Goal: Task Accomplishment & Management: Use online tool/utility

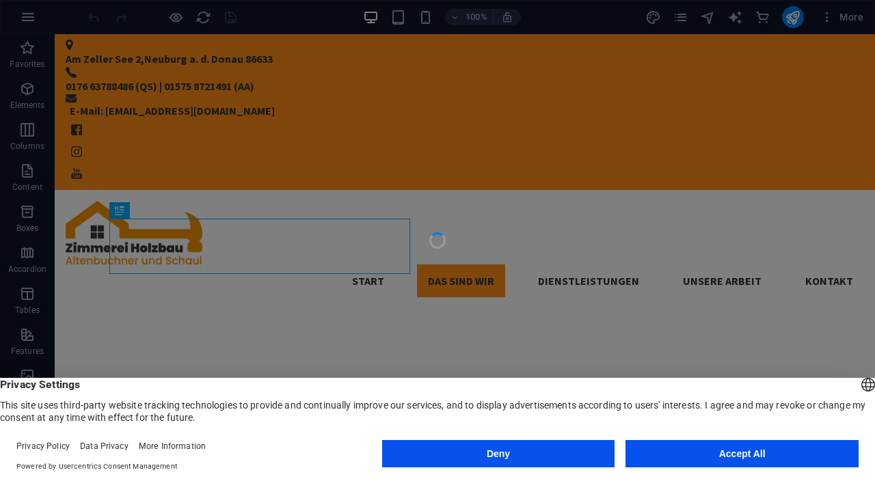
scroll to position [371, 0]
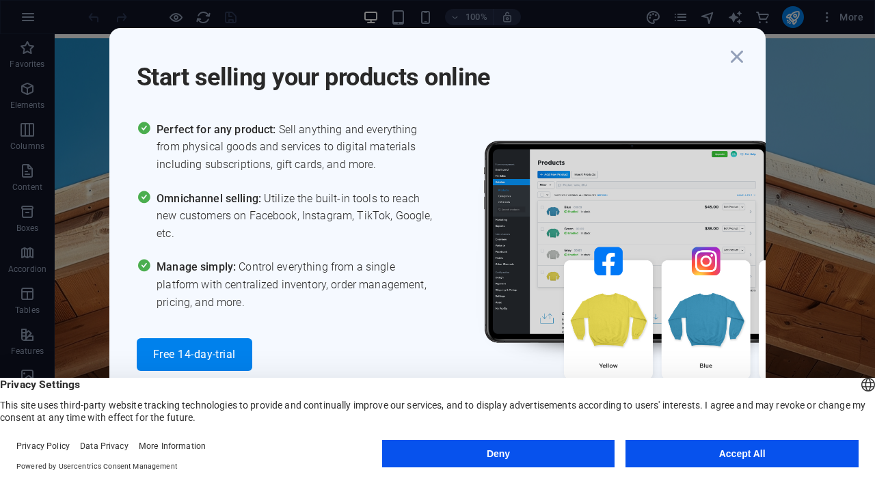
click at [513, 131] on img at bounding box center [666, 270] width 410 height 299
click at [740, 59] on icon "button" at bounding box center [737, 56] width 25 height 25
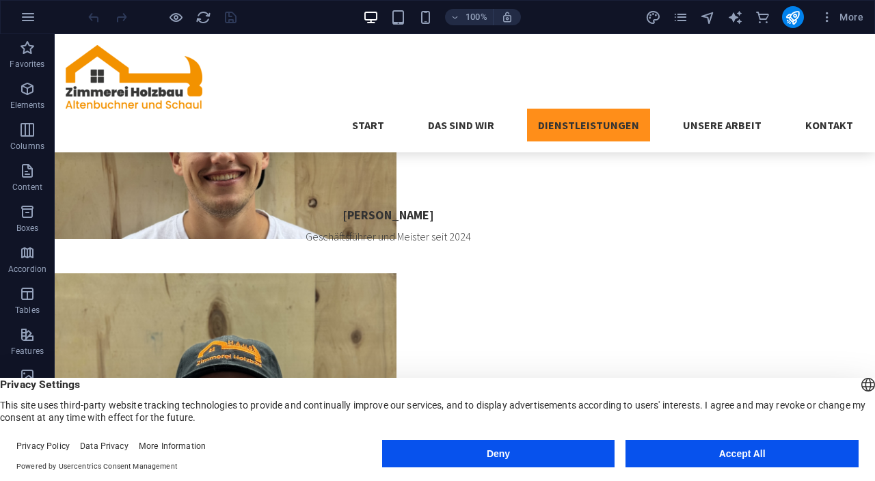
scroll to position [1932, 0]
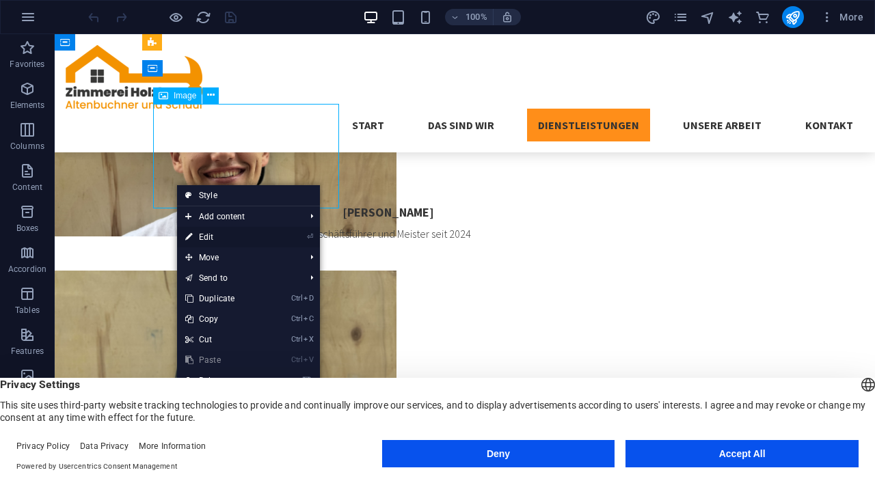
click at [206, 241] on link "⏎ Edit" at bounding box center [223, 237] width 92 height 21
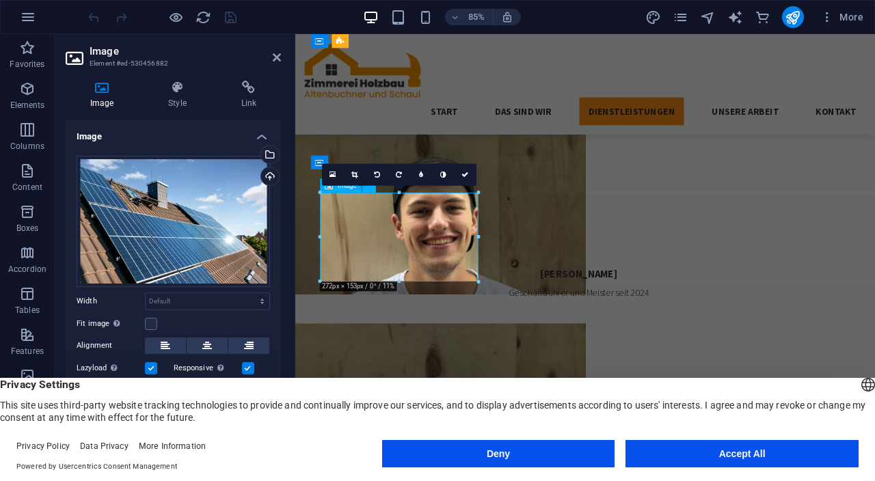
scroll to position [14, 0]
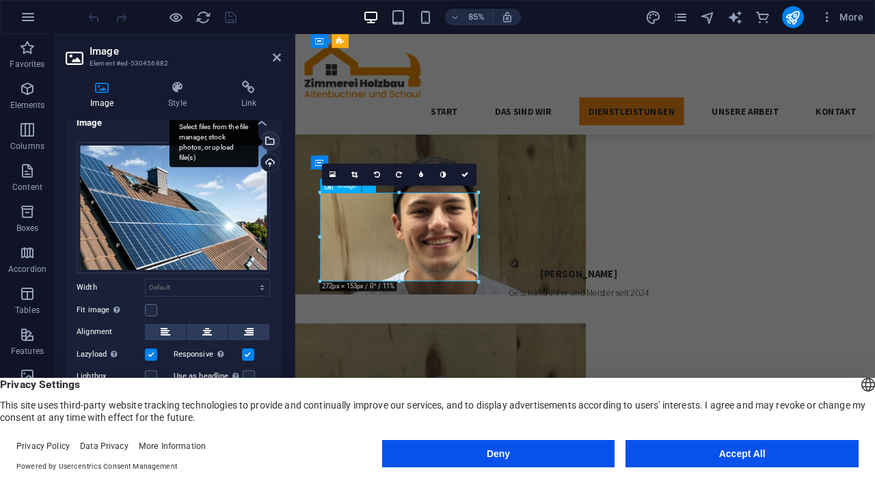
click at [258, 142] on div "Select files from the file manager, stock photos, or upload file(s)" at bounding box center [214, 141] width 89 height 51
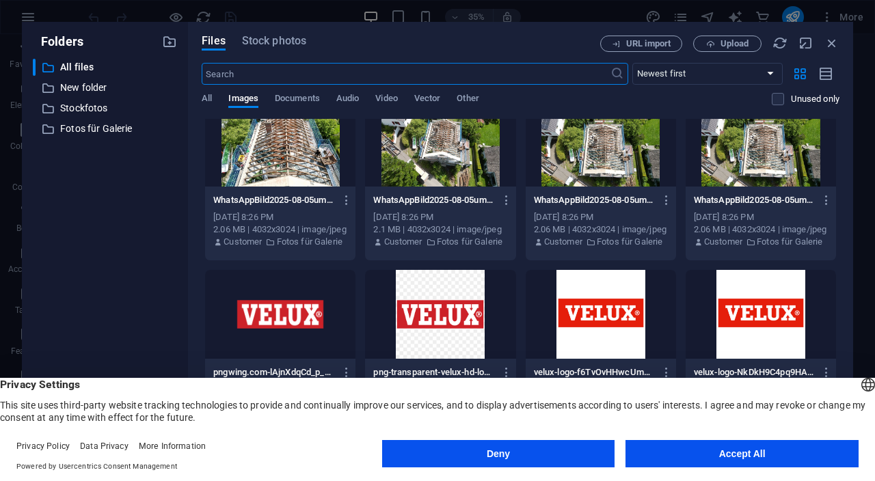
scroll to position [1228, 0]
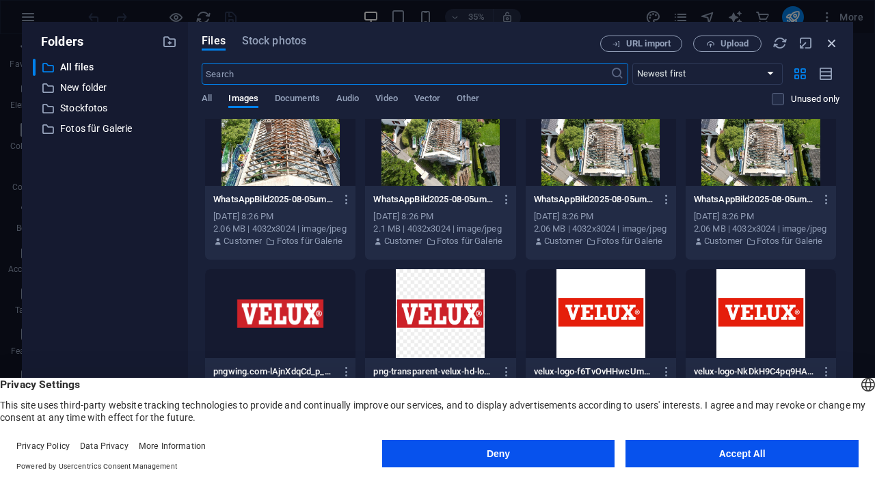
click at [830, 45] on icon "button" at bounding box center [831, 43] width 15 height 15
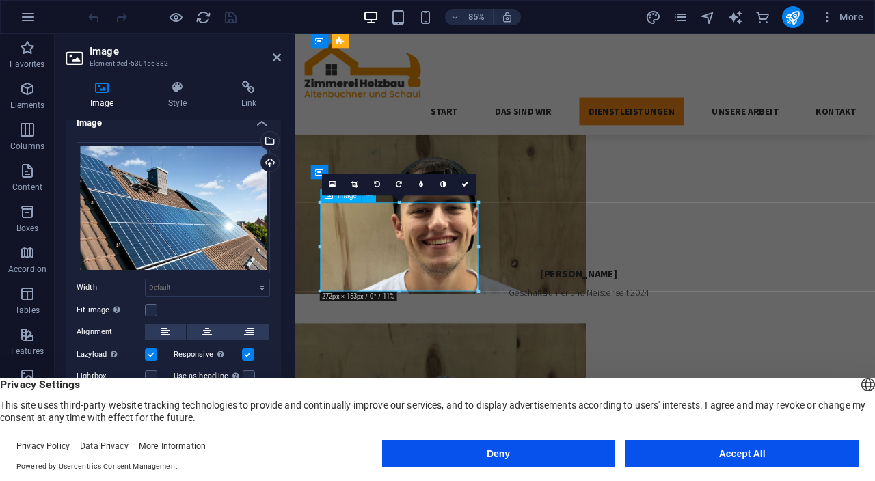
scroll to position [1920, 0]
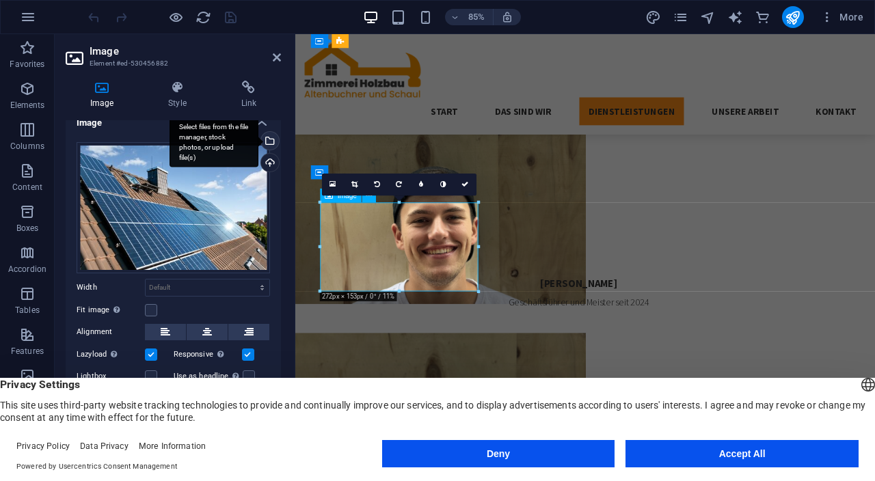
click at [258, 139] on div "Select files from the file manager, stock photos, or upload file(s)" at bounding box center [214, 141] width 89 height 51
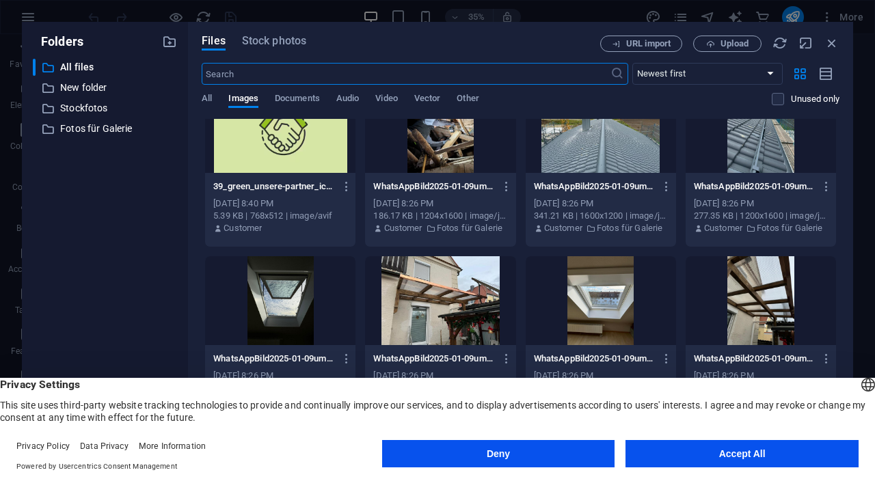
scroll to position [0, 0]
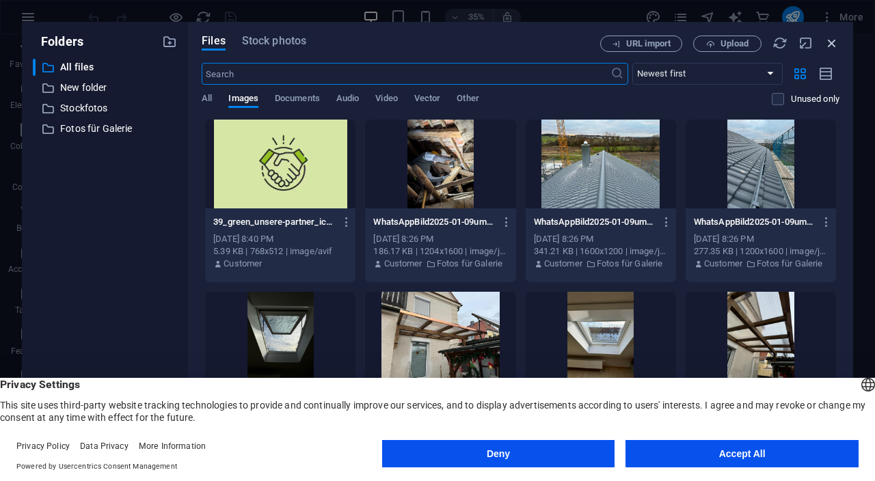
click at [830, 44] on icon "button" at bounding box center [831, 43] width 15 height 15
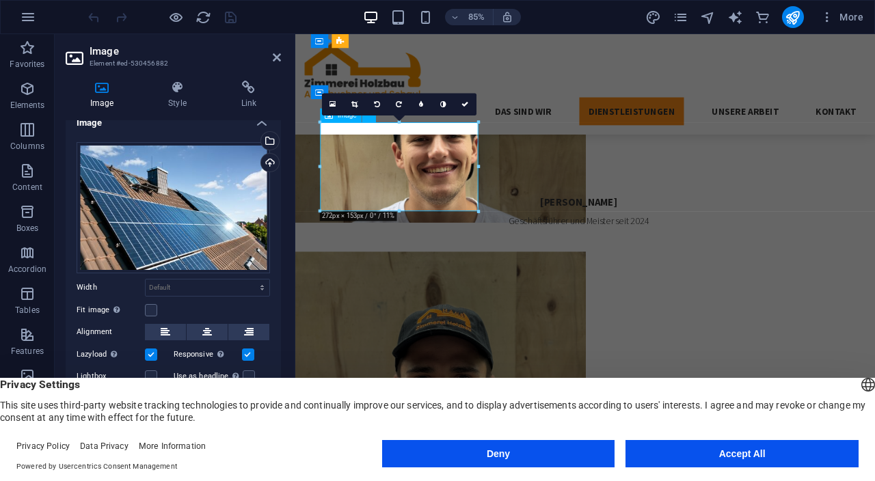
scroll to position [2017, 0]
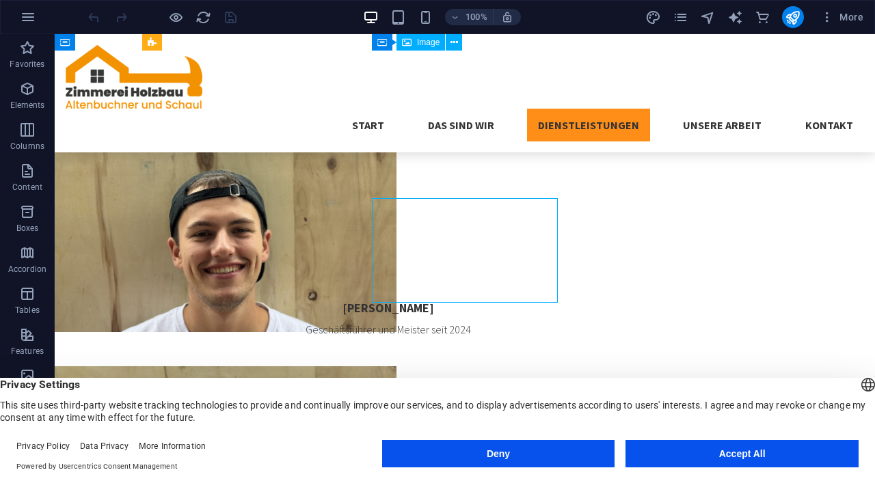
scroll to position [1855, 0]
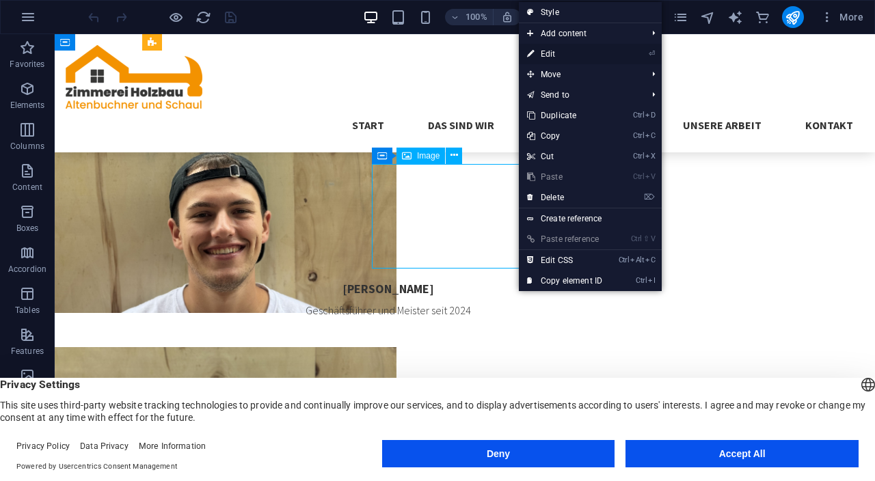
click at [580, 53] on link "⏎ Edit" at bounding box center [565, 54] width 92 height 21
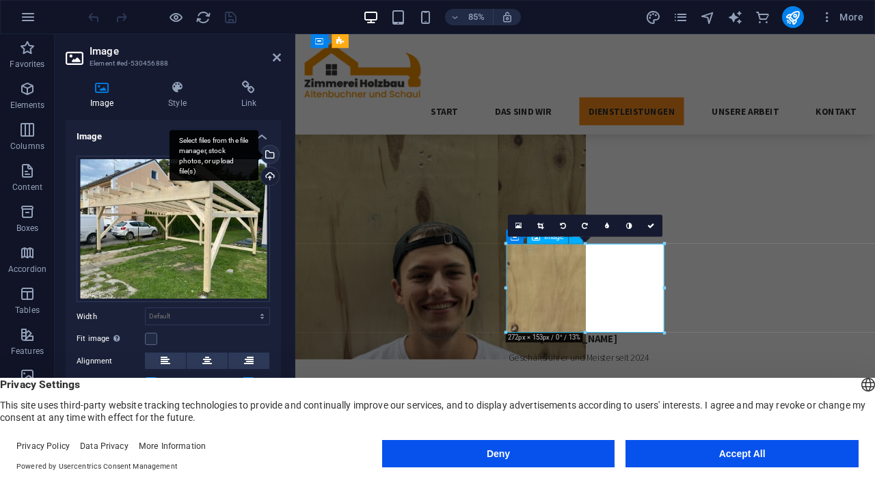
click at [258, 154] on div "Select files from the file manager, stock photos, or upload file(s)" at bounding box center [214, 155] width 89 height 51
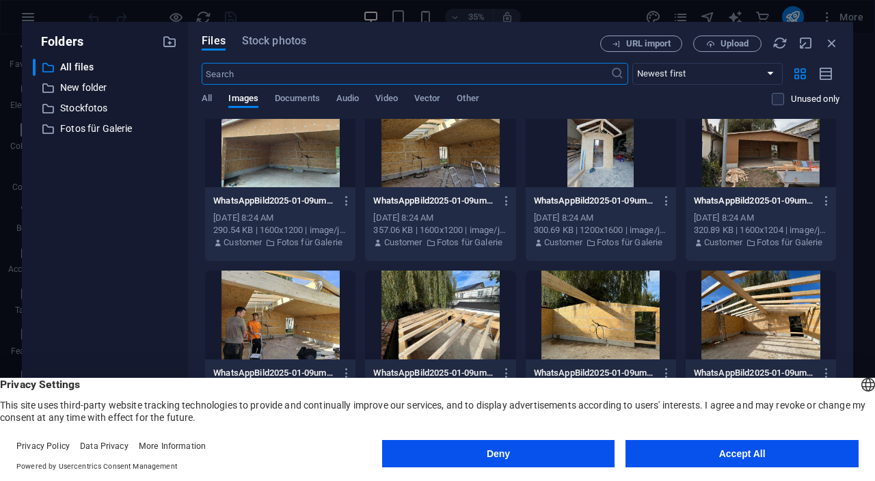
scroll to position [1914, 0]
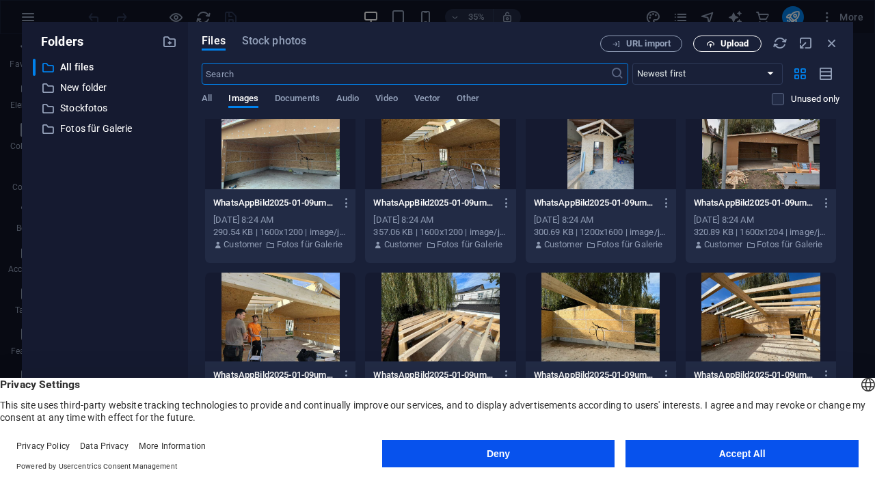
click at [720, 46] on span "Upload" at bounding box center [727, 44] width 56 height 9
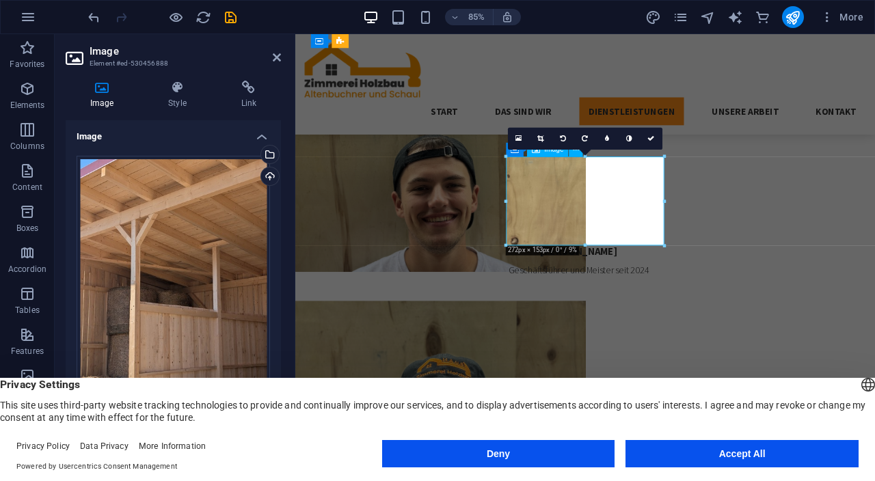
scroll to position [1958, 0]
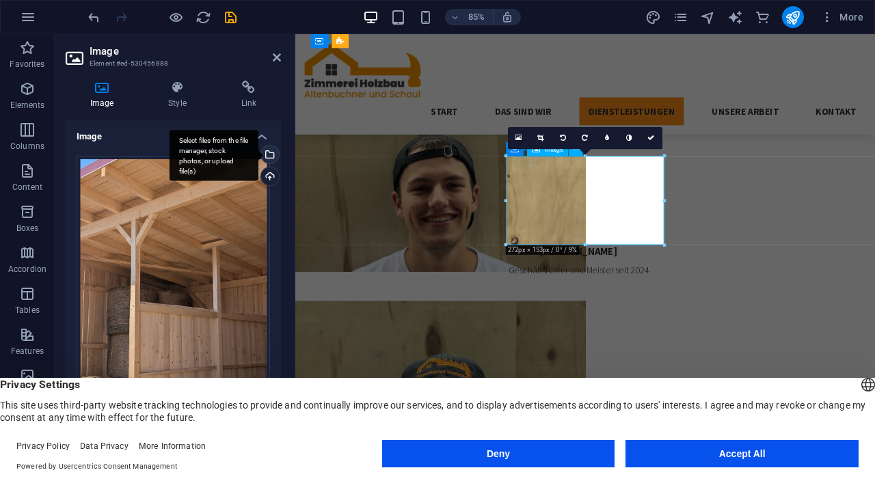
click at [275, 165] on div "Select files from the file manager, stock photos, or upload file(s)" at bounding box center [268, 156] width 21 height 21
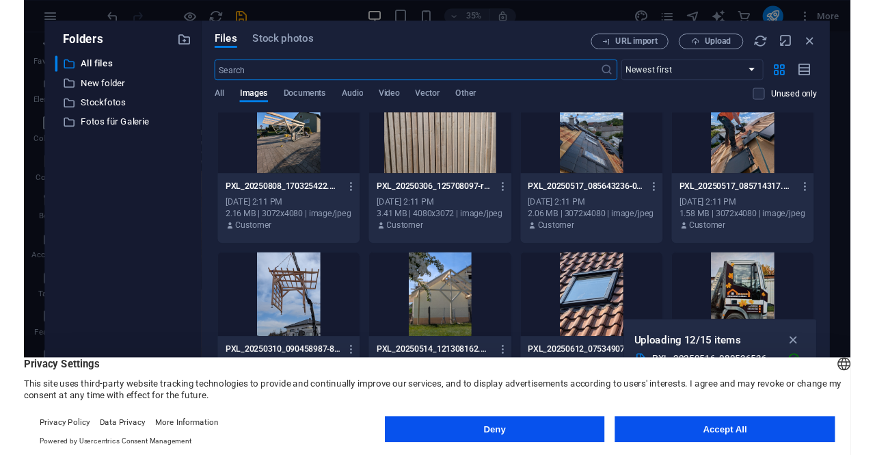
scroll to position [0, 0]
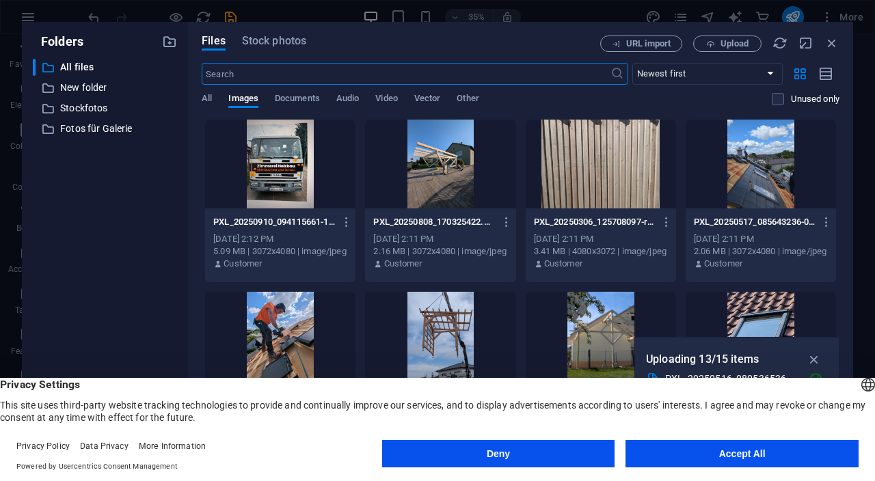
click at [435, 162] on div at bounding box center [440, 164] width 150 height 89
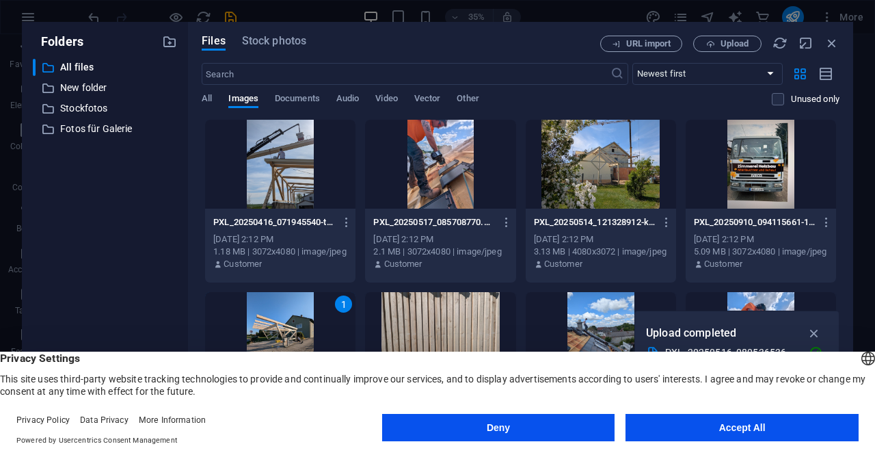
scroll to position [1889, 0]
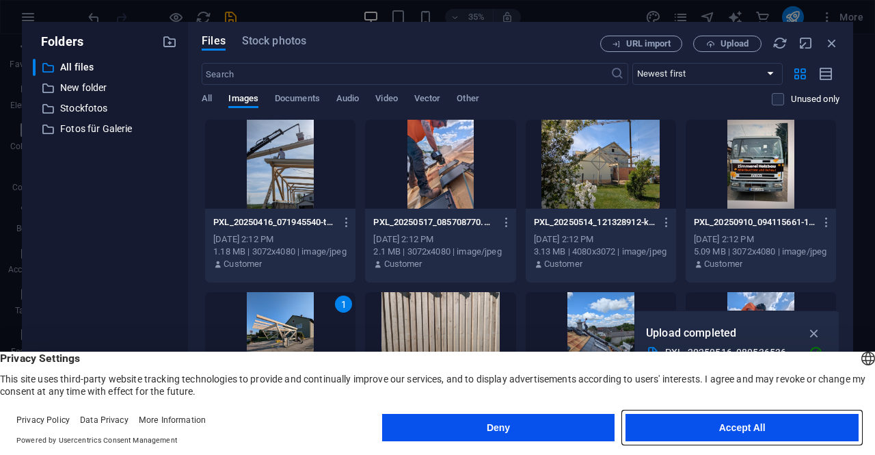
click at [713, 433] on button "Accept All" at bounding box center [741, 427] width 233 height 27
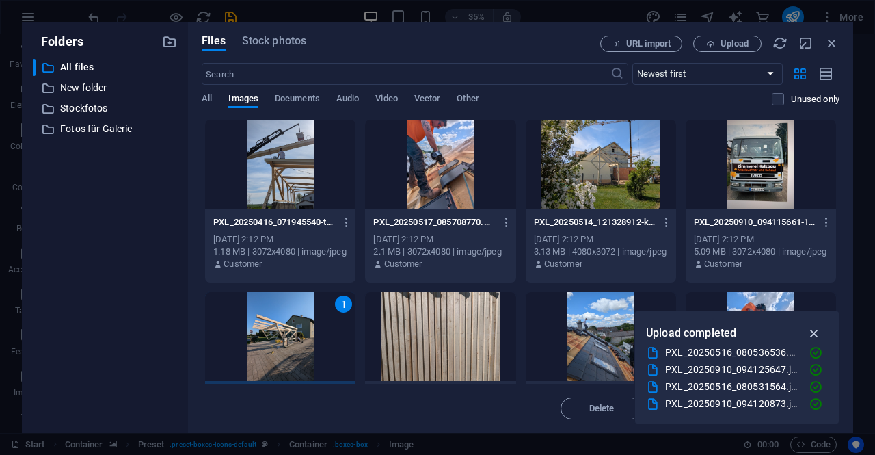
click at [813, 335] on icon "button" at bounding box center [815, 332] width 16 height 15
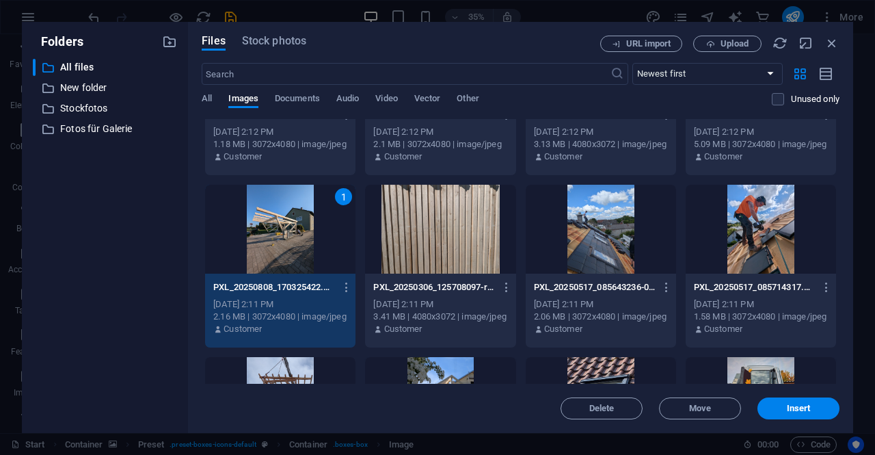
scroll to position [0, 0]
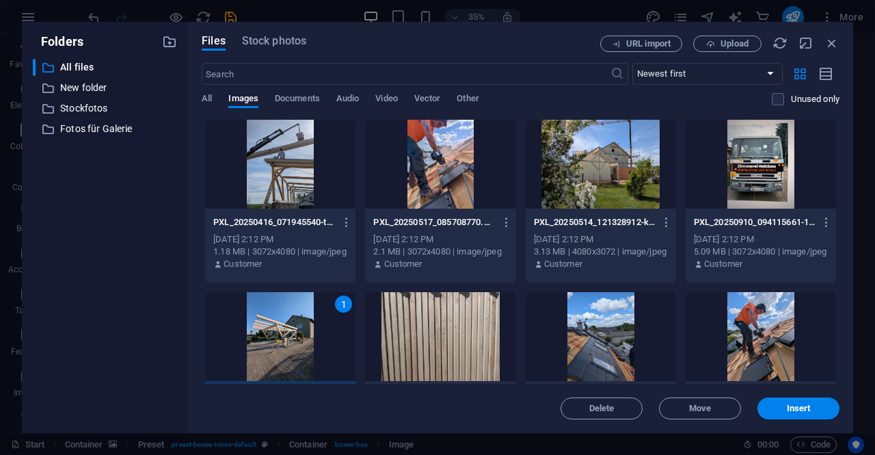
click at [771, 176] on div at bounding box center [761, 164] width 150 height 89
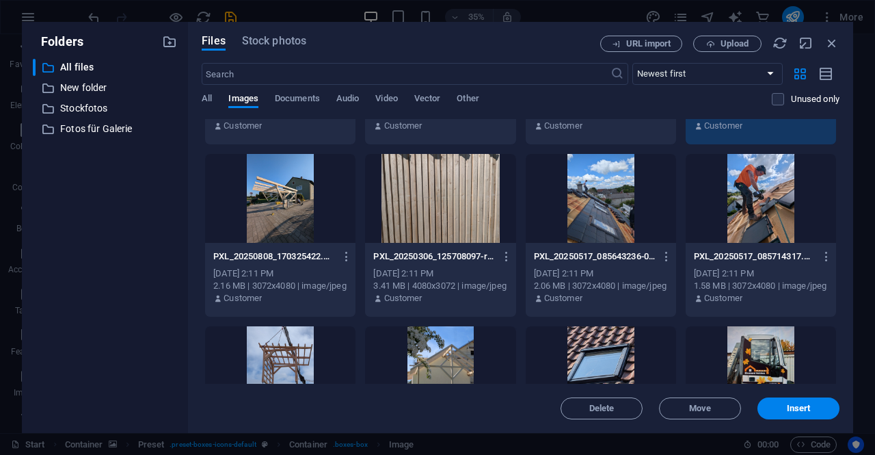
scroll to position [137, 0]
click at [277, 202] on div at bounding box center [280, 198] width 150 height 89
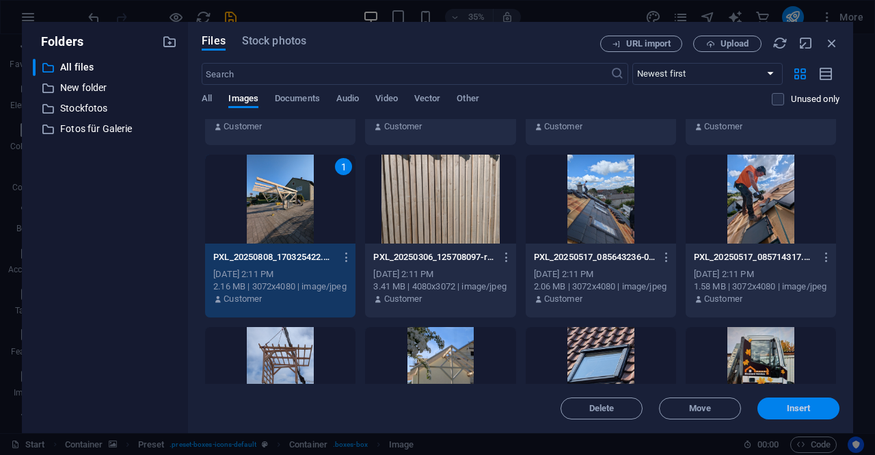
click at [803, 410] on span "Insert" at bounding box center [799, 408] width 24 height 8
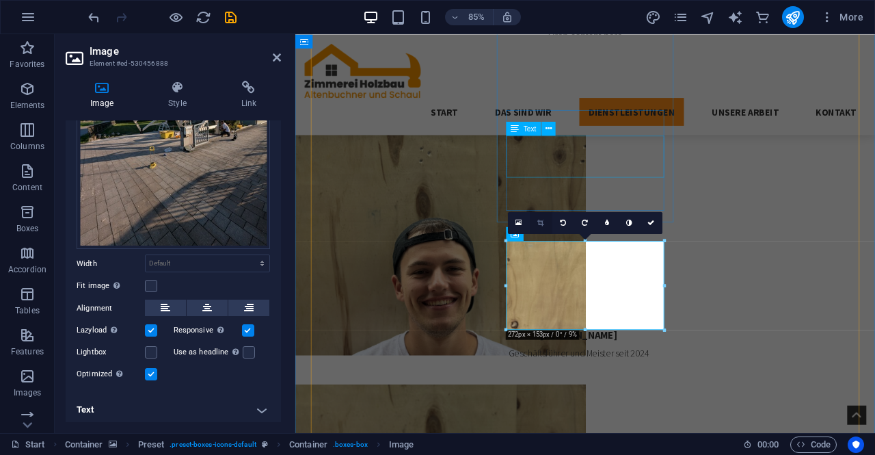
scroll to position [1832, 0]
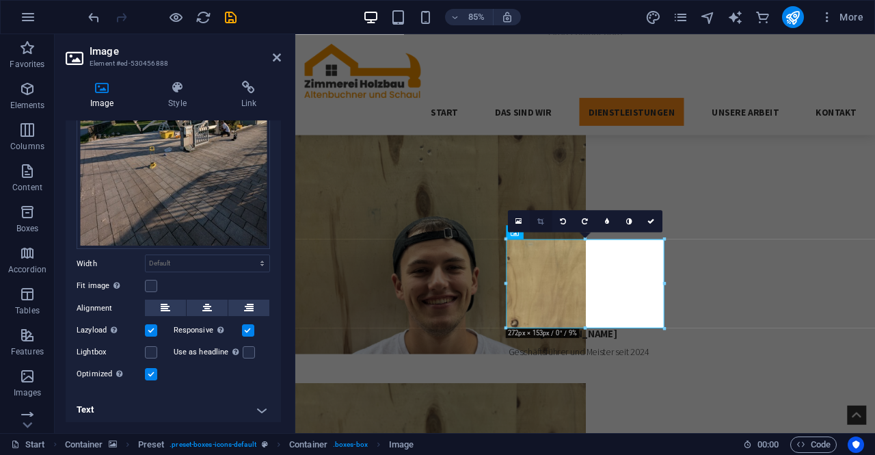
click at [539, 224] on icon at bounding box center [541, 220] width 6 height 7
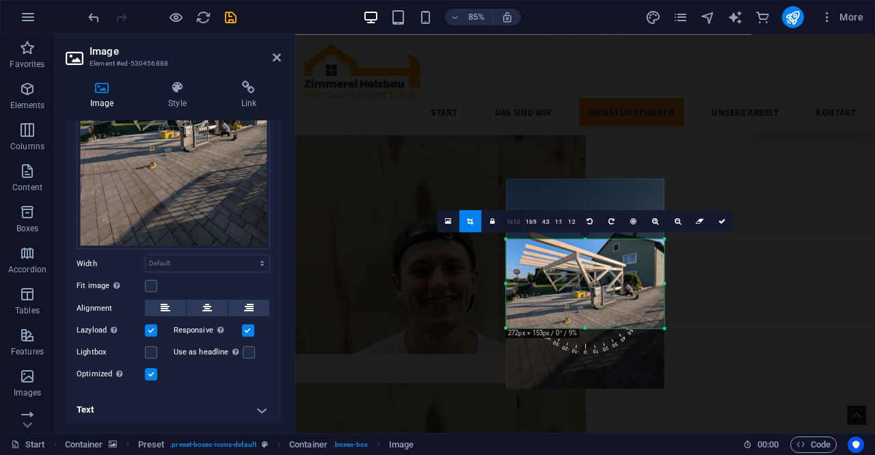
click at [511, 225] on link "16:10" at bounding box center [513, 221] width 19 height 22
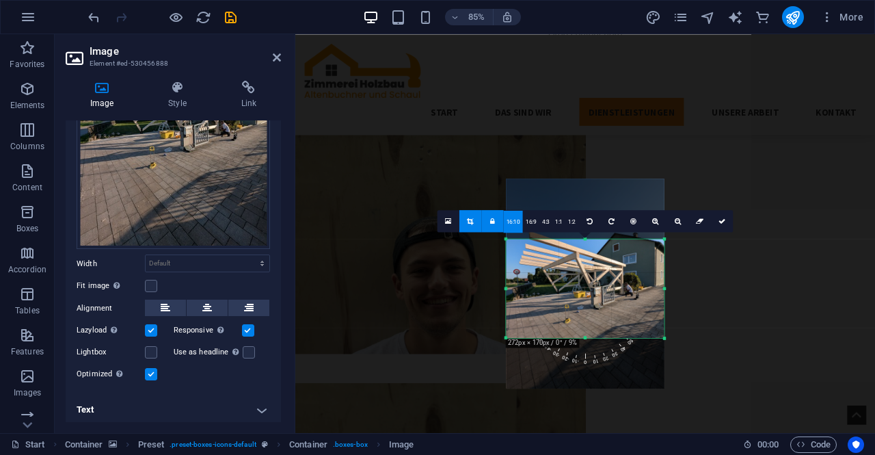
click at [579, 295] on div at bounding box center [585, 283] width 158 height 210
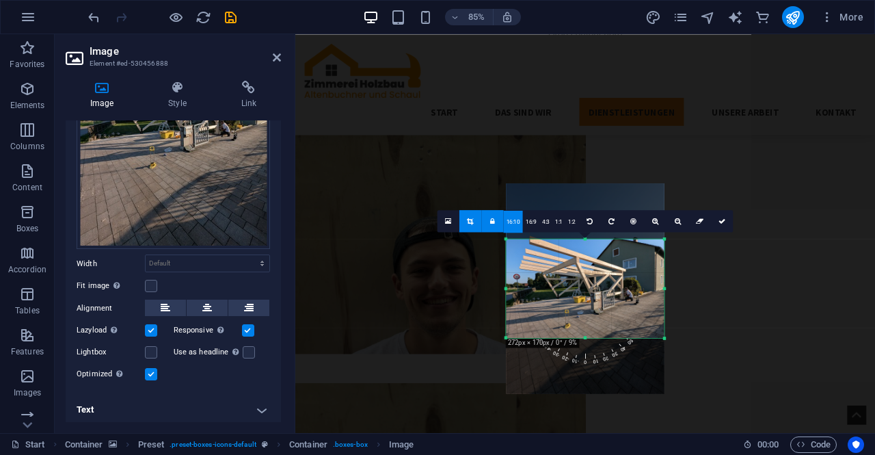
drag, startPoint x: 581, startPoint y: 293, endPoint x: 584, endPoint y: 301, distance: 8.9
click at [584, 303] on div at bounding box center [585, 288] width 158 height 210
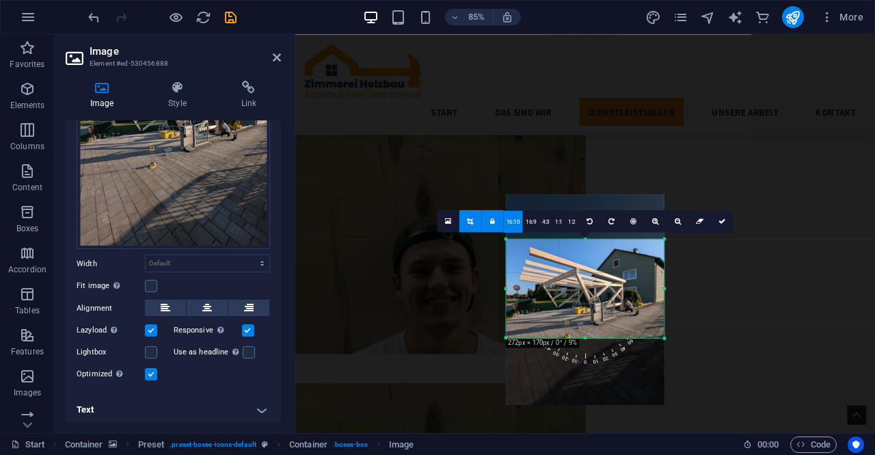
click at [584, 305] on div at bounding box center [585, 299] width 158 height 210
click at [727, 221] on link at bounding box center [722, 221] width 22 height 22
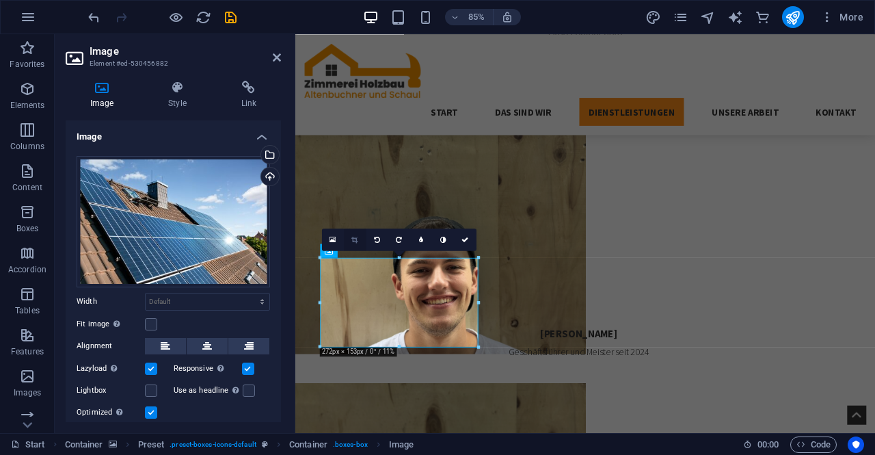
click at [352, 241] on icon at bounding box center [355, 239] width 6 height 7
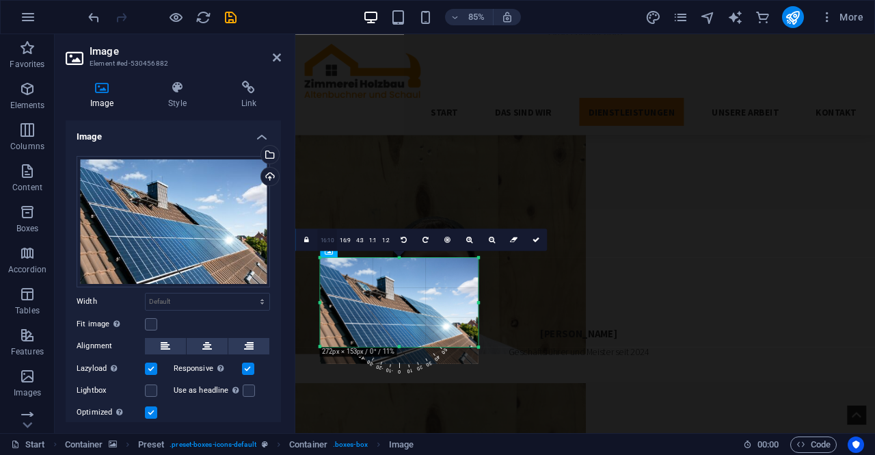
click at [326, 243] on link "16:10" at bounding box center [327, 240] width 19 height 22
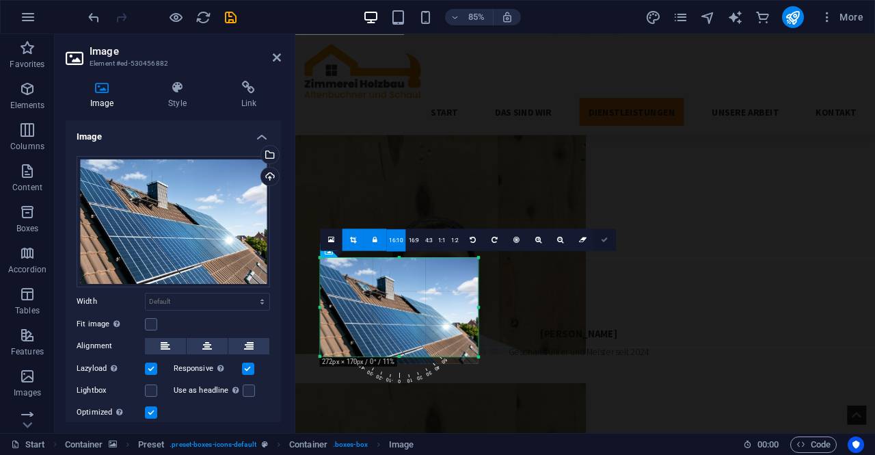
click at [599, 242] on link at bounding box center [605, 239] width 22 height 22
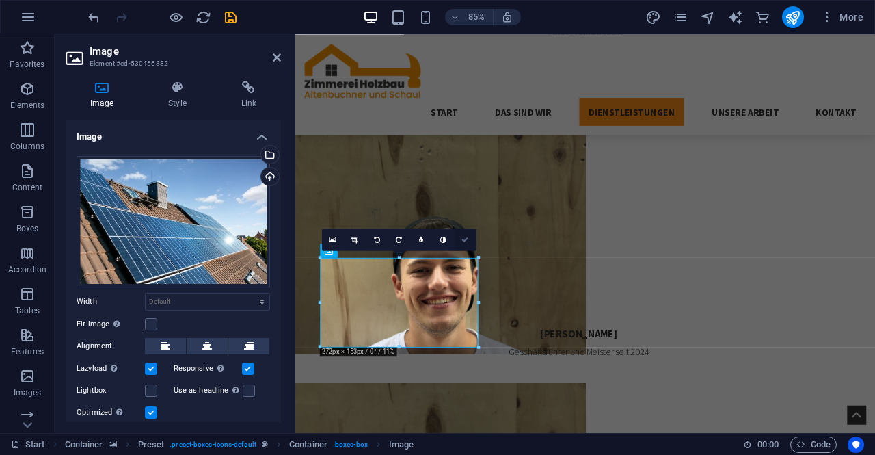
click at [470, 242] on link at bounding box center [466, 239] width 22 height 22
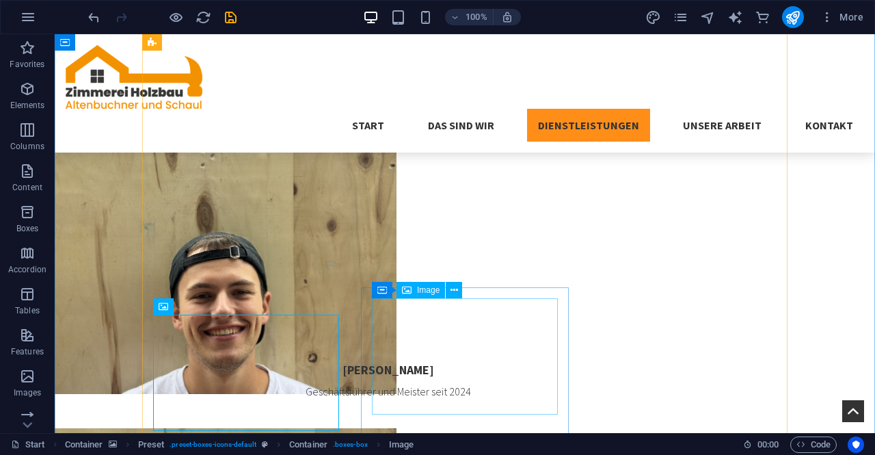
scroll to position [1771, 0]
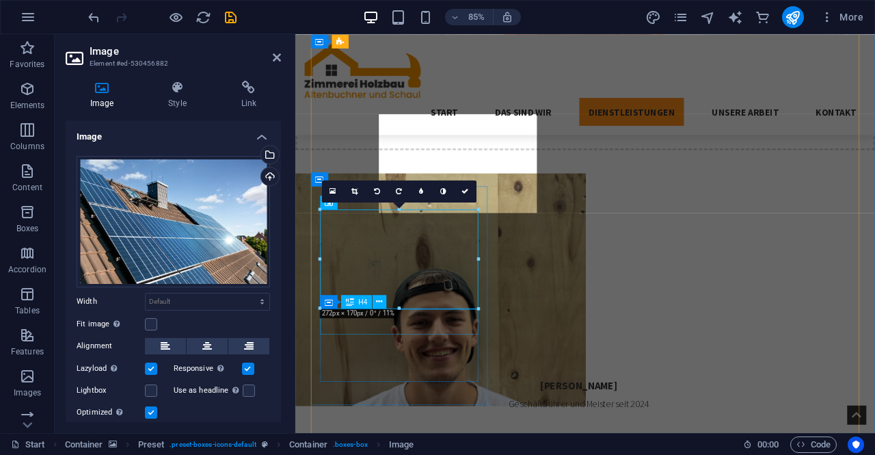
scroll to position [1884, 0]
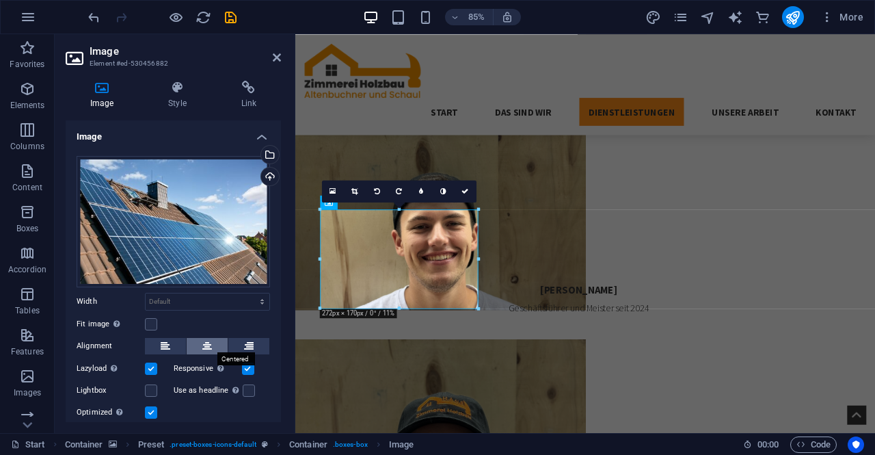
click at [200, 349] on button at bounding box center [207, 346] width 41 height 16
click at [150, 325] on label at bounding box center [151, 324] width 12 height 12
click at [0, 0] on input "Fit image Automatically fit image to a fixed width and height" at bounding box center [0, 0] width 0 height 0
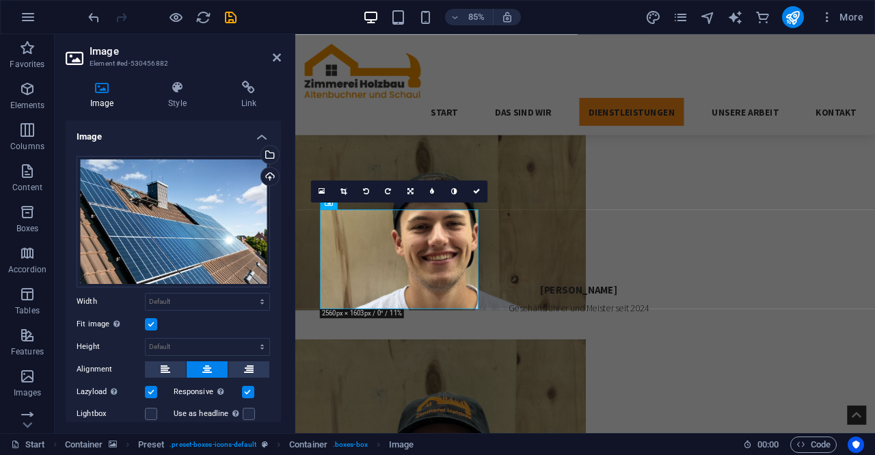
click at [150, 325] on label at bounding box center [151, 324] width 12 height 12
click at [0, 0] on input "Fit image Automatically fit image to a fixed width and height" at bounding box center [0, 0] width 0 height 0
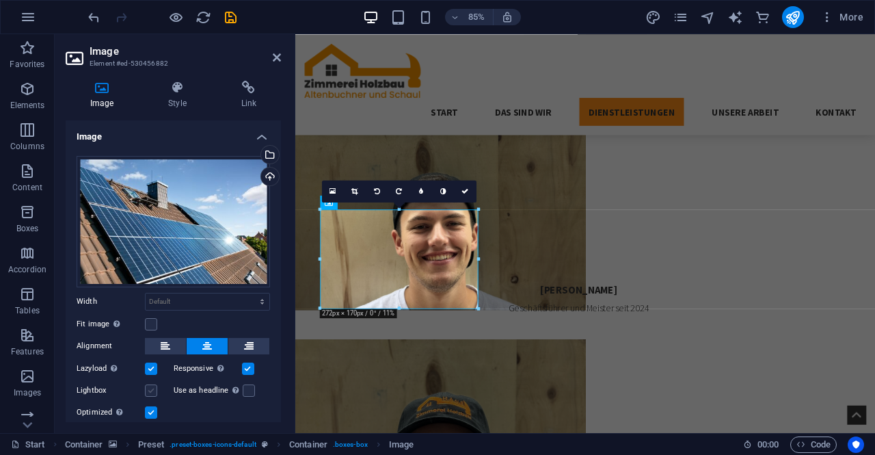
click at [151, 390] on label at bounding box center [151, 390] width 12 height 12
click at [0, 0] on input "Lightbox" at bounding box center [0, 0] width 0 height 0
click at [151, 389] on label at bounding box center [151, 390] width 12 height 12
click at [0, 0] on input "Lightbox" at bounding box center [0, 0] width 0 height 0
click at [153, 413] on label at bounding box center [151, 412] width 12 height 12
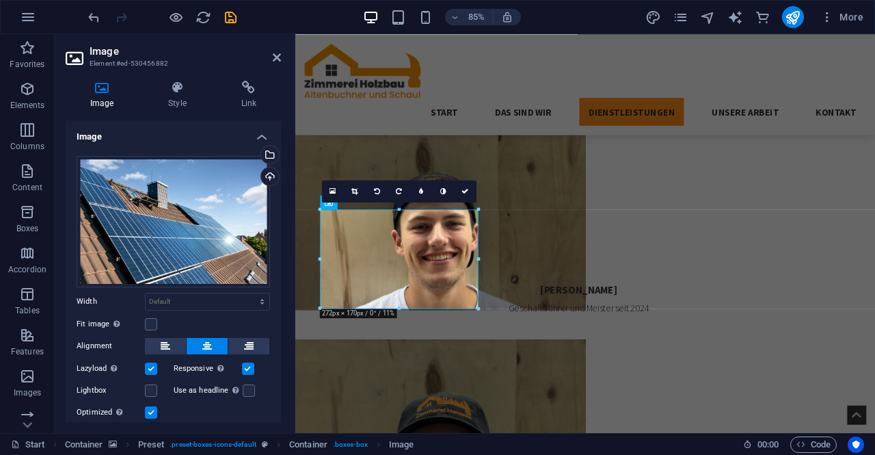
click at [0, 0] on input "Optimized Images are compressed to improve page speed." at bounding box center [0, 0] width 0 height 0
click at [153, 413] on label at bounding box center [151, 412] width 12 height 12
click at [0, 0] on input "Optimized Images are compressed to improve page speed." at bounding box center [0, 0] width 0 height 0
click at [146, 368] on label at bounding box center [151, 368] width 12 height 12
click at [0, 0] on input "Lazyload Loading images after the page loads improves page speed." at bounding box center [0, 0] width 0 height 0
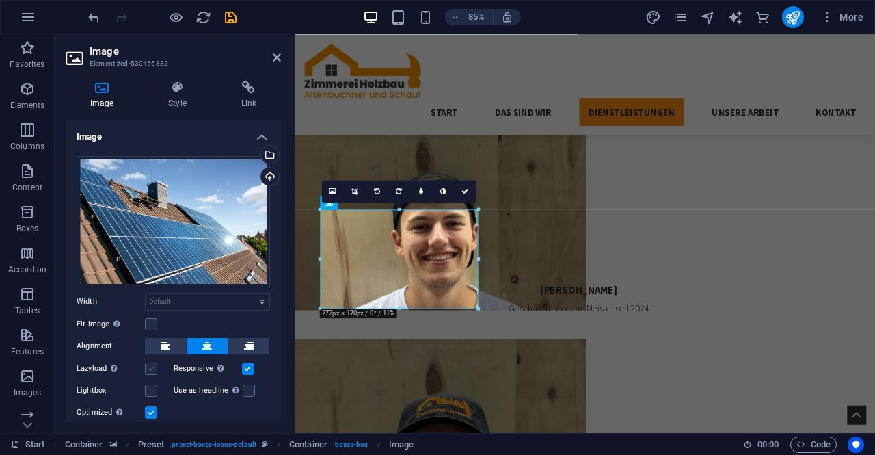
click at [146, 368] on label at bounding box center [151, 368] width 12 height 12
click at [0, 0] on input "Lazyload Loading images after the page loads improves page speed." at bounding box center [0, 0] width 0 height 0
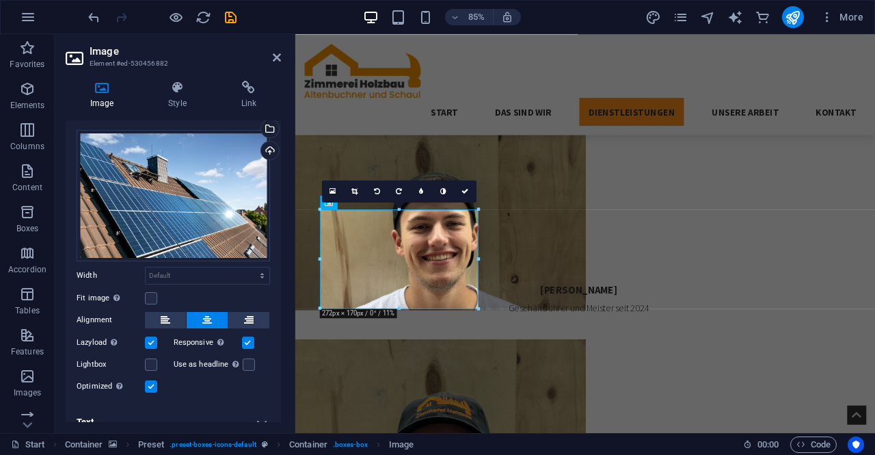
scroll to position [40, 0]
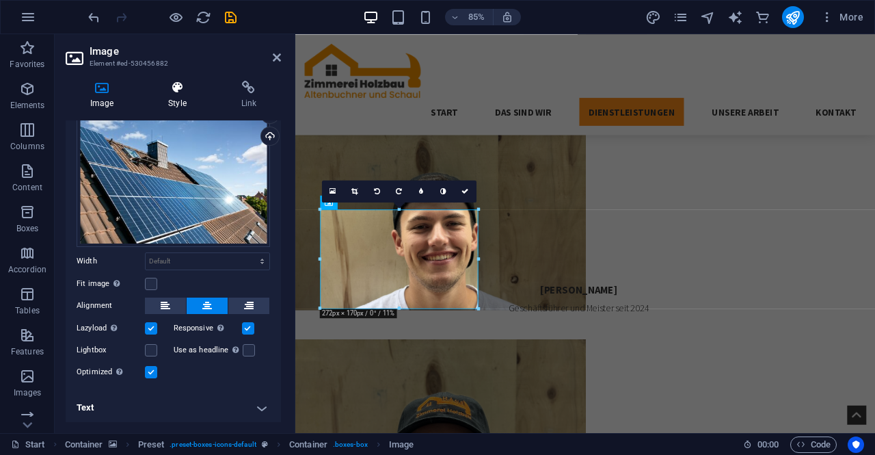
click at [184, 94] on icon at bounding box center [177, 88] width 67 height 14
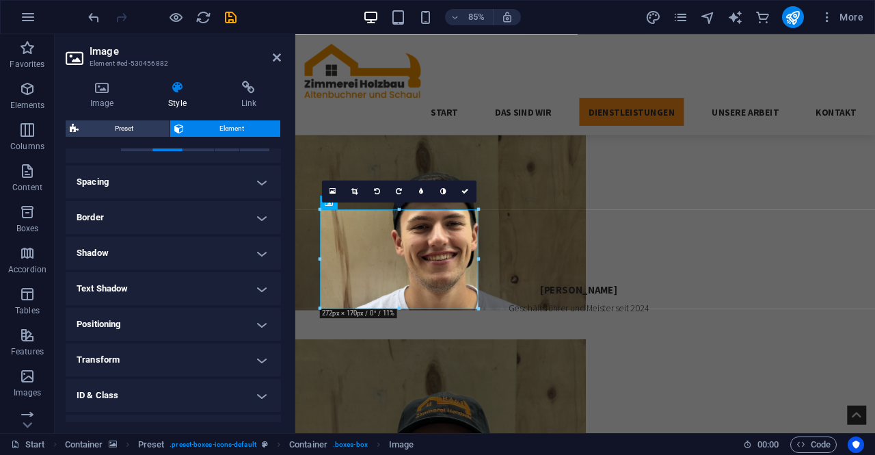
scroll to position [265, 0]
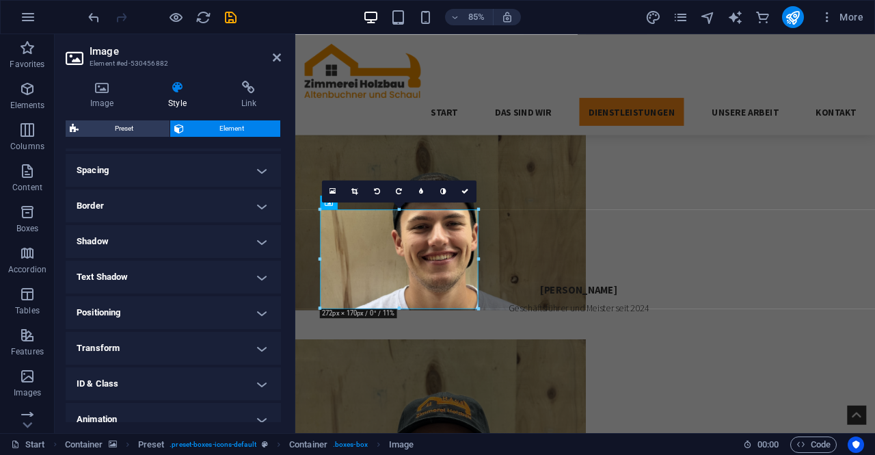
click at [243, 171] on h4 "Spacing" at bounding box center [173, 170] width 215 height 33
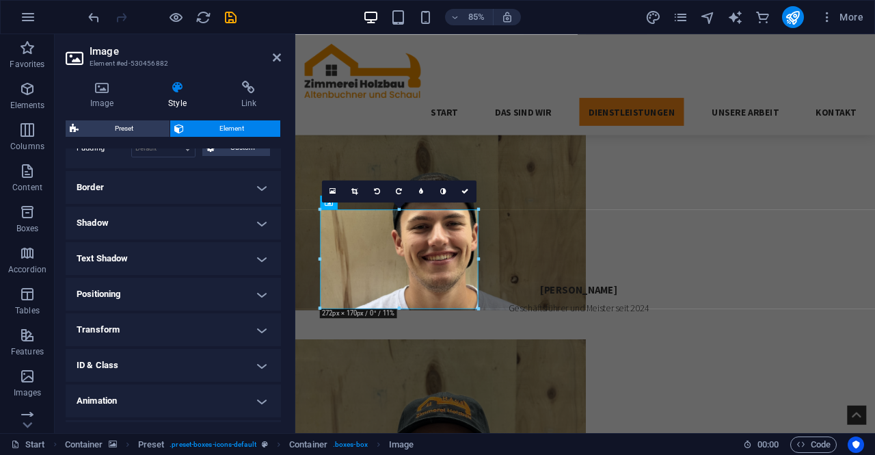
scroll to position [368, 0]
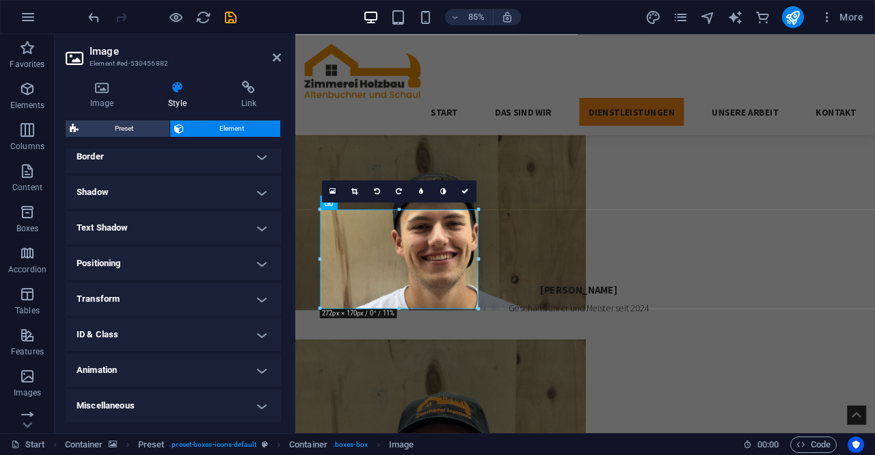
click at [255, 264] on h4 "Positioning" at bounding box center [173, 263] width 215 height 33
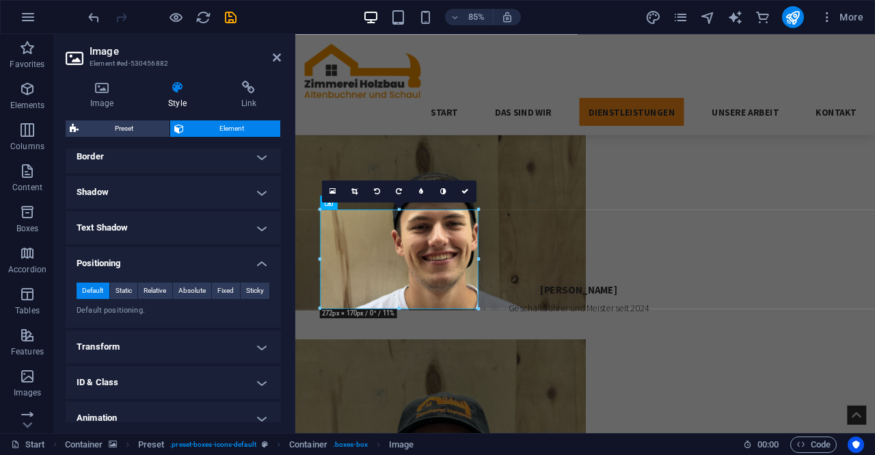
click at [255, 264] on h4 "Positioning" at bounding box center [173, 259] width 215 height 25
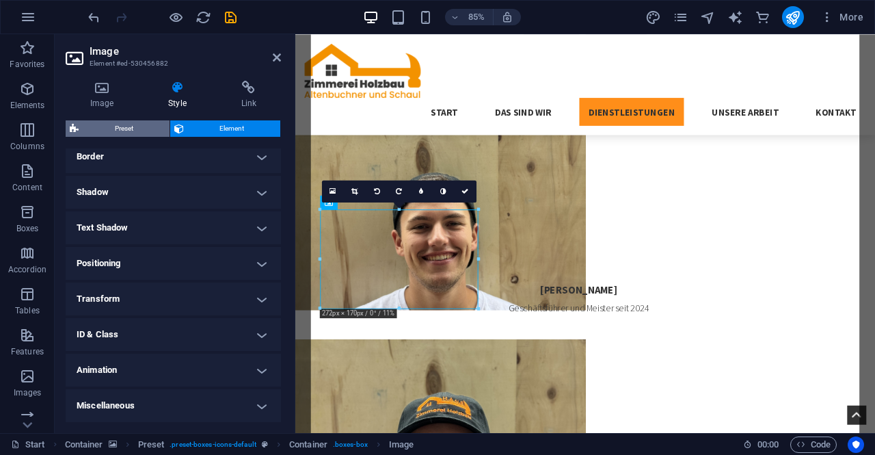
click at [131, 129] on span "Preset" at bounding box center [124, 128] width 83 height 16
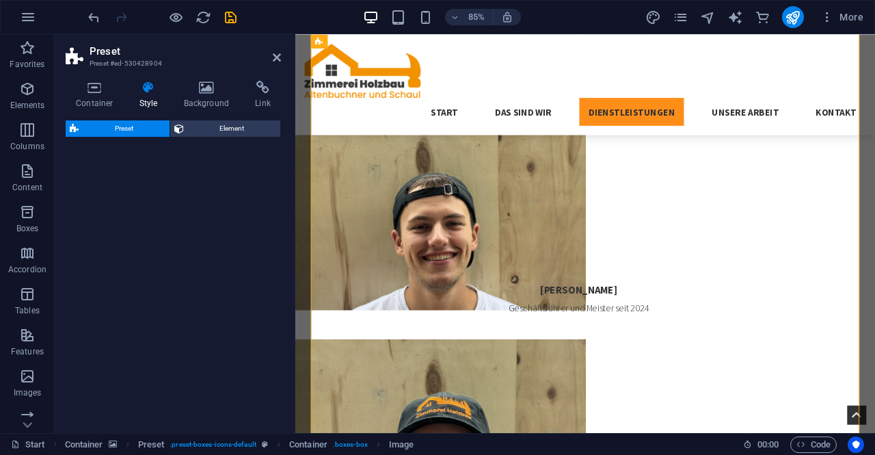
select select "px"
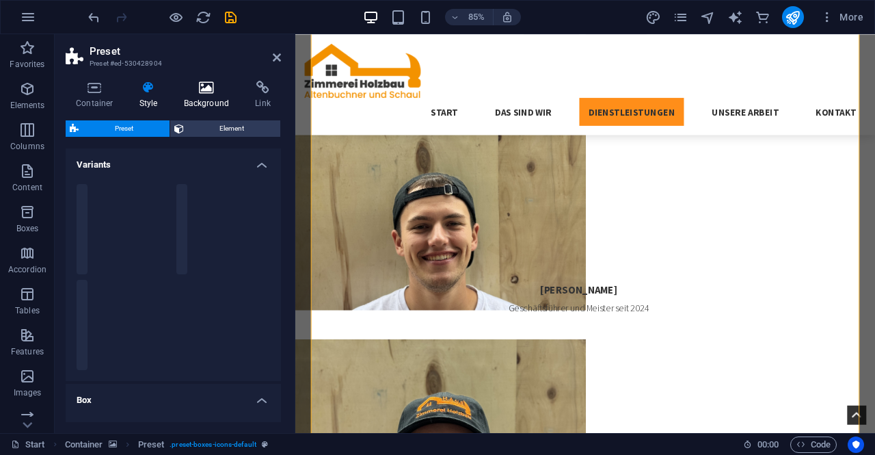
scroll to position [2009, 0]
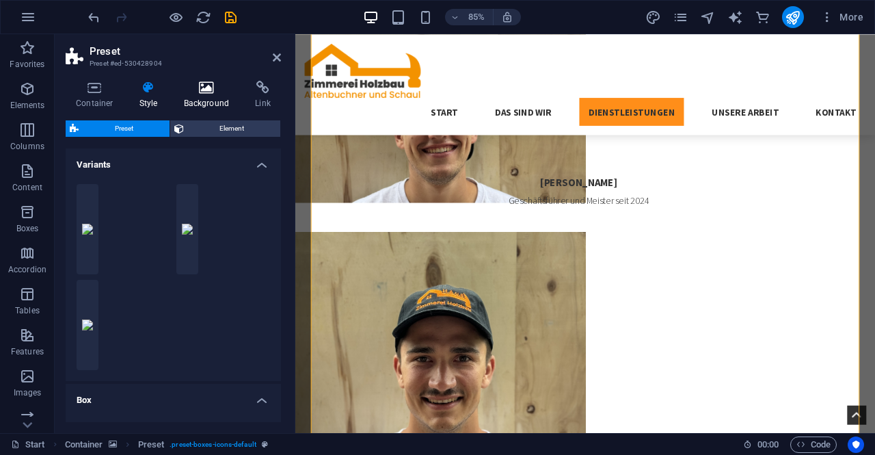
click at [206, 86] on icon at bounding box center [207, 88] width 66 height 14
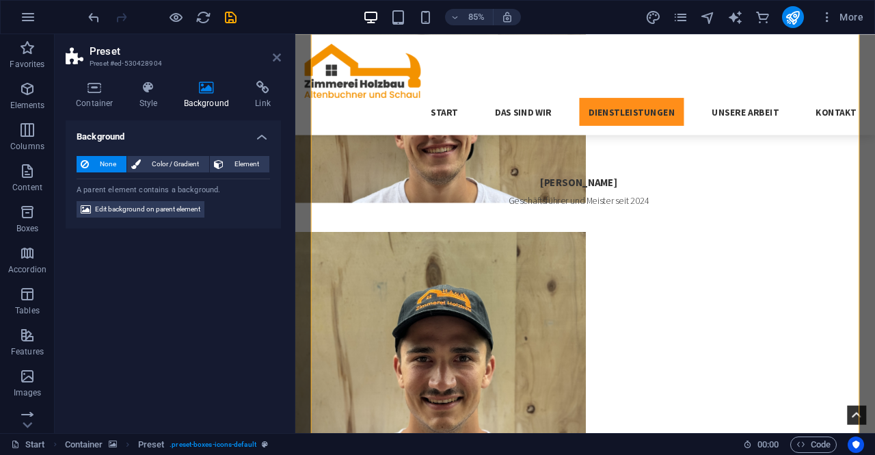
click at [280, 54] on icon at bounding box center [277, 57] width 8 height 11
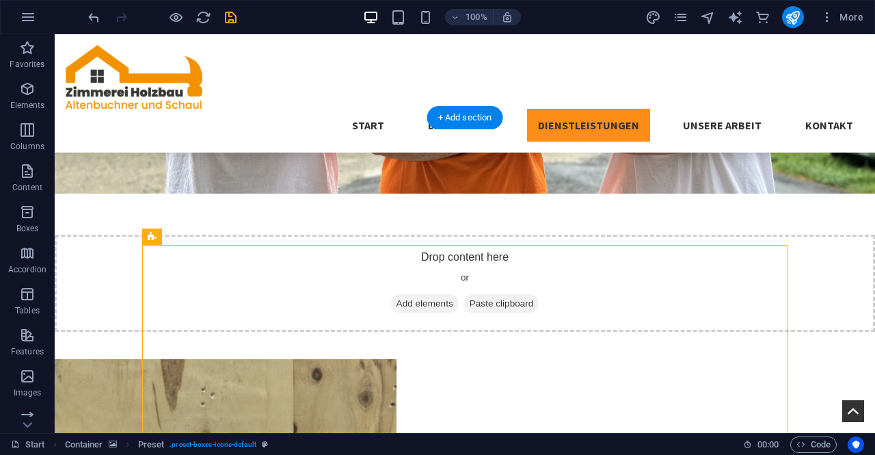
scroll to position [1481, 0]
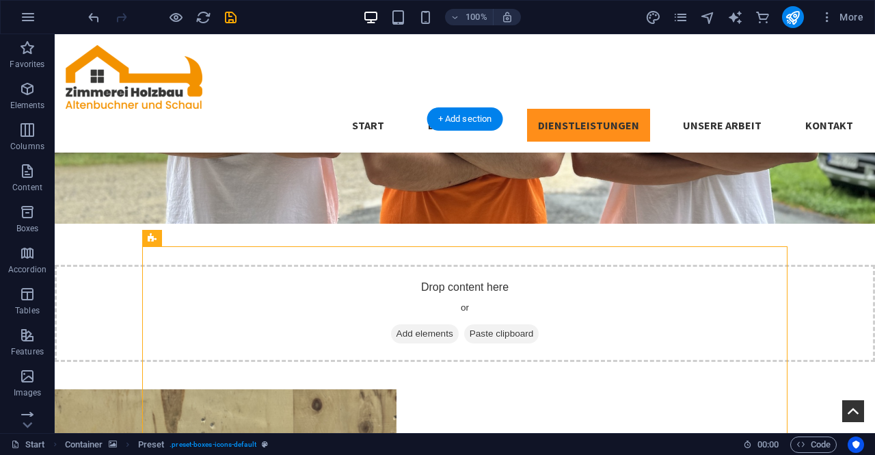
click at [501, 109] on nav "Start Das Sind Wir Dienstleistungen Unsere Arbeit Kontakt" at bounding box center [465, 125] width 798 height 33
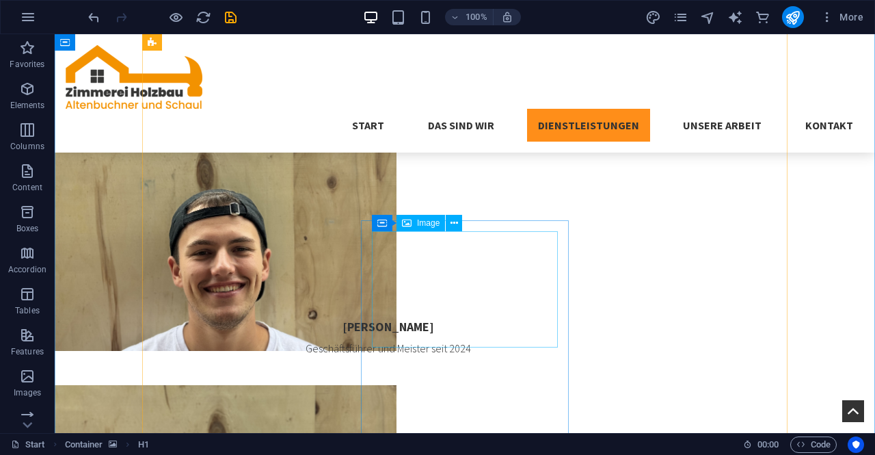
scroll to position [1800, 0]
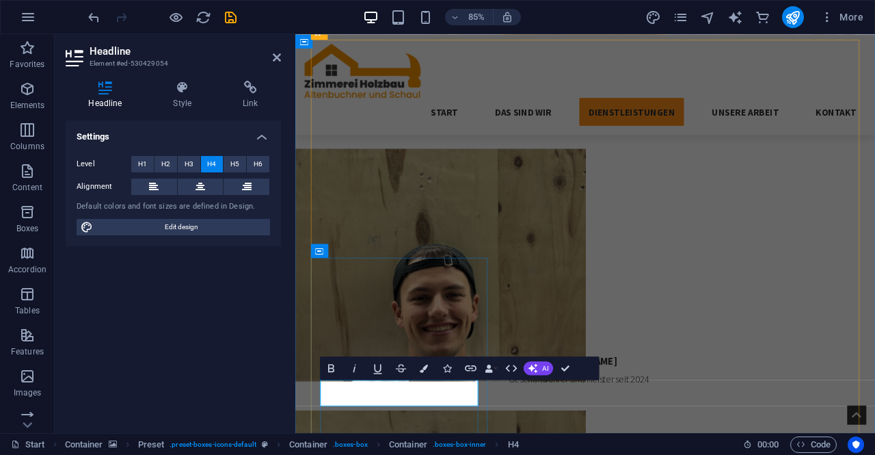
click at [247, 384] on div "Settings Level H1 H2 H3 H4 H5 H6 Alignment Default colors and font sizes are de…" at bounding box center [173, 270] width 215 height 301
click at [248, 388] on div "Settings Level H1 H2 H3 H4 H5 H6 Alignment Default colors and font sizes are de…" at bounding box center [173, 270] width 215 height 301
click at [252, 351] on div "Settings Level H1 H2 H3 H4 H5 H6 Alignment Default colors and font sizes are de…" at bounding box center [173, 270] width 215 height 301
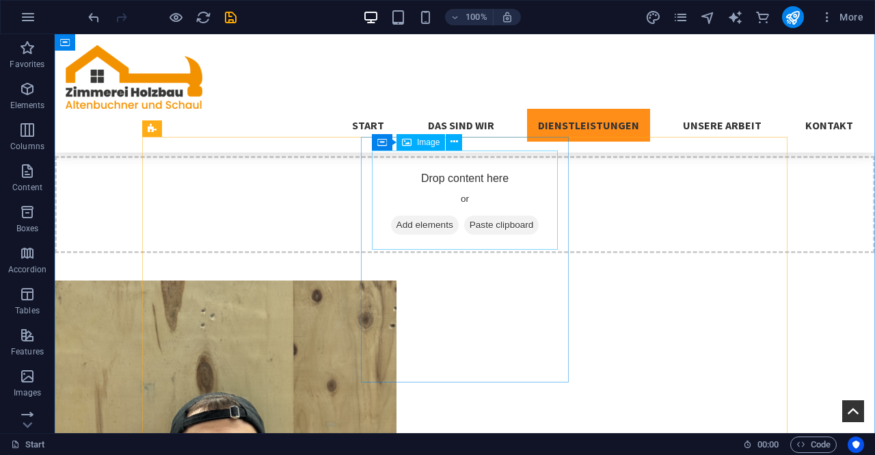
scroll to position [1588, 0]
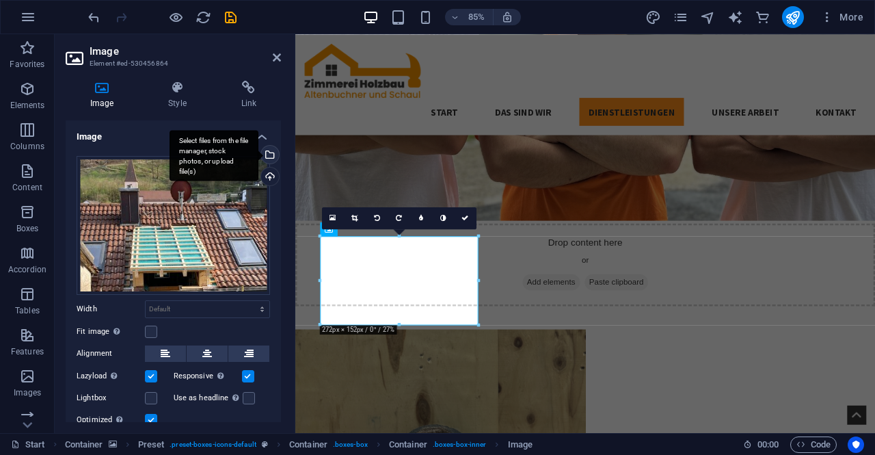
click at [258, 159] on div "Select files from the file manager, stock photos, or upload file(s)" at bounding box center [214, 155] width 89 height 51
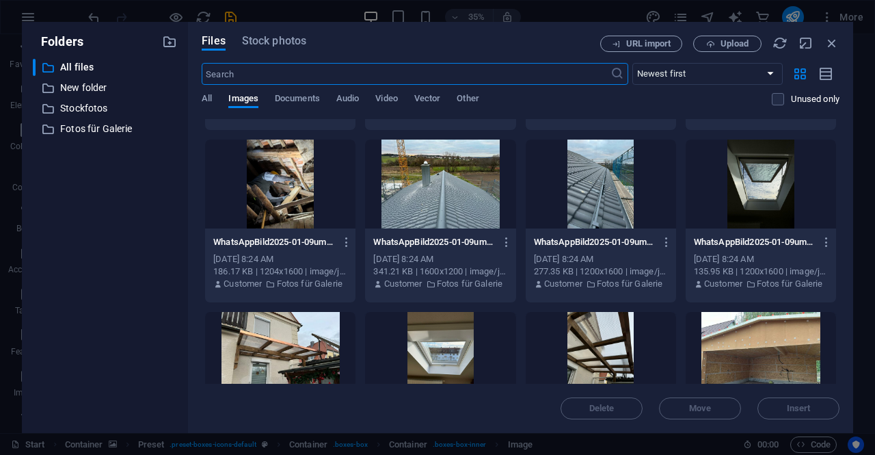
scroll to position [2222, 0]
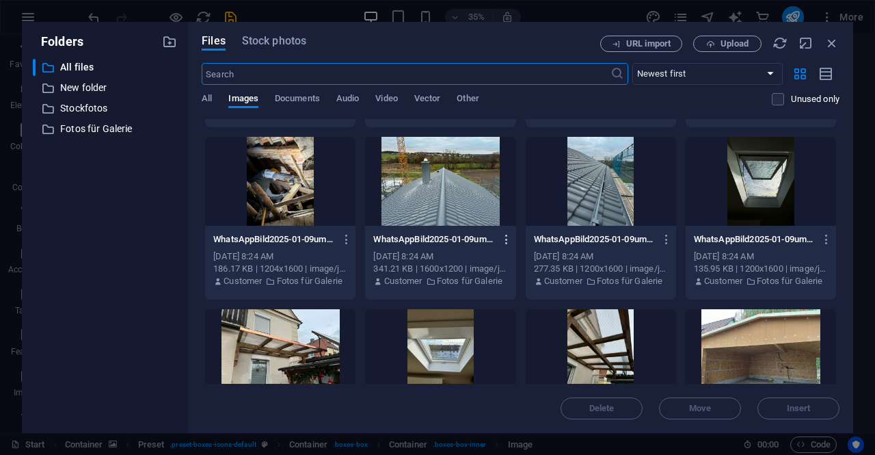
click at [503, 249] on button "button" at bounding box center [504, 239] width 18 height 22
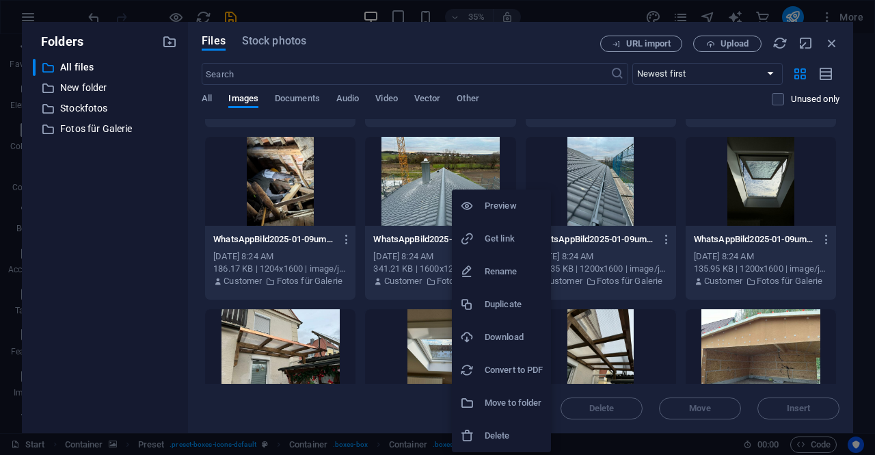
click at [519, 157] on div at bounding box center [437, 227] width 875 height 455
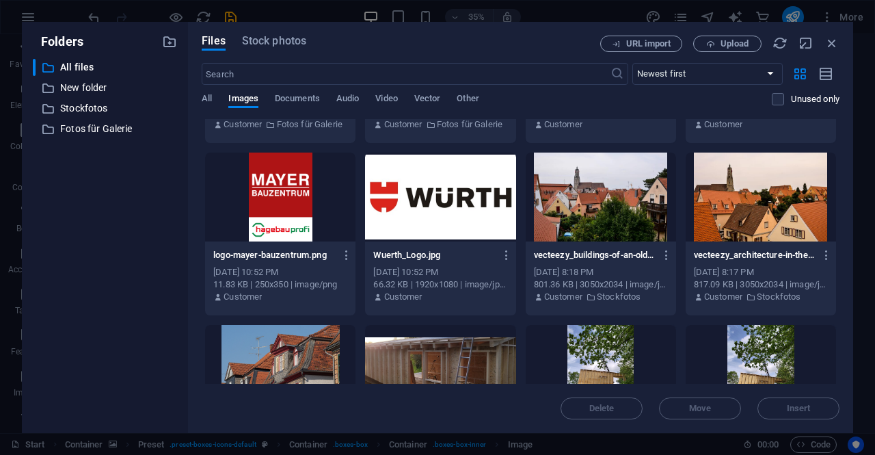
scroll to position [3236, 0]
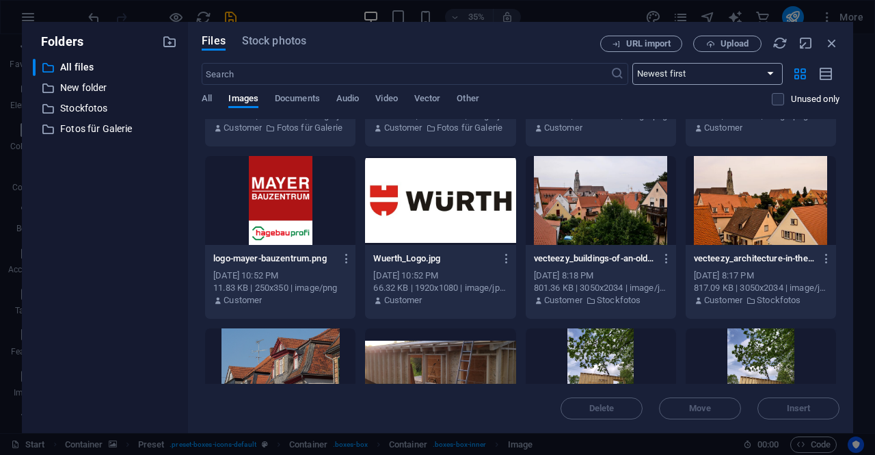
click at [761, 74] on select "Newest first Oldest first Name (A-Z) Name (Z-A) Size (0-9) Size (9-0) Resolutio…" at bounding box center [707, 74] width 150 height 22
click at [632, 63] on select "Newest first Oldest first Name (A-Z) Name (Z-A) Size (0-9) Size (9-0) Resolutio…" at bounding box center [707, 74] width 150 height 22
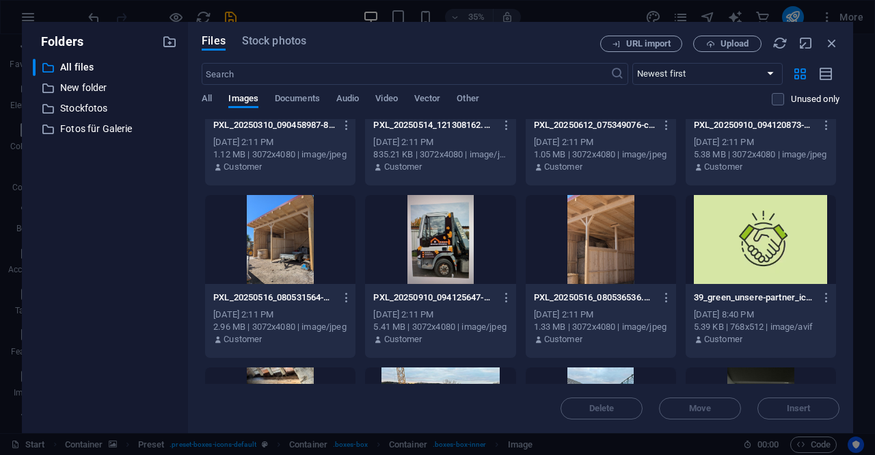
scroll to position [345, 0]
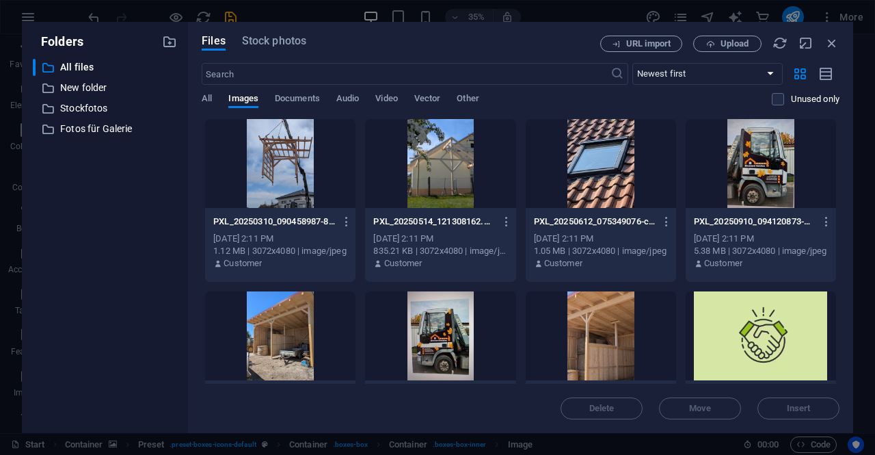
click at [597, 146] on div at bounding box center [601, 163] width 150 height 89
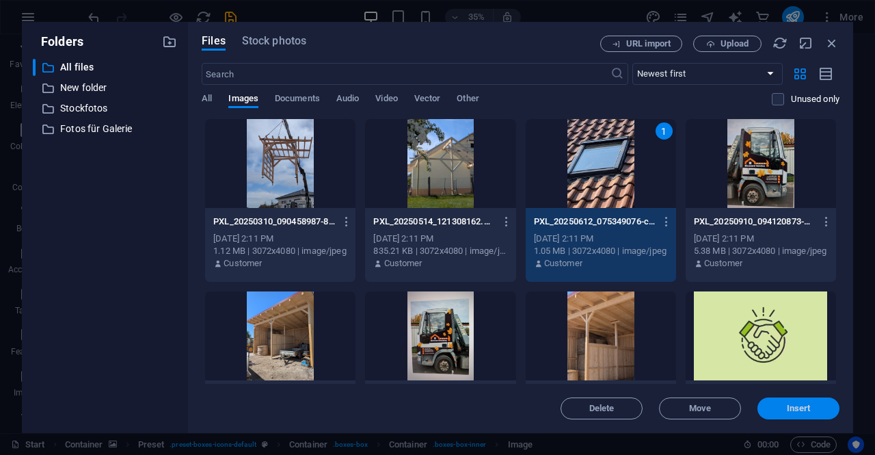
click at [790, 405] on span "Insert" at bounding box center [799, 408] width 24 height 8
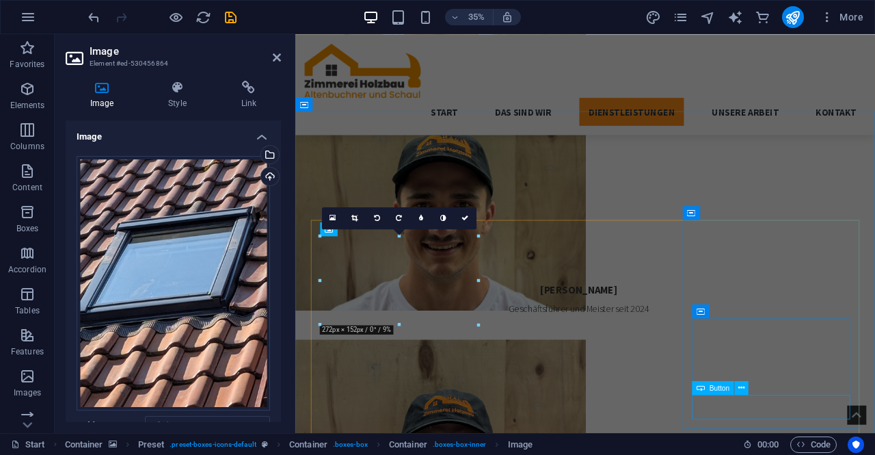
scroll to position [1588, 0]
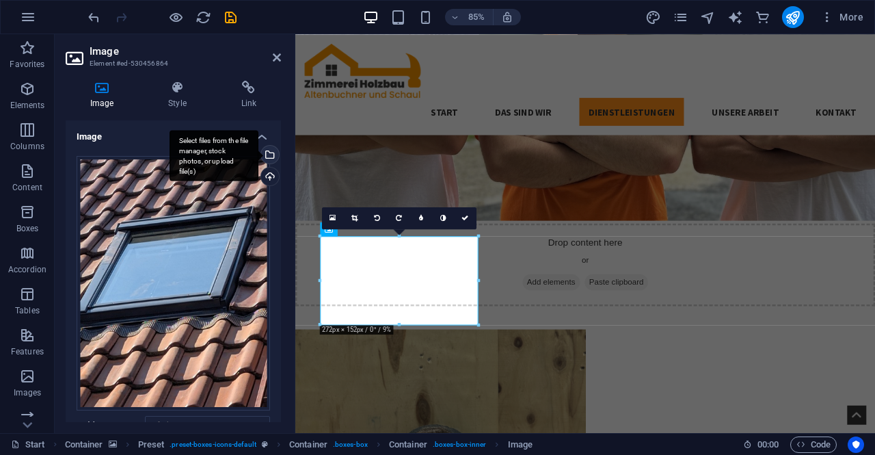
click at [258, 161] on div "Select files from the file manager, stock photos, or upload file(s)" at bounding box center [214, 155] width 89 height 51
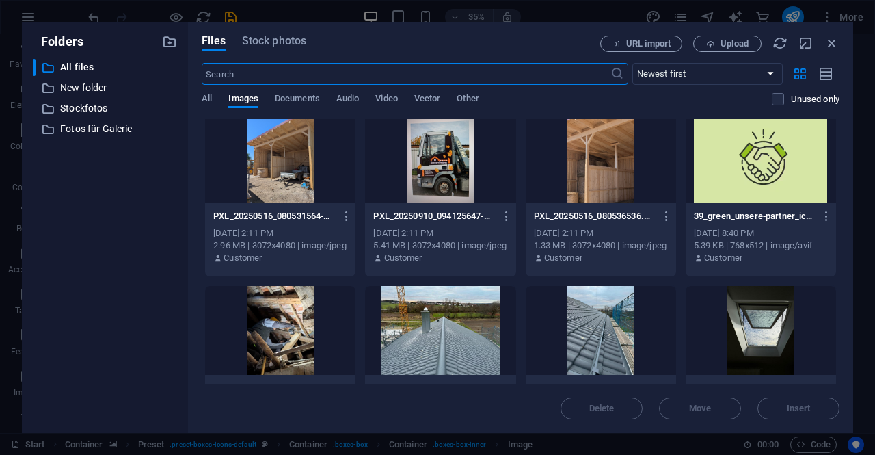
scroll to position [518, 0]
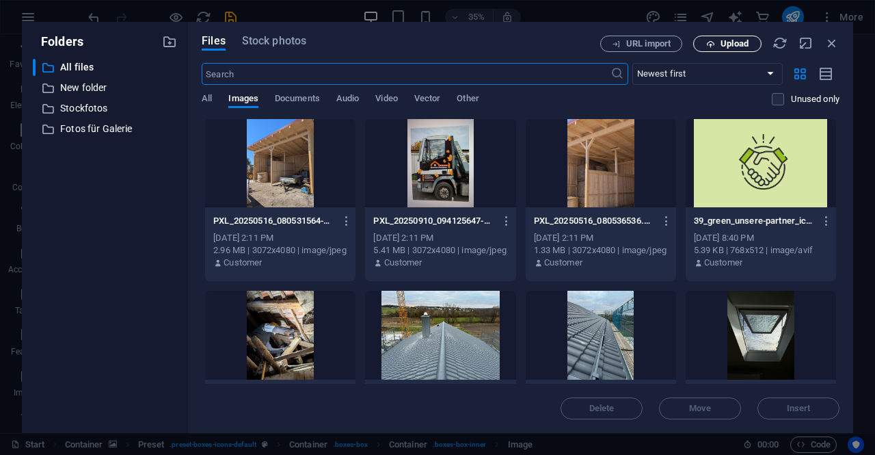
click at [701, 44] on span "Upload" at bounding box center [727, 44] width 56 height 9
click at [741, 44] on span "Upload" at bounding box center [734, 44] width 28 height 8
click at [732, 47] on span "Upload" at bounding box center [734, 44] width 28 height 8
click at [735, 44] on span "Upload" at bounding box center [734, 44] width 28 height 8
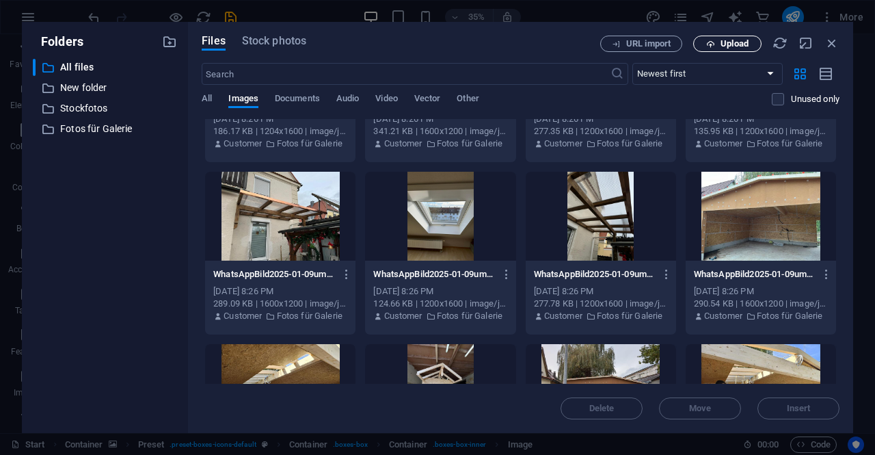
scroll to position [813, 0]
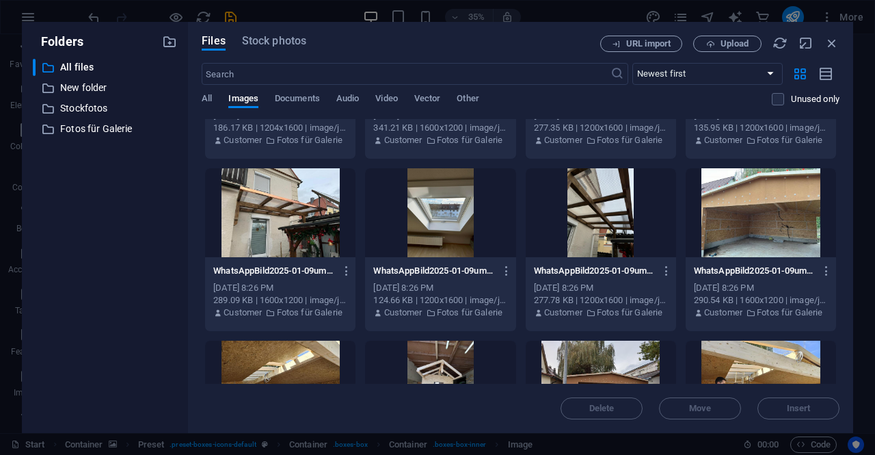
click at [421, 228] on div at bounding box center [440, 212] width 150 height 89
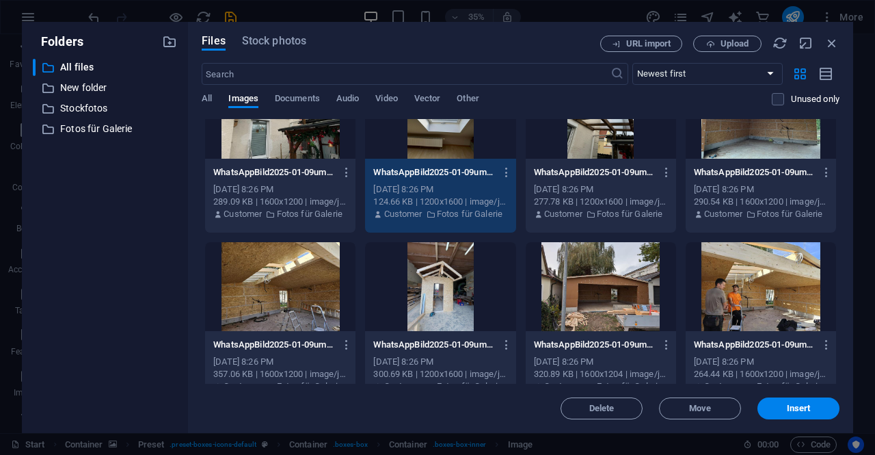
scroll to position [920, 0]
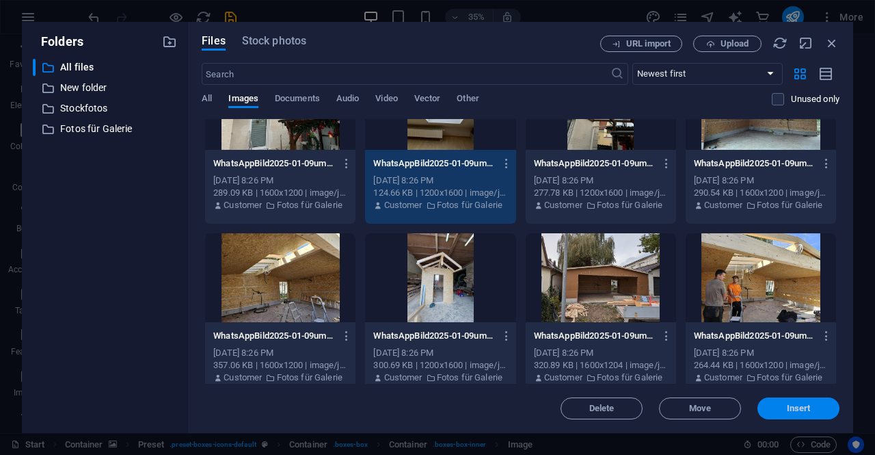
click at [807, 411] on span "Insert" at bounding box center [799, 408] width 24 height 8
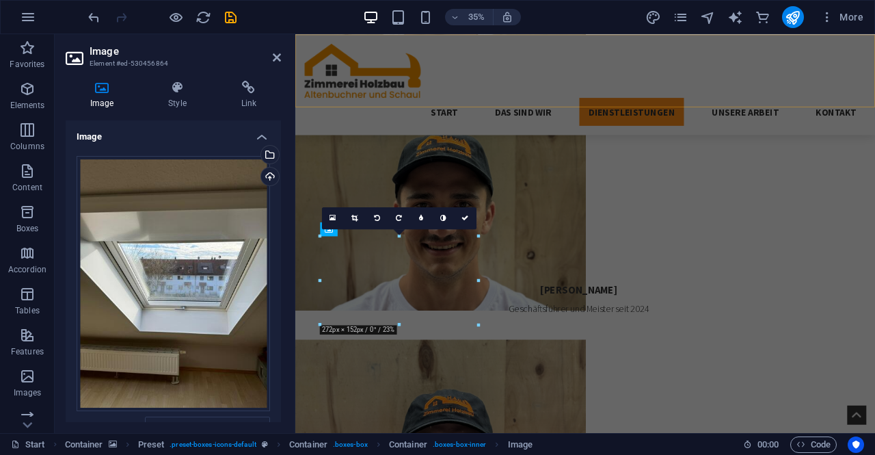
scroll to position [1588, 0]
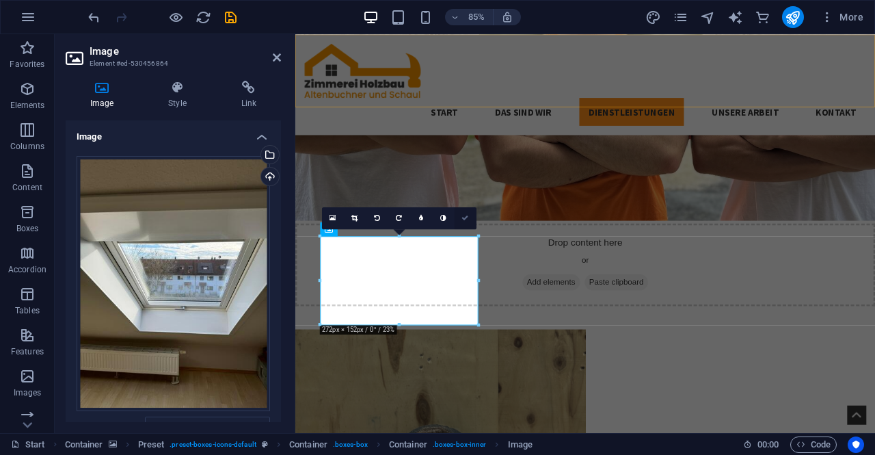
click at [468, 222] on link at bounding box center [466, 218] width 22 height 22
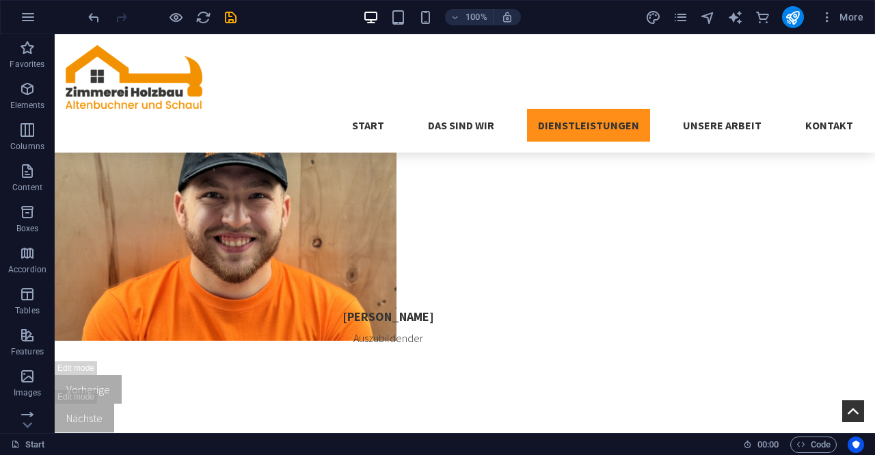
scroll to position [2417, 0]
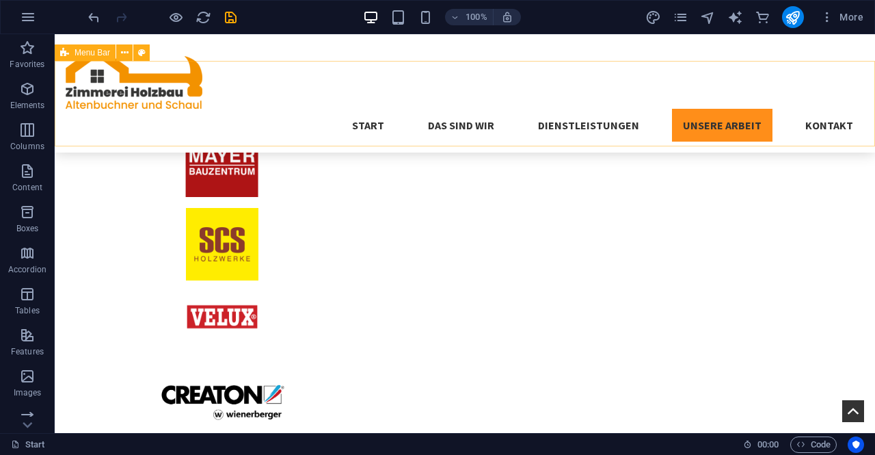
scroll to position [2893, 0]
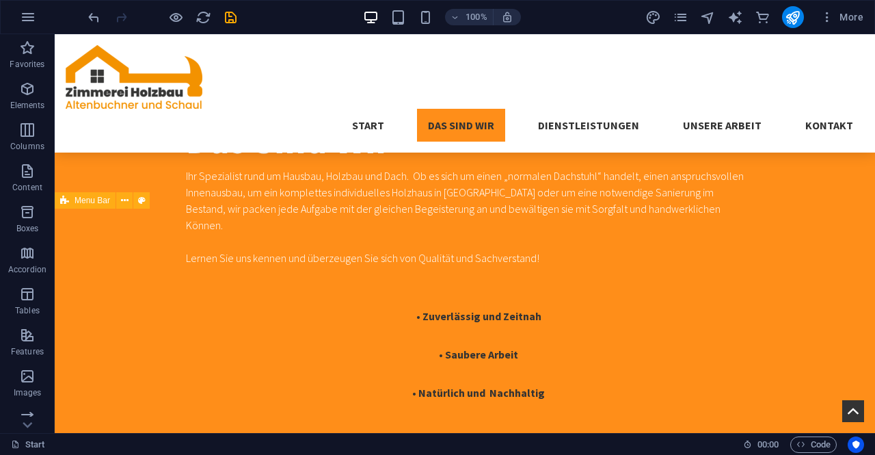
scroll to position [841, 0]
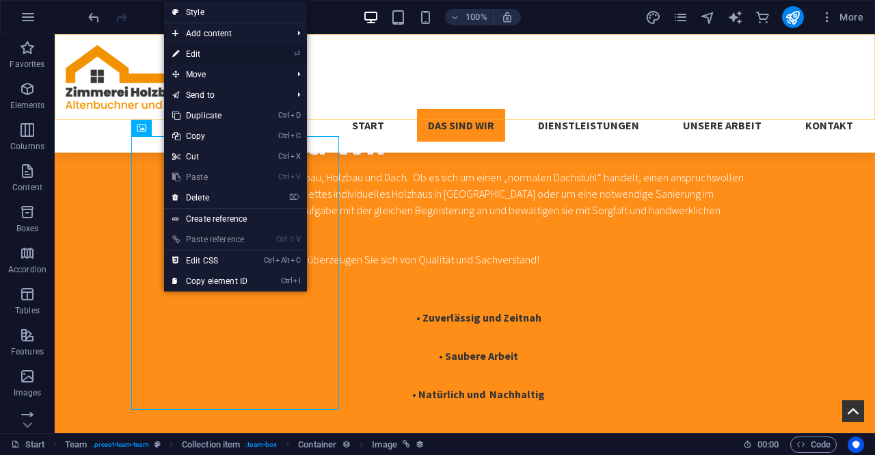
click at [187, 53] on link "⏎ Edit" at bounding box center [210, 54] width 92 height 21
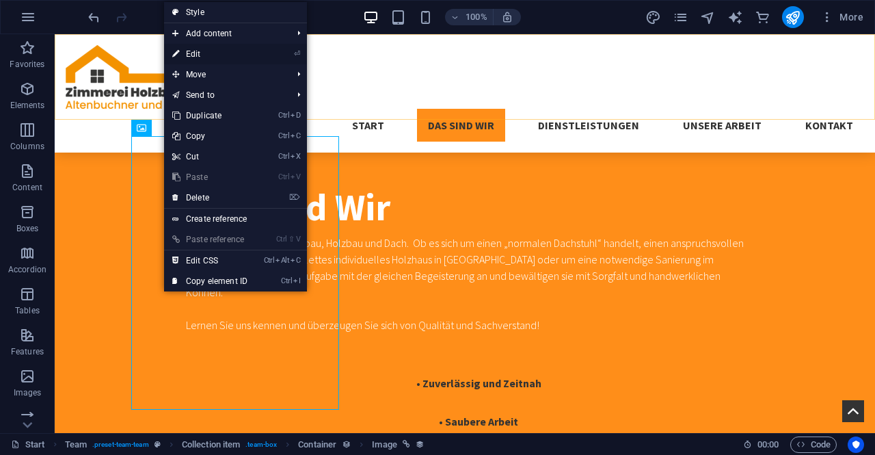
select select "px"
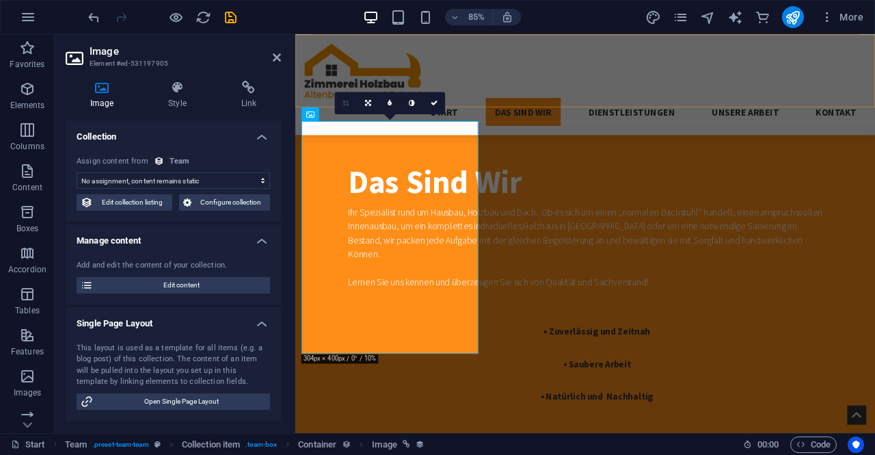
select select "image"
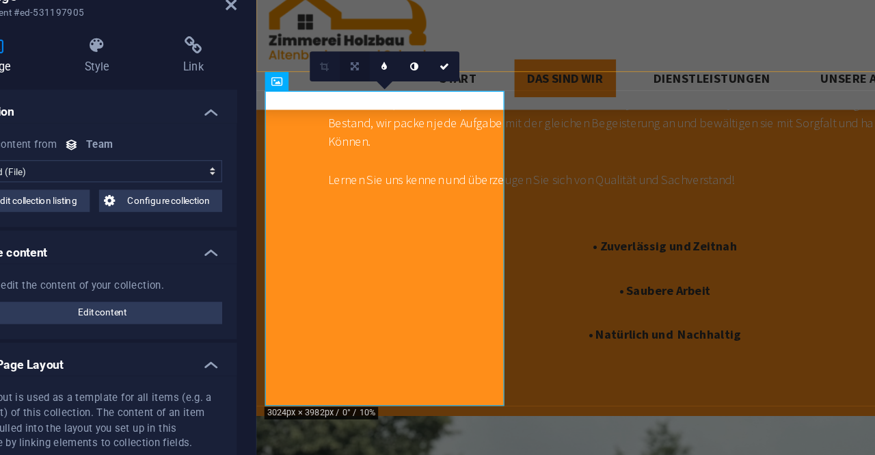
click at [367, 103] on icon at bounding box center [368, 103] width 6 height 7
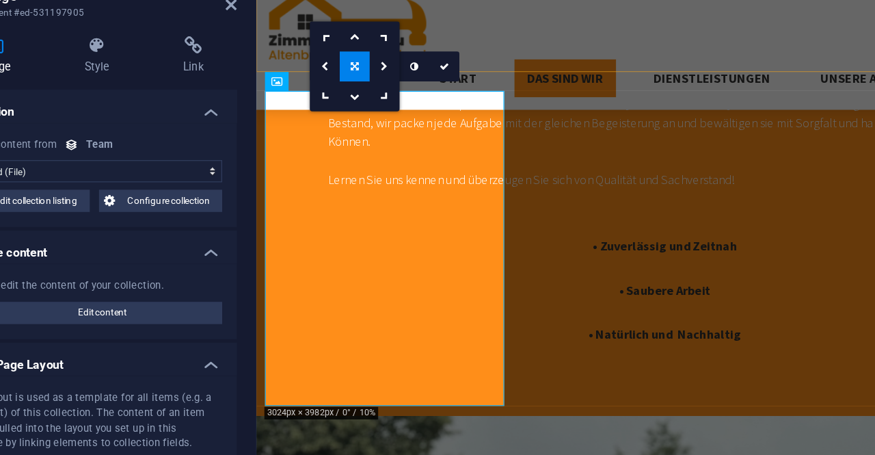
click at [369, 106] on icon at bounding box center [368, 103] width 6 height 7
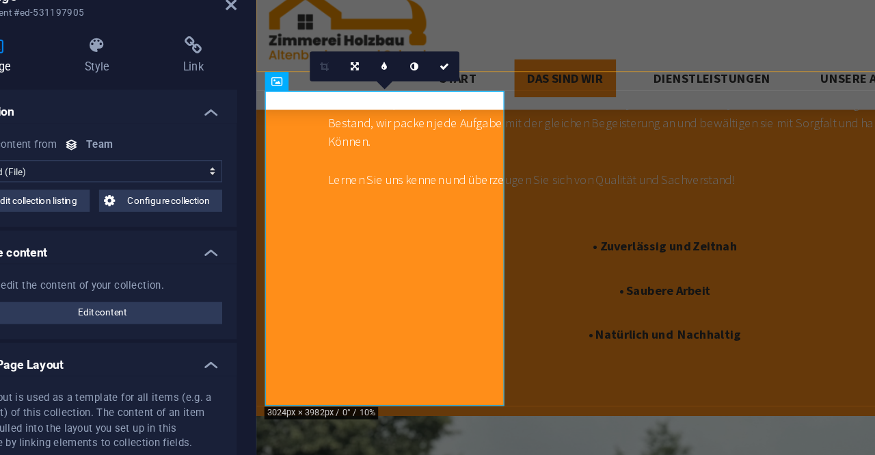
click at [133, 183] on select "No assignment, content remains static Created at (Date) Updated at (Date) Name …" at bounding box center [173, 180] width 193 height 16
click at [215, 94] on h4 "Style" at bounding box center [180, 95] width 72 height 29
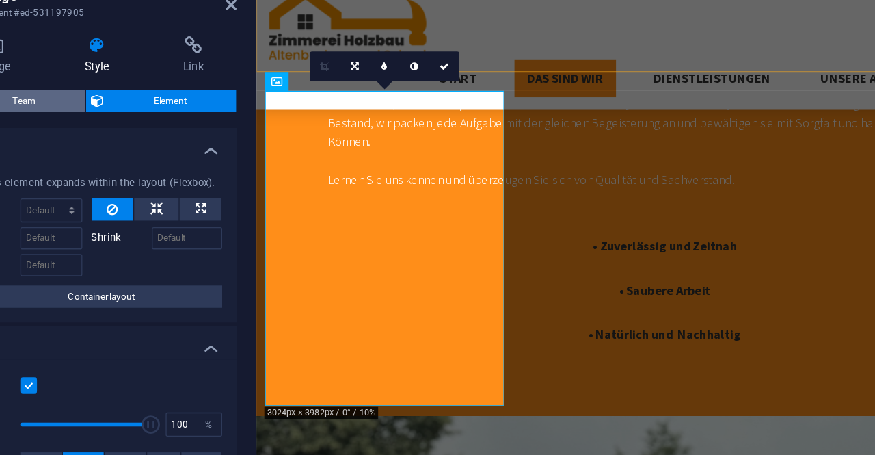
click at [135, 132] on span "Team" at bounding box center [124, 128] width 82 height 16
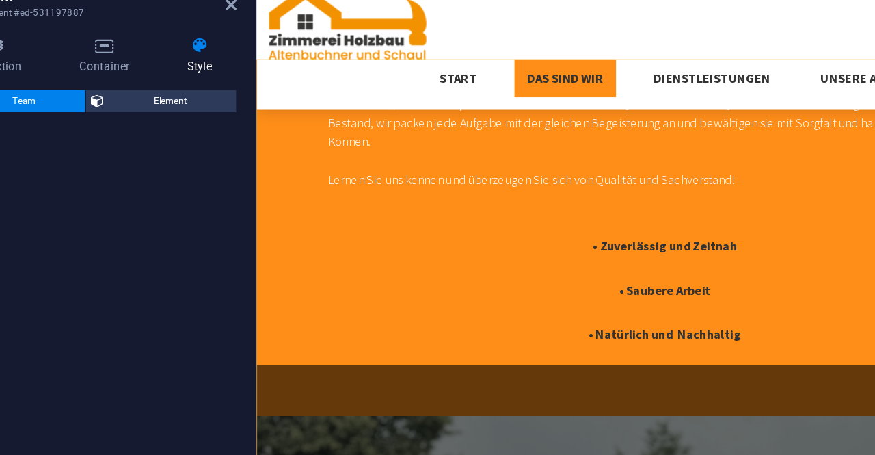
select select "rem"
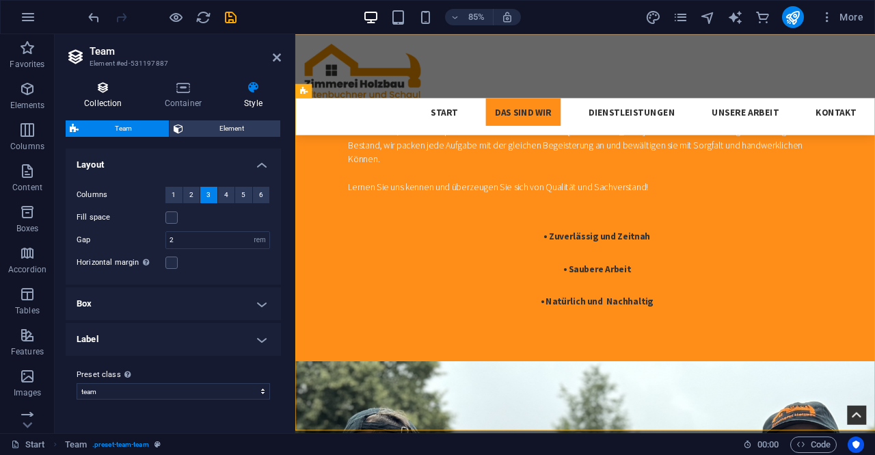
click at [99, 106] on h4 "Collection" at bounding box center [106, 95] width 81 height 29
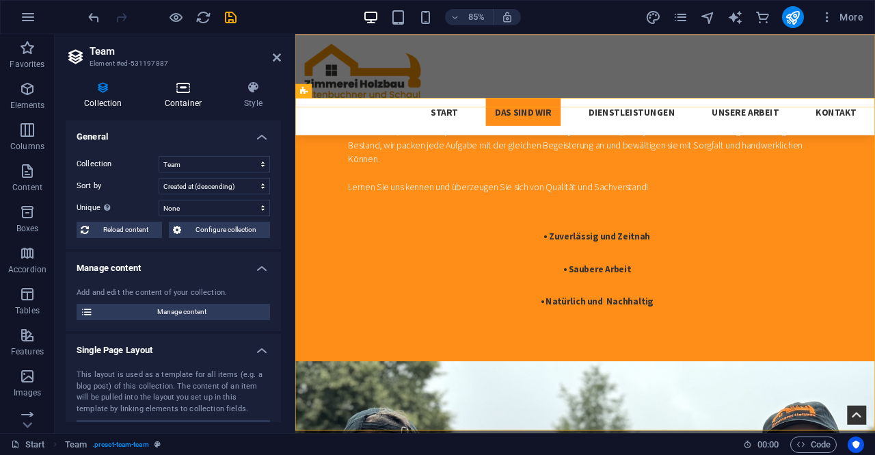
click at [188, 96] on h4 "Container" at bounding box center [185, 95] width 79 height 29
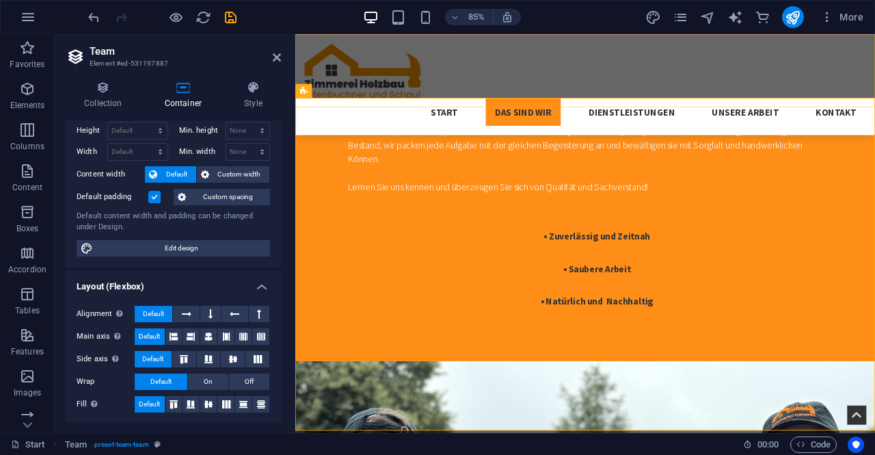
scroll to position [36, 0]
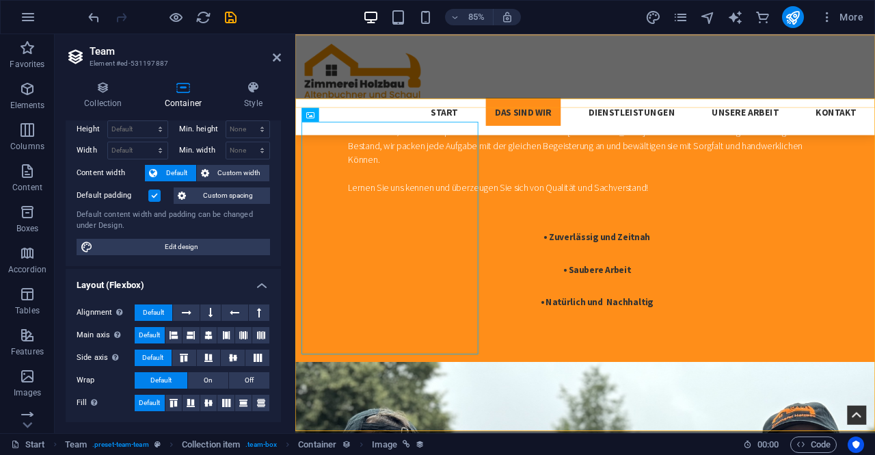
scroll to position [953, 0]
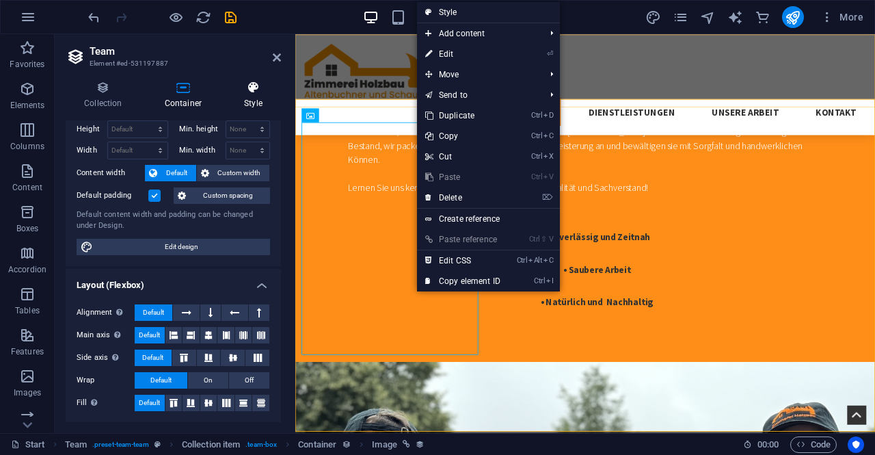
click at [252, 98] on h4 "Style" at bounding box center [253, 95] width 55 height 29
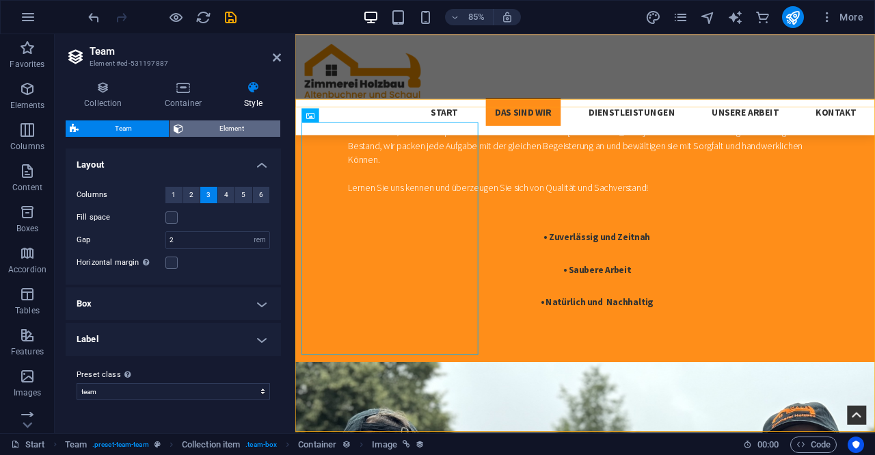
click at [202, 136] on span "Element" at bounding box center [232, 128] width 90 height 16
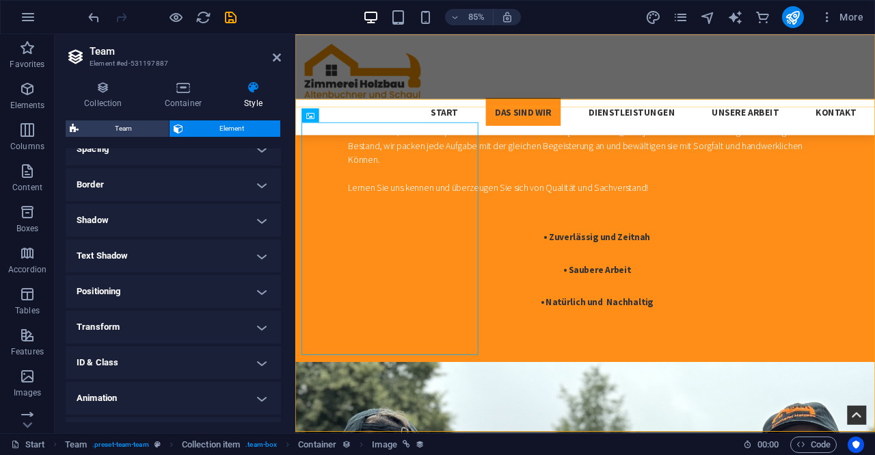
scroll to position [167, 0]
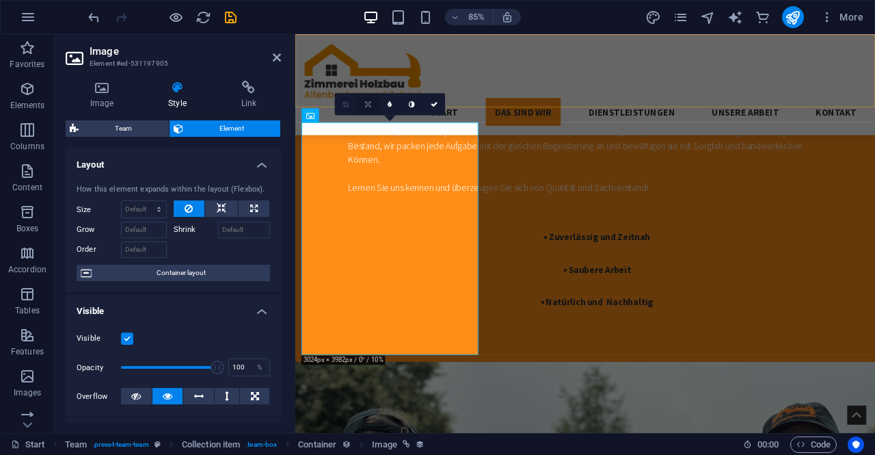
click at [365, 103] on icon at bounding box center [368, 103] width 6 height 7
click at [368, 107] on icon at bounding box center [368, 103] width 6 height 7
click at [366, 103] on icon at bounding box center [368, 103] width 6 height 7
click at [360, 82] on link at bounding box center [368, 82] width 22 height 22
click at [101, 92] on icon at bounding box center [102, 88] width 72 height 14
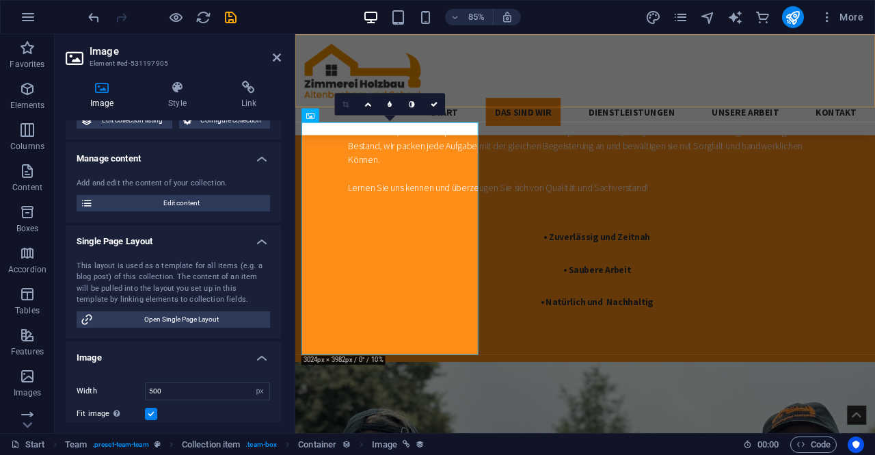
scroll to position [83, 0]
click at [135, 206] on span "Edit content" at bounding box center [181, 202] width 169 height 16
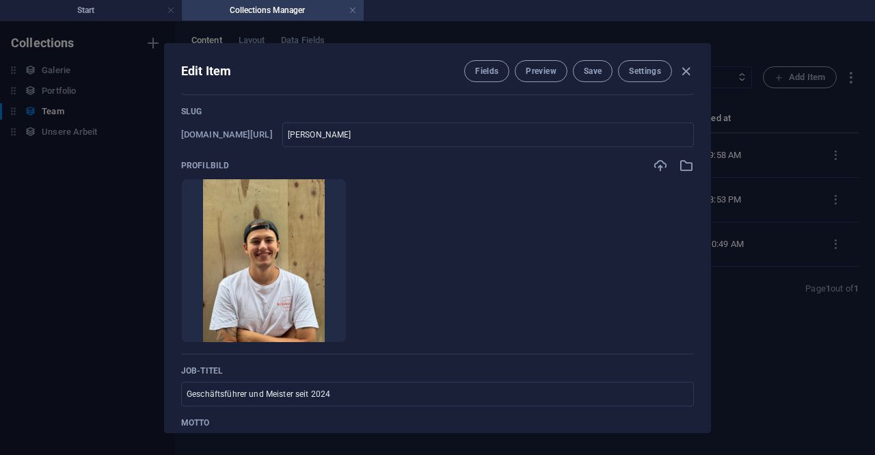
scroll to position [53, 0]
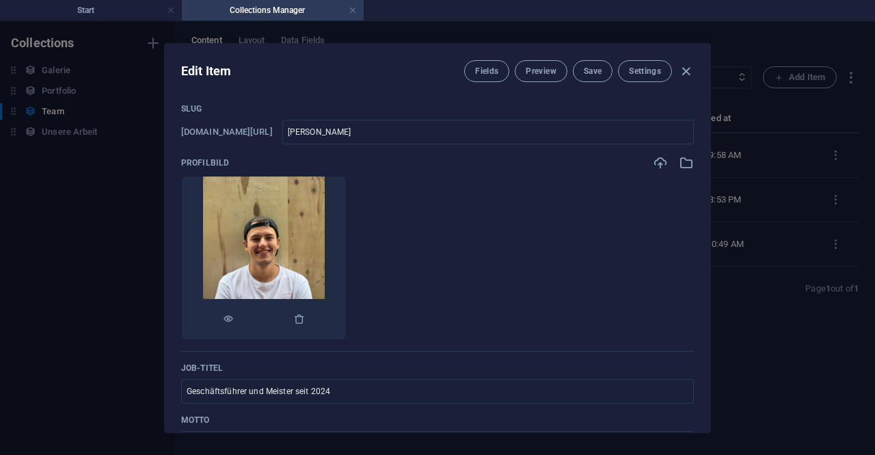
click at [280, 210] on img at bounding box center [264, 257] width 122 height 163
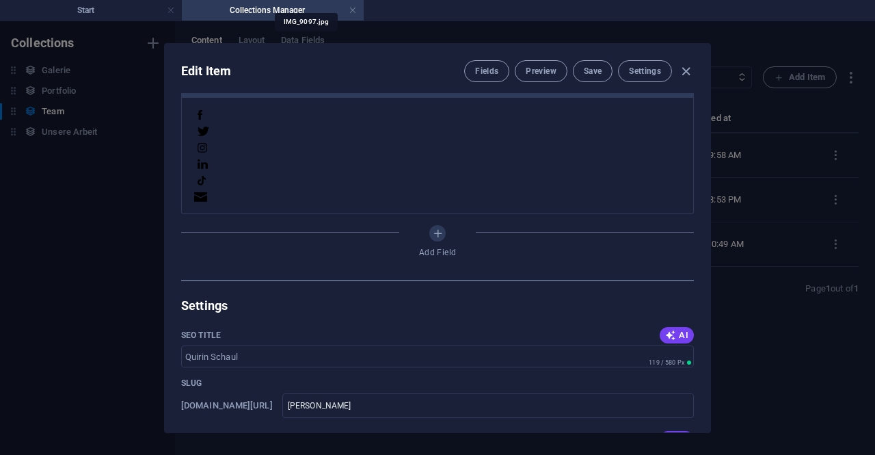
scroll to position [567, 0]
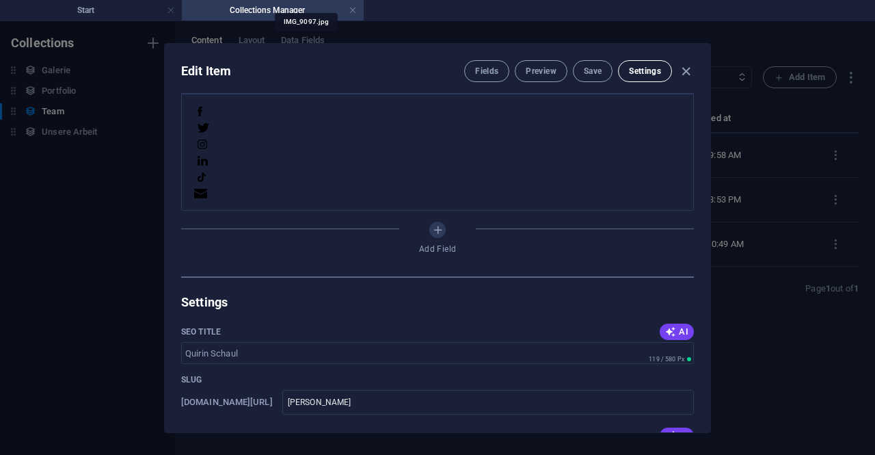
click at [636, 71] on span "Settings" at bounding box center [645, 71] width 32 height 11
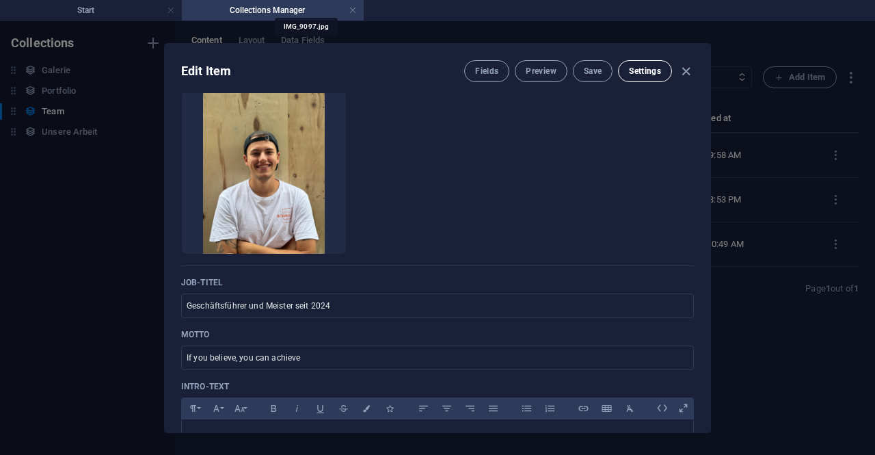
scroll to position [0, 0]
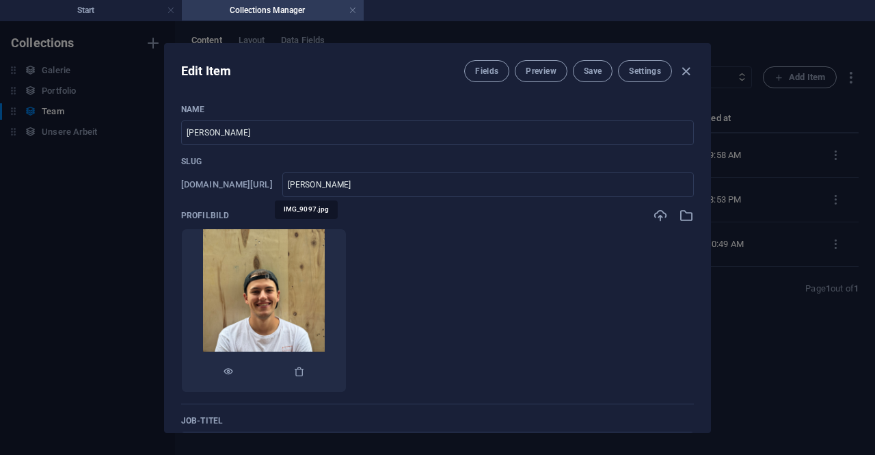
click at [297, 266] on img at bounding box center [264, 310] width 122 height 163
click at [234, 368] on icon "button" at bounding box center [228, 371] width 11 height 11
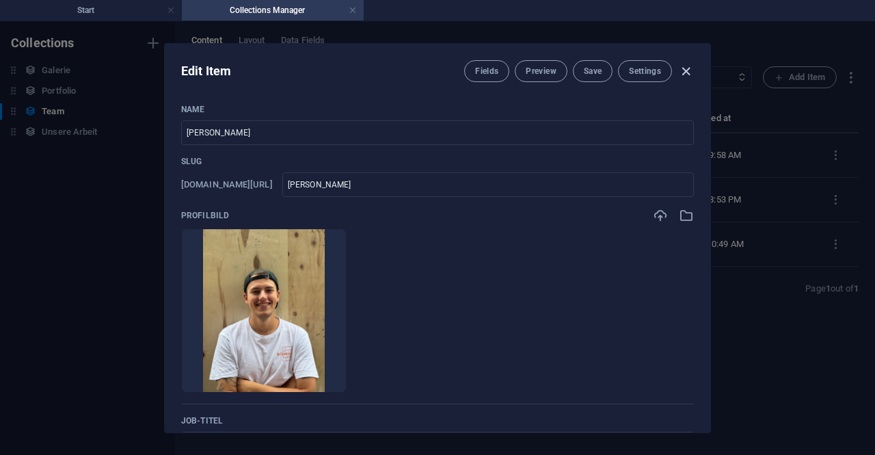
click at [680, 73] on icon "button" at bounding box center [686, 72] width 16 height 16
type input "emily-nichols"
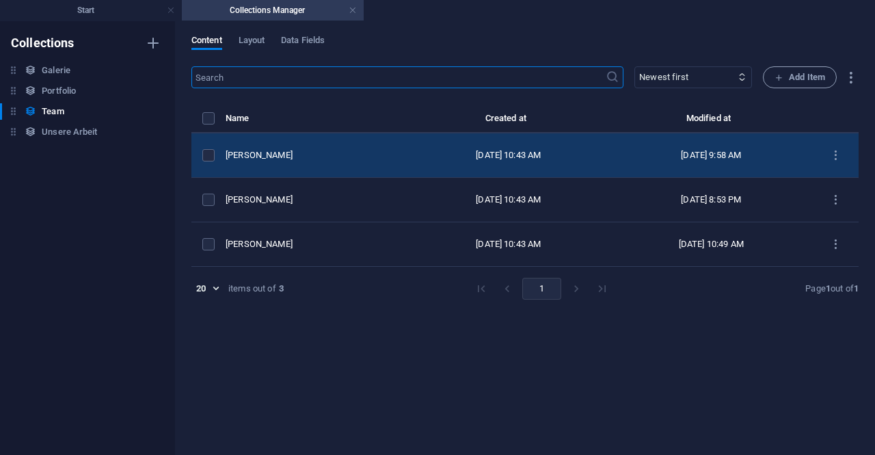
click at [296, 157] on div "[PERSON_NAME]" at bounding box center [311, 155] width 171 height 12
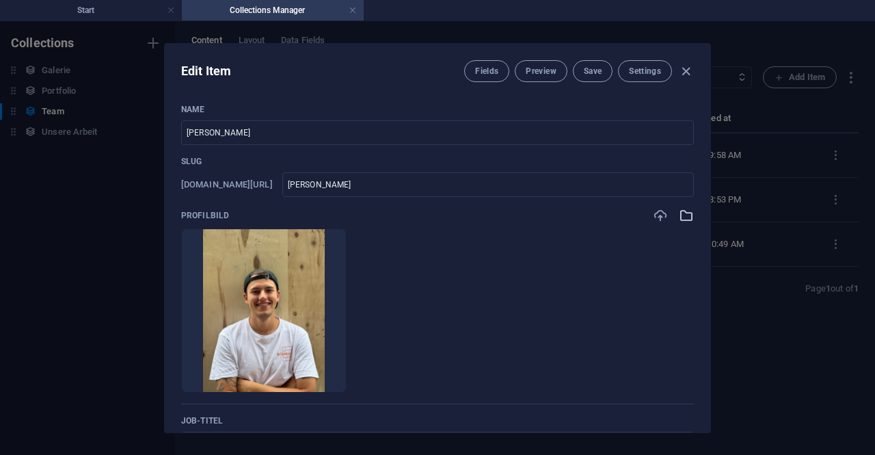
click at [683, 215] on icon "button" at bounding box center [686, 215] width 15 height 15
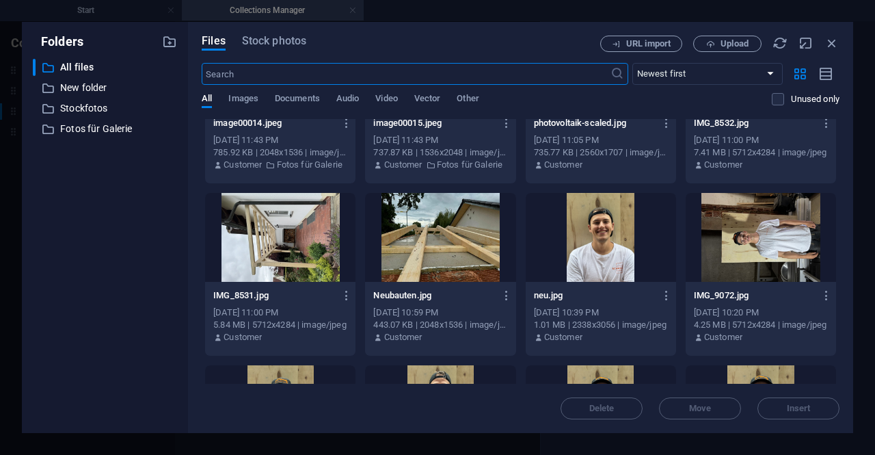
scroll to position [4238, 0]
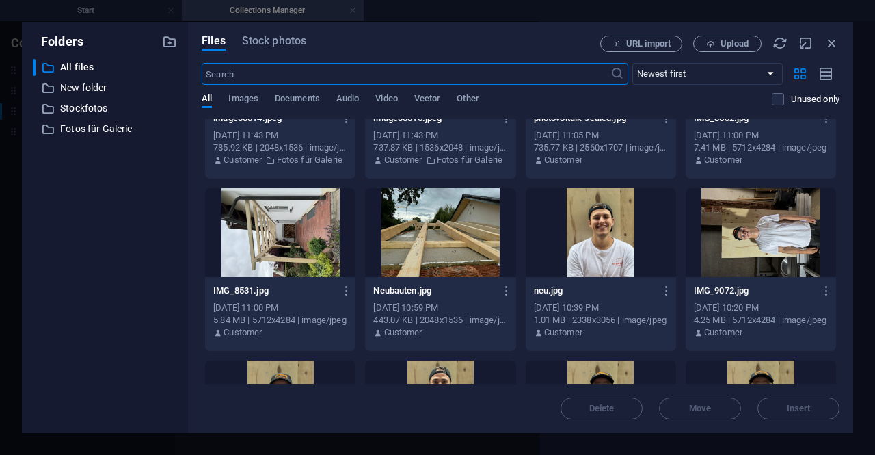
click at [625, 237] on div at bounding box center [601, 232] width 150 height 89
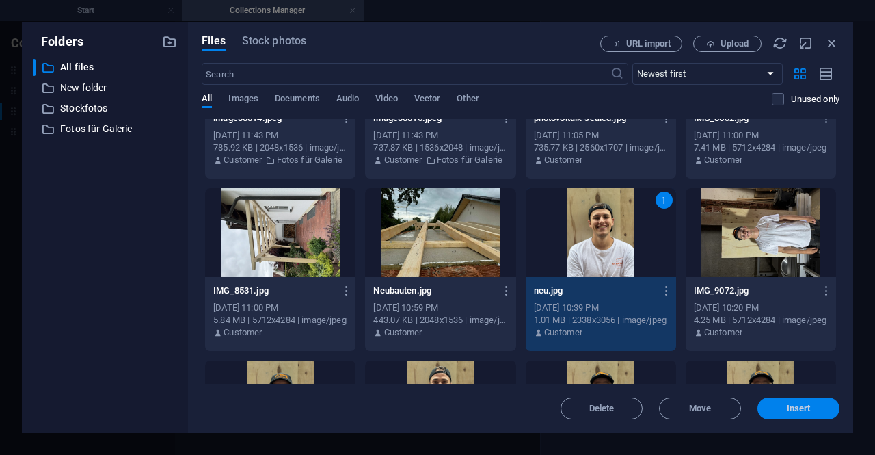
click at [803, 406] on span "Insert" at bounding box center [799, 408] width 24 height 8
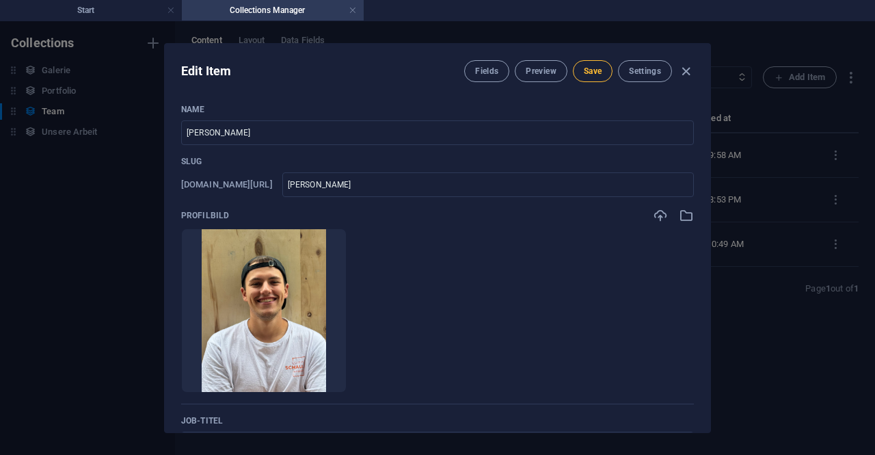
click at [591, 70] on span "Save" at bounding box center [593, 71] width 18 height 11
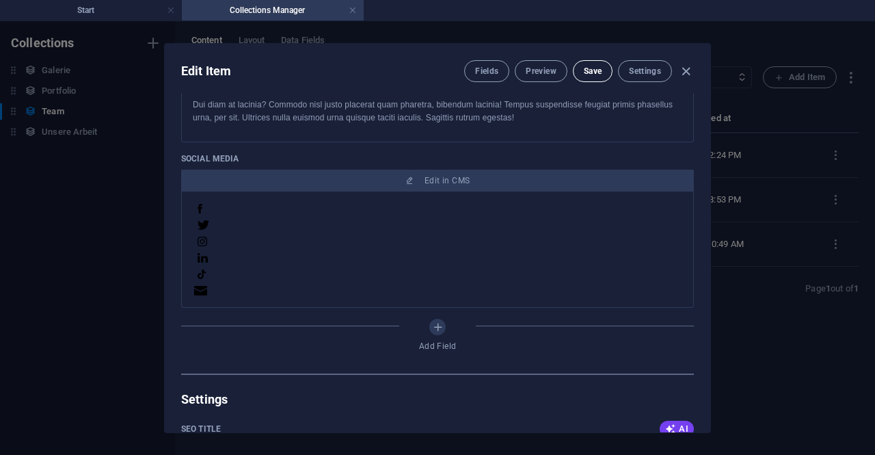
scroll to position [478, 0]
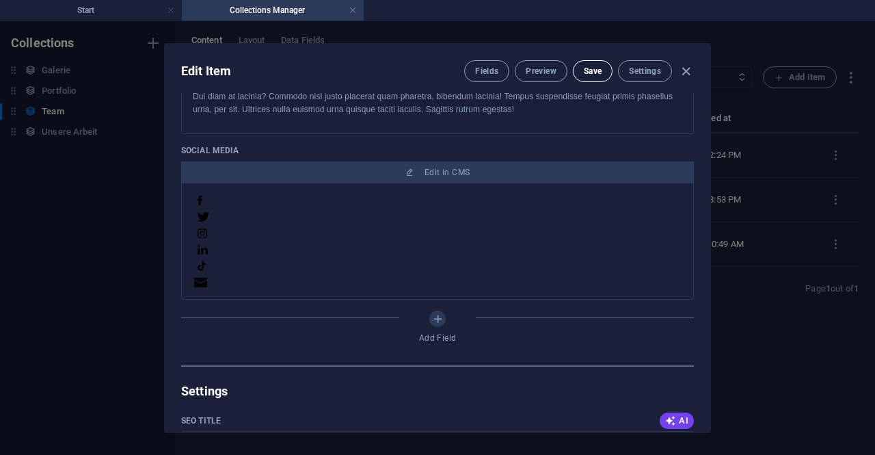
click at [585, 66] on span "Save" at bounding box center [593, 71] width 18 height 11
click at [683, 72] on icon "button" at bounding box center [686, 72] width 16 height 16
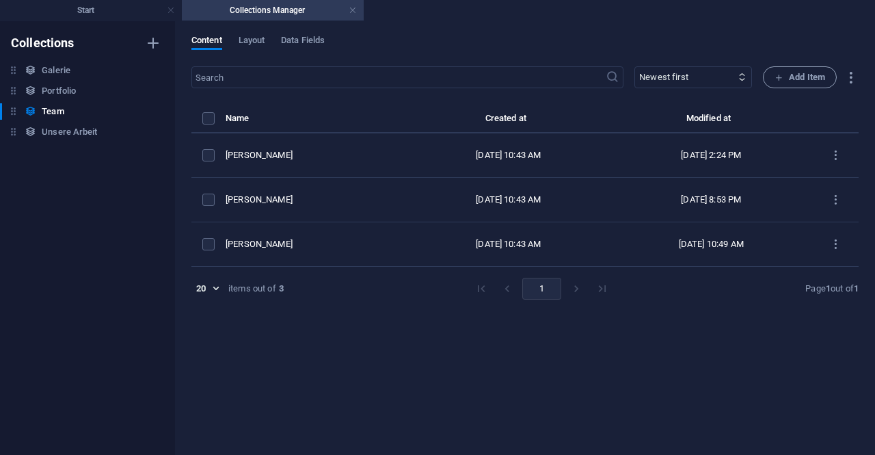
type input "emily-nichols"
click at [83, 8] on h4 "Start" at bounding box center [91, 10] width 182 height 15
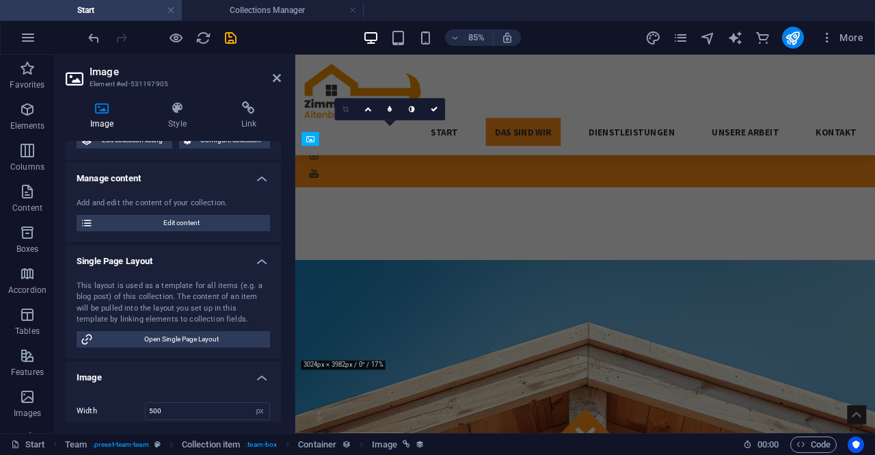
scroll to position [990, 0]
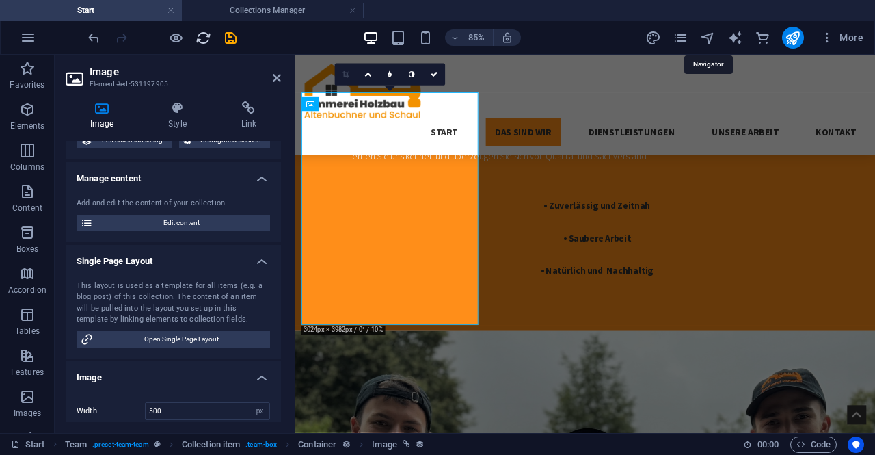
click at [205, 42] on icon "reload" at bounding box center [203, 38] width 16 height 16
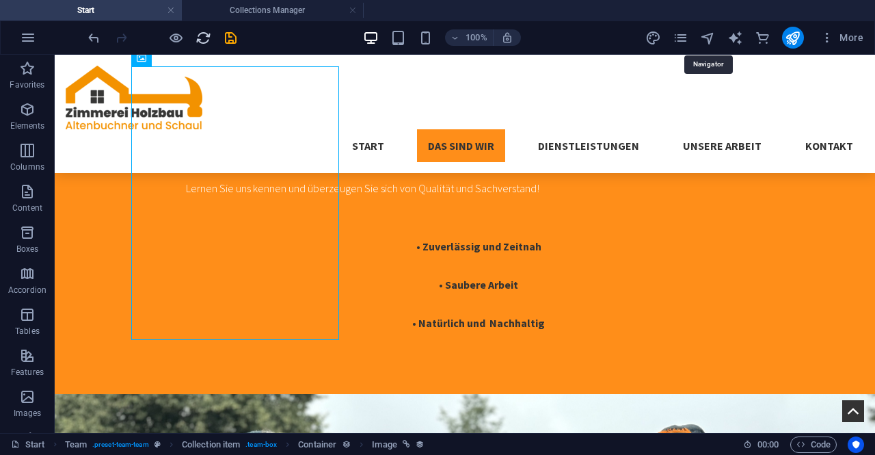
click at [205, 33] on icon "reload" at bounding box center [203, 38] width 16 height 16
click at [232, 35] on icon "save" at bounding box center [231, 38] width 16 height 16
checkbox input "false"
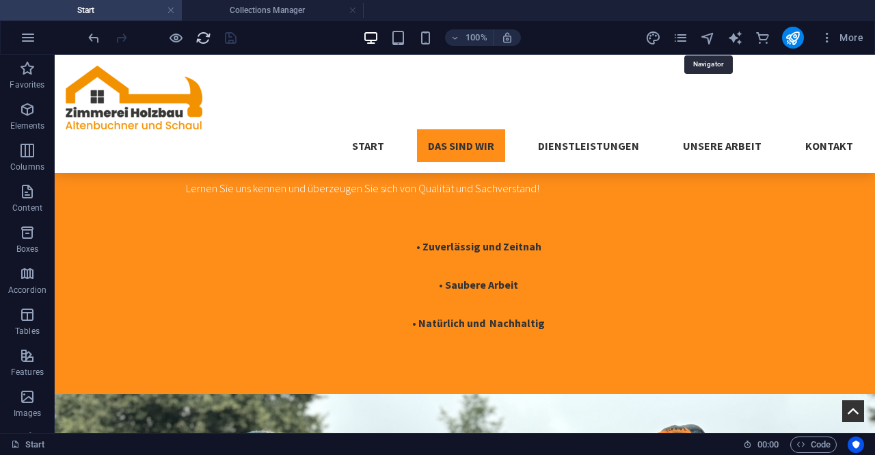
click at [208, 38] on icon "reload" at bounding box center [203, 38] width 16 height 16
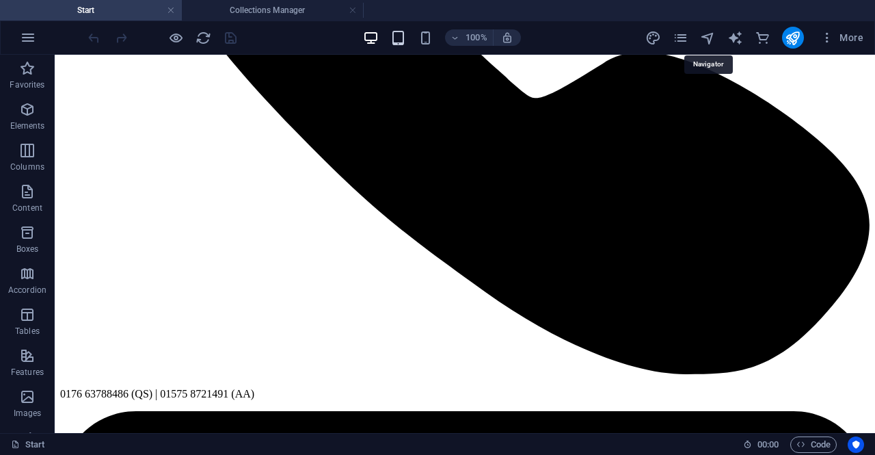
scroll to position [1720, 0]
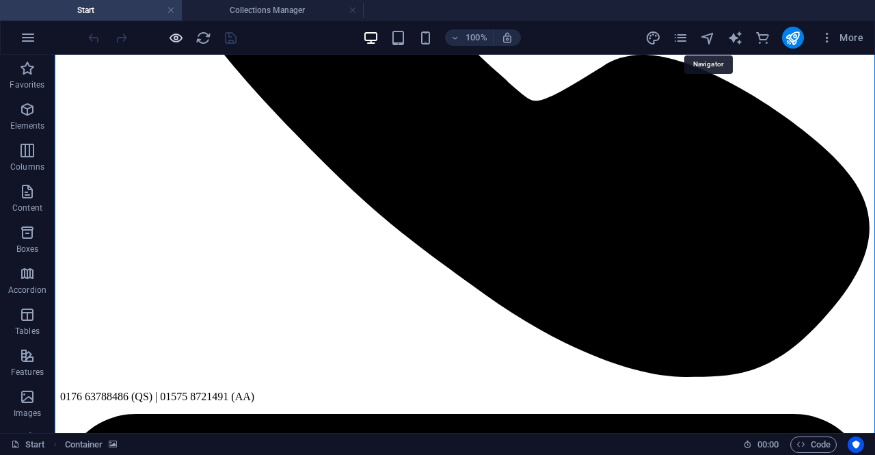
click at [177, 44] on icon "button" at bounding box center [176, 38] width 16 height 16
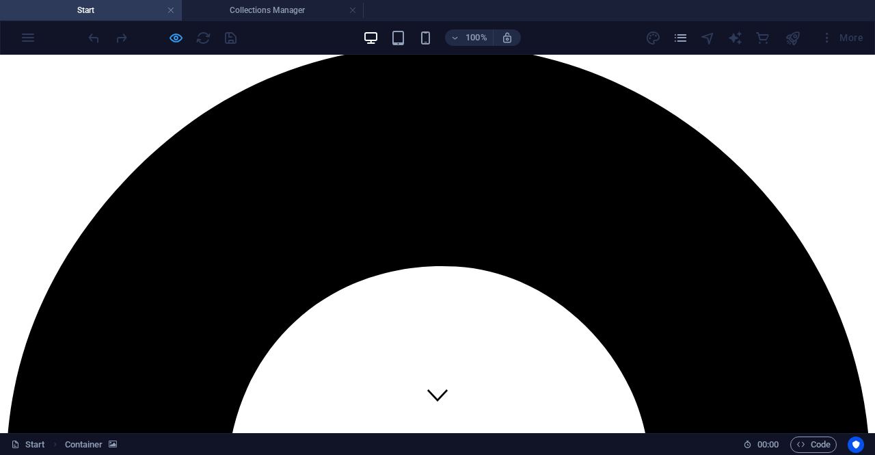
scroll to position [0, 0]
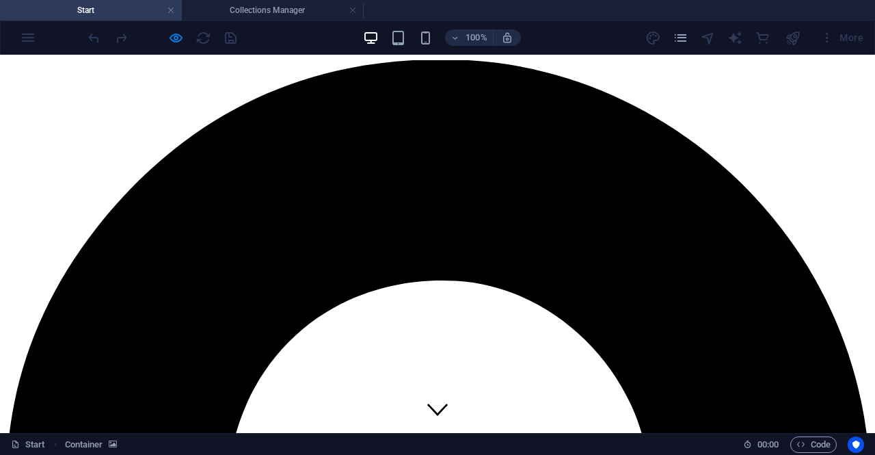
click at [172, 33] on icon "button" at bounding box center [176, 38] width 16 height 16
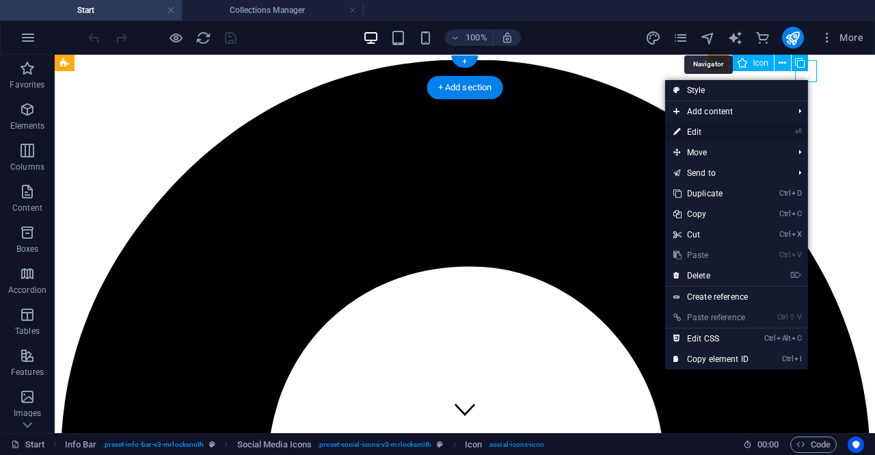
click at [731, 135] on link "⏎ Edit" at bounding box center [711, 132] width 92 height 21
select select "xMidYMid"
select select "px"
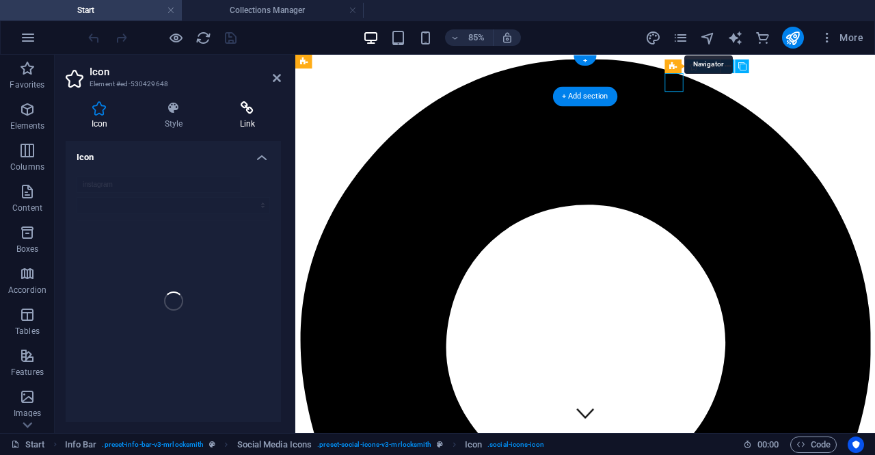
click at [243, 108] on icon at bounding box center [247, 108] width 67 height 14
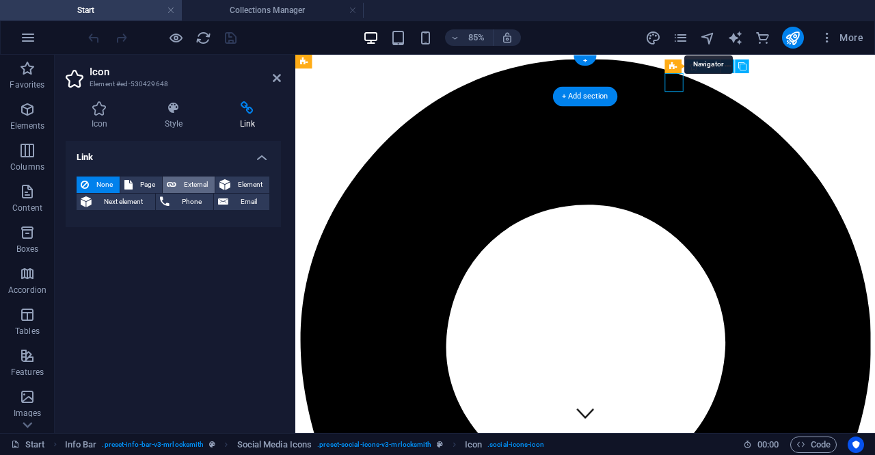
click at [186, 180] on span "External" at bounding box center [195, 184] width 30 height 16
select select "blank"
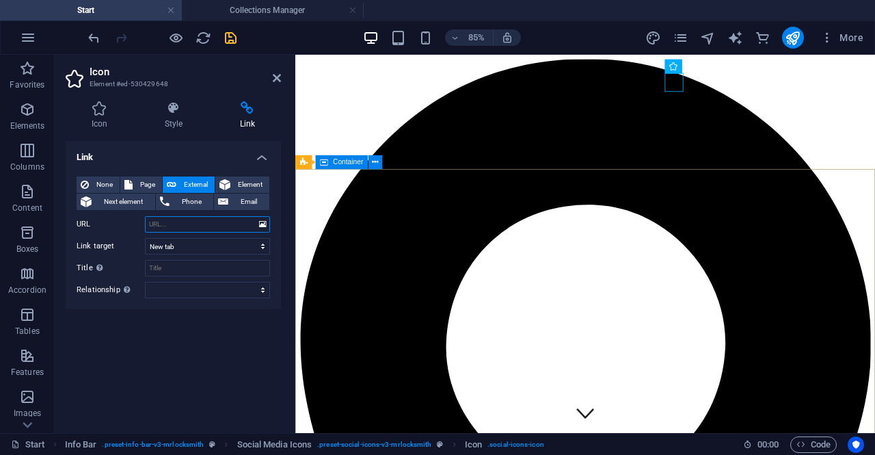
paste input "https://www.instagram.com/zimmerei_h.a.u.s?igsh=cjczcTZpNnpyYQ=="
type input "https://www.instagram.com/zimmerei_h.a.u.s?igsh=cjczcTZpNnpyYQ=="
click at [232, 38] on icon "save" at bounding box center [231, 38] width 16 height 16
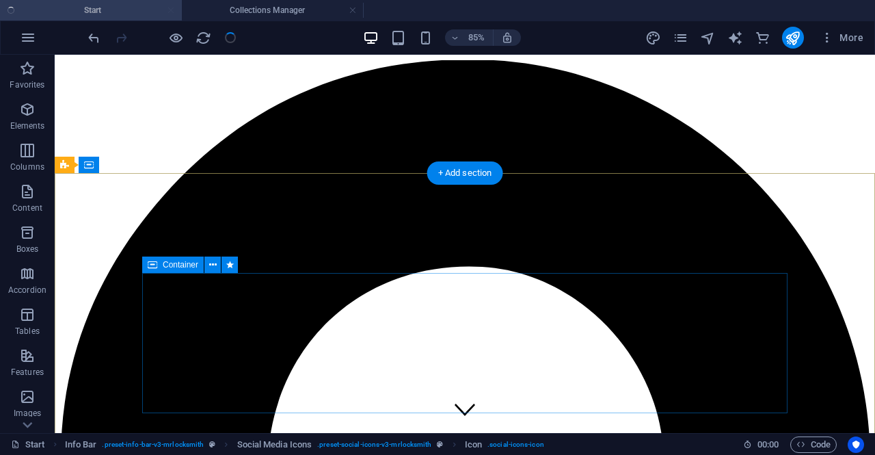
checkbox input "false"
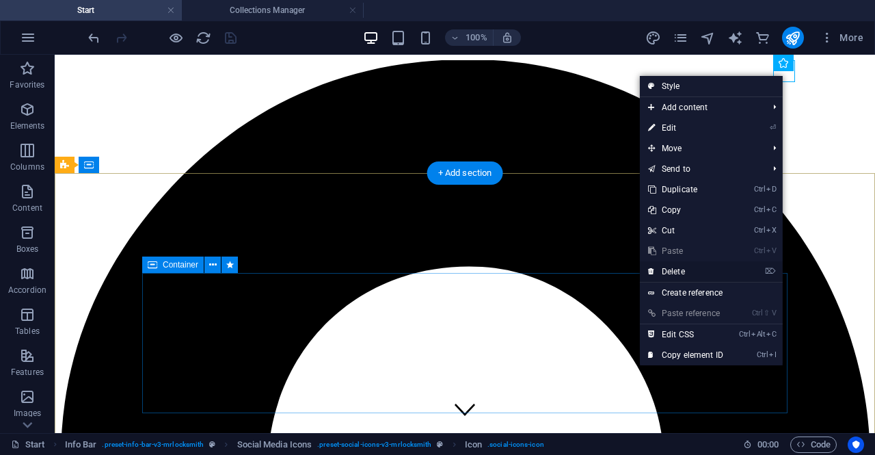
click at [711, 273] on link "⌦ Delete" at bounding box center [686, 271] width 92 height 21
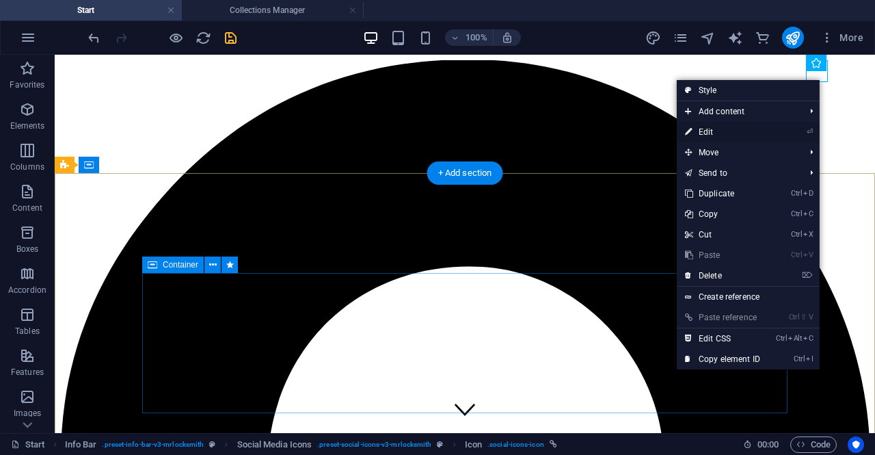
click at [756, 131] on link "⏎ Edit" at bounding box center [723, 132] width 92 height 21
select select "xMidYMid"
select select "px"
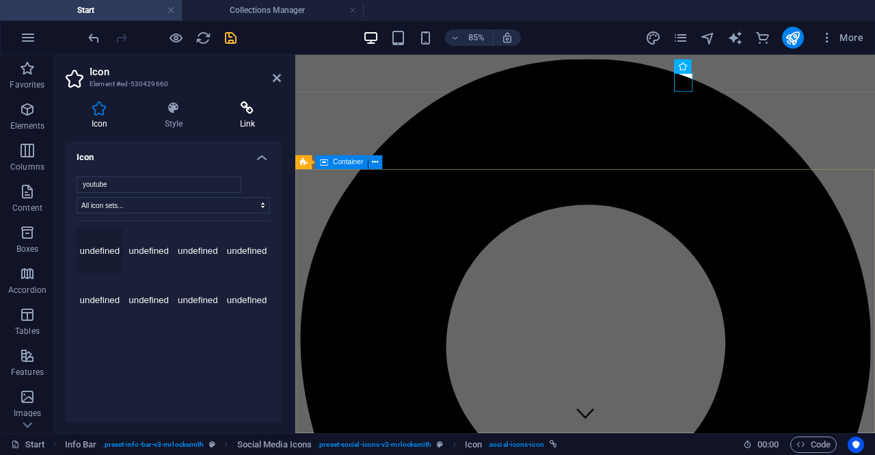
click at [248, 115] on h4 "Link" at bounding box center [247, 115] width 67 height 29
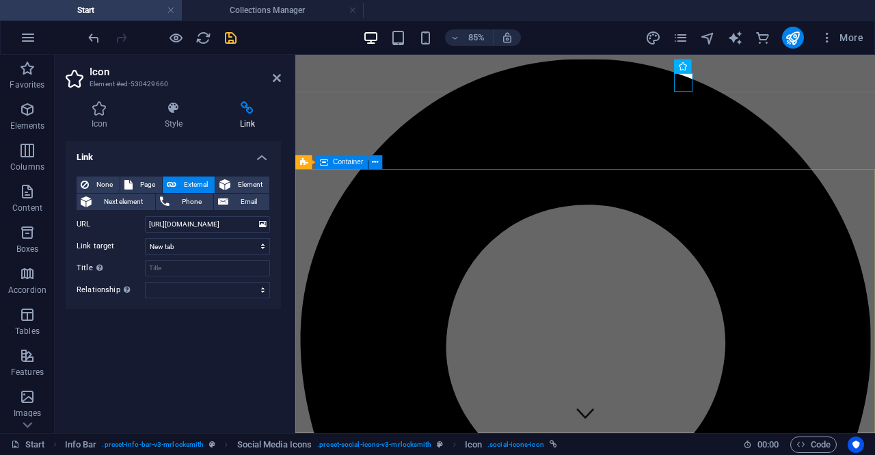
scroll to position [0, 94]
paste input "://www.youtube.com/@ZimmereiH.A.u.S"
type input "http://www.youtube.com/@ZimmereiH.A.u.S"
click at [155, 362] on div "Link None Page External Element Next element Phone Email Page Start Subpage Dac…" at bounding box center [173, 281] width 215 height 281
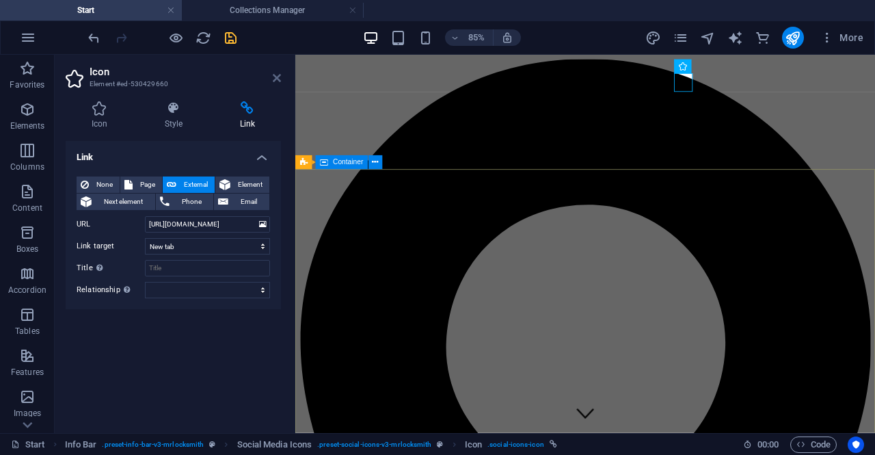
click at [276, 82] on icon at bounding box center [277, 77] width 8 height 11
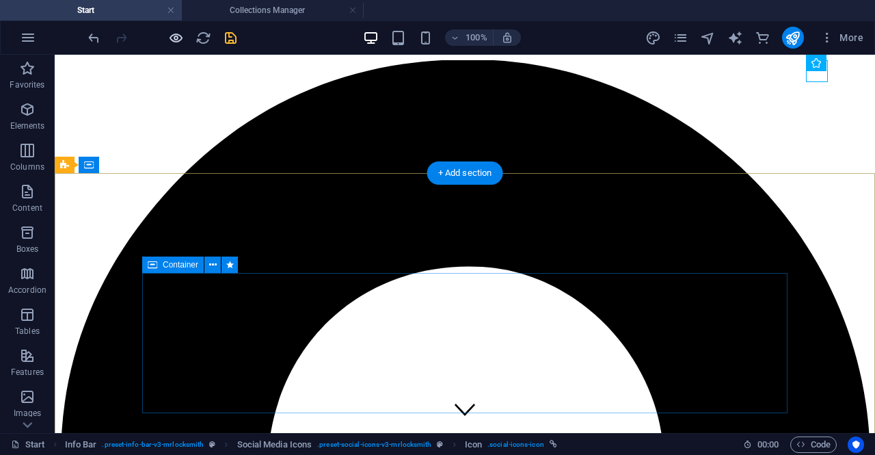
click at [176, 43] on icon "button" at bounding box center [176, 38] width 16 height 16
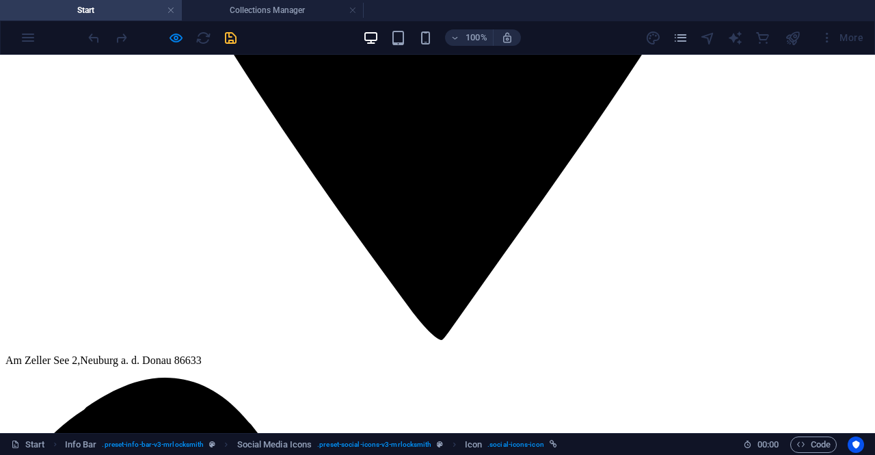
scroll to position [991, 0]
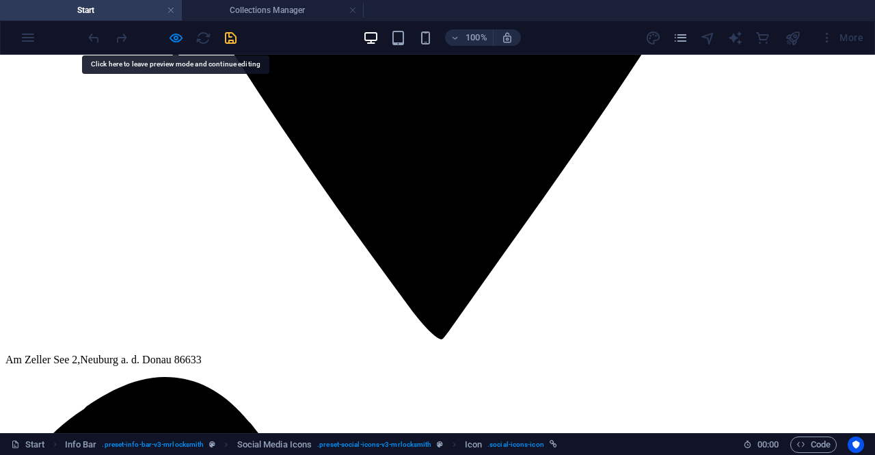
click at [173, 34] on icon "button" at bounding box center [176, 38] width 16 height 16
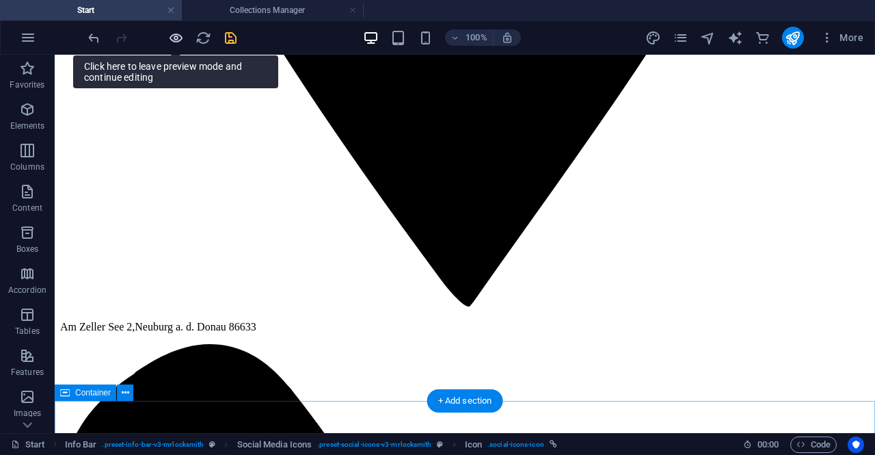
scroll to position [940, 0]
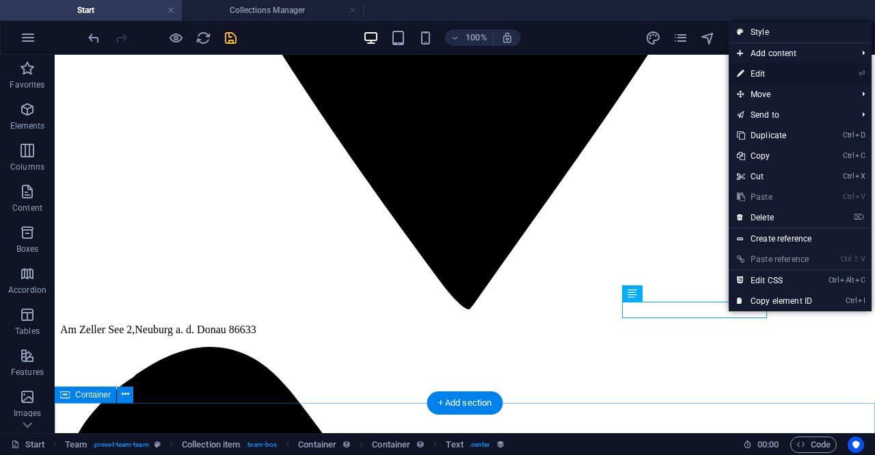
click at [790, 77] on link "⏎ Edit" at bounding box center [775, 74] width 92 height 21
select select "job_title"
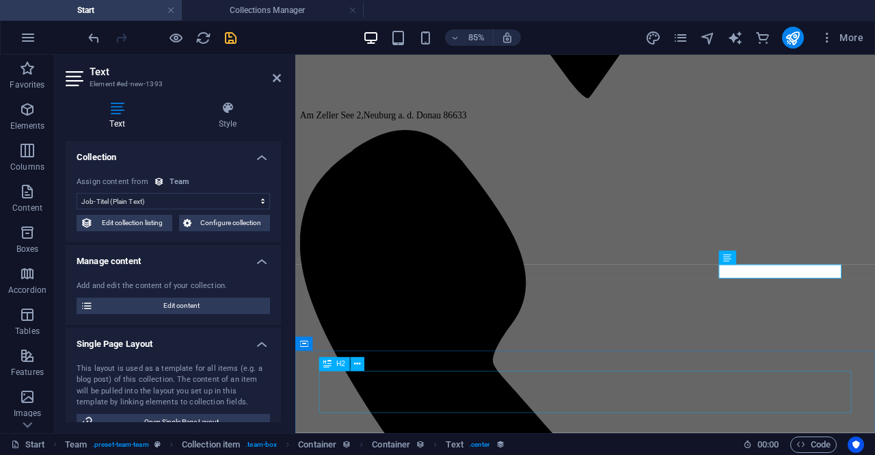
scroll to position [1050, 0]
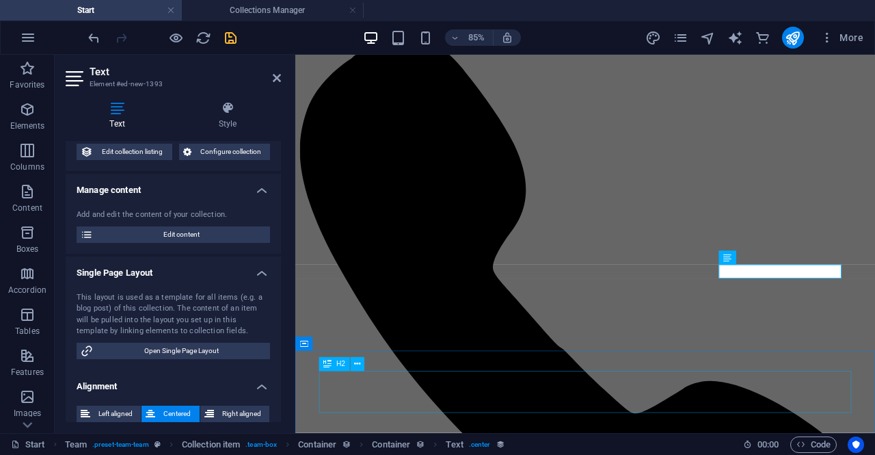
scroll to position [82, 0]
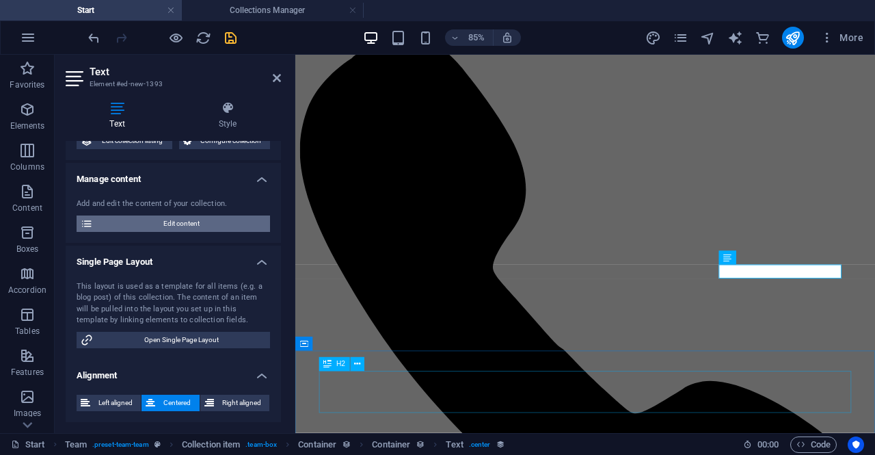
click at [125, 226] on span "Edit content" at bounding box center [181, 223] width 169 height 16
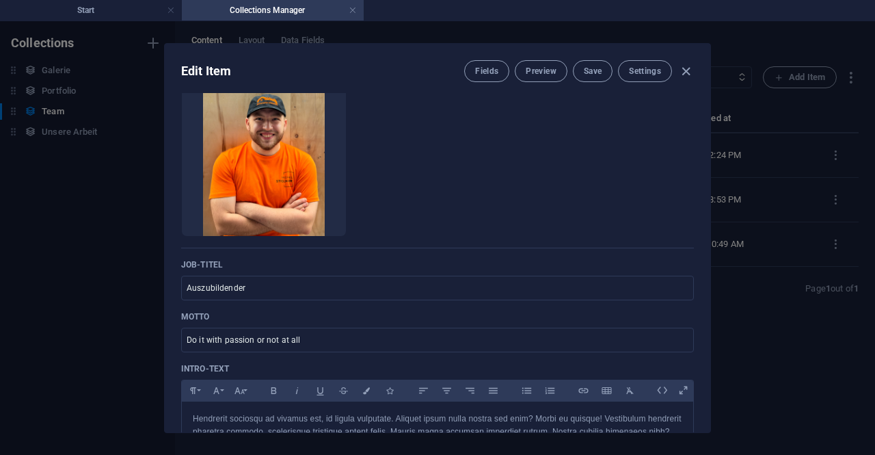
scroll to position [159, 0]
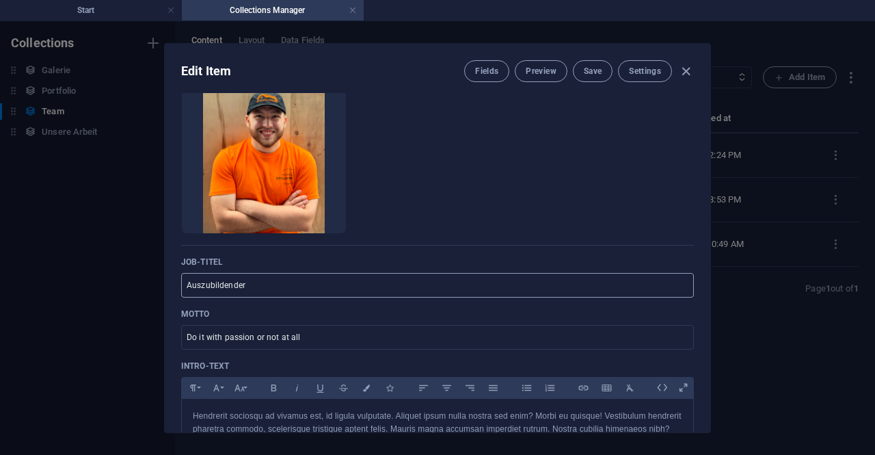
click at [258, 288] on input "Auszubildender" at bounding box center [437, 285] width 513 height 25
click at [273, 288] on input "Auszubildender" at bounding box center [437, 285] width 513 height 25
click at [274, 287] on input "Auszubildender" at bounding box center [437, 285] width 513 height 25
type input "Auszubildender Seit 2024"
click at [592, 70] on span "Save" at bounding box center [593, 71] width 18 height 11
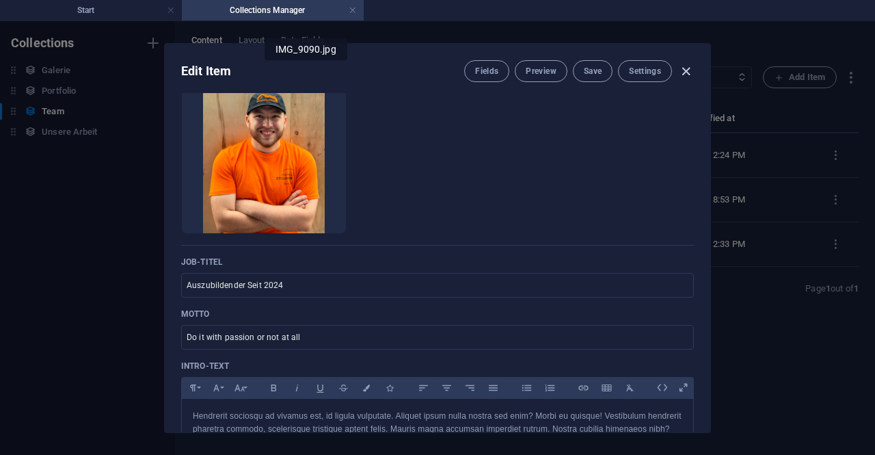
click at [681, 73] on icon "button" at bounding box center [686, 72] width 16 height 16
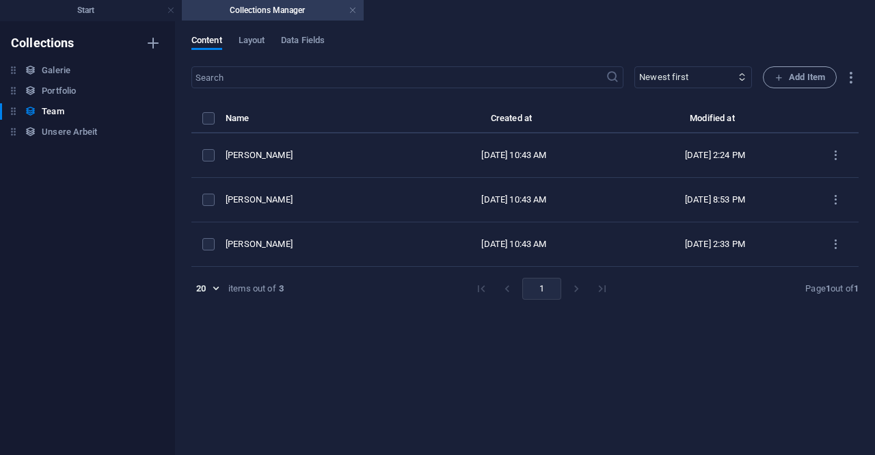
type input "susan-williams"
click at [70, 16] on h4 "Start" at bounding box center [91, 10] width 182 height 15
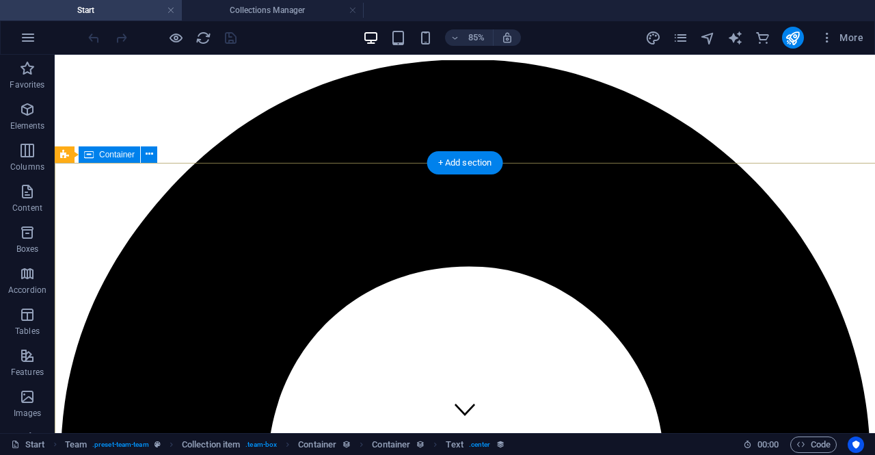
scroll to position [1061, 0]
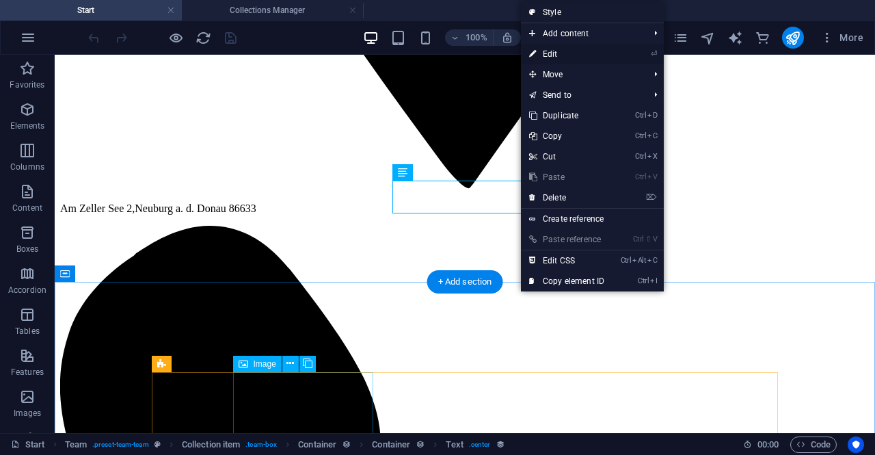
click at [612, 62] on link "⏎ Edit" at bounding box center [567, 54] width 92 height 21
select select "job_title"
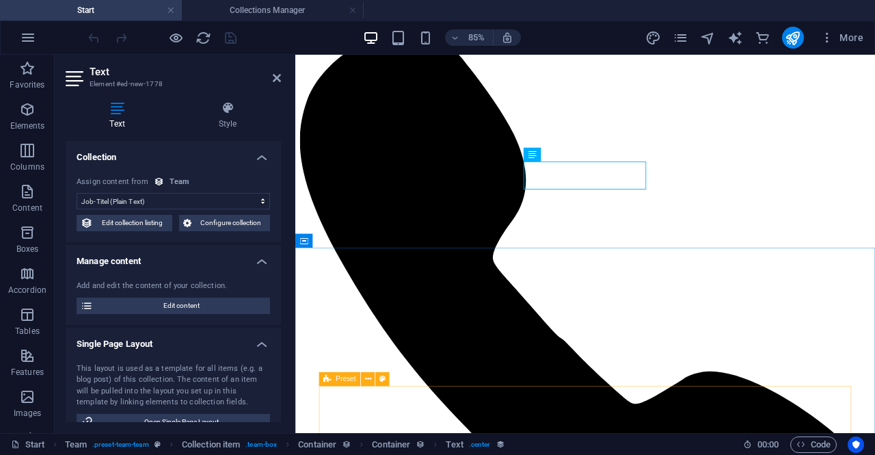
scroll to position [1171, 0]
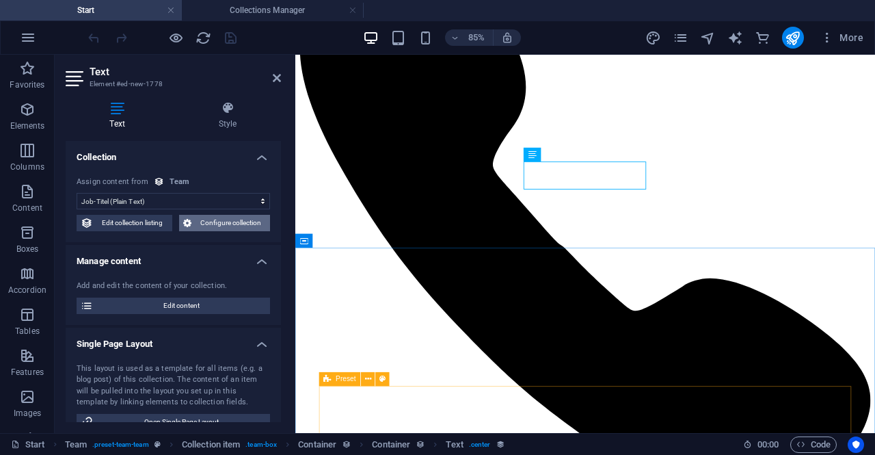
click at [209, 226] on span "Configure collection" at bounding box center [230, 223] width 71 height 16
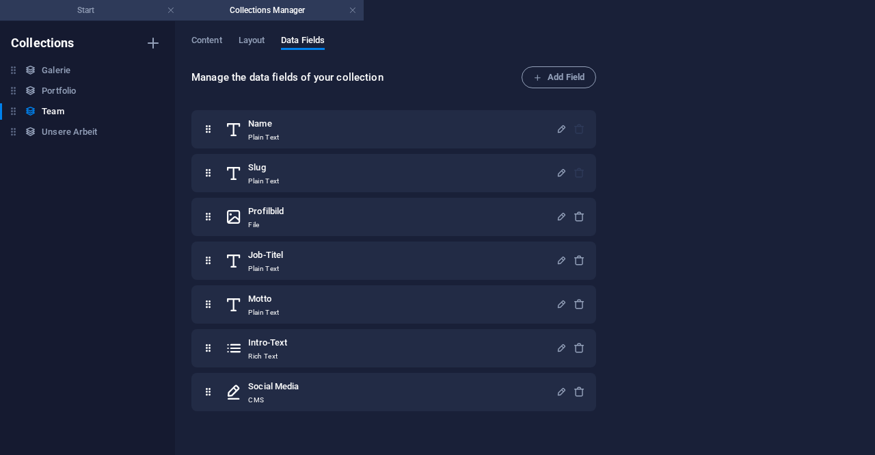
click at [54, 10] on h4 "Start" at bounding box center [91, 10] width 182 height 15
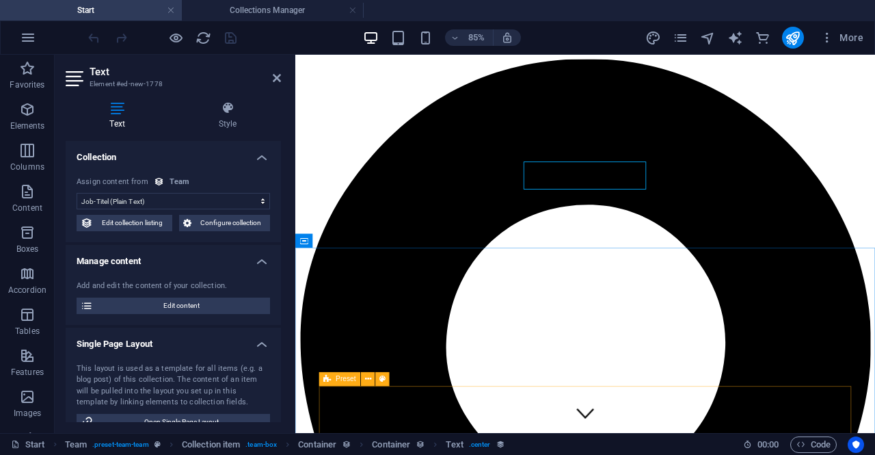
scroll to position [1171, 0]
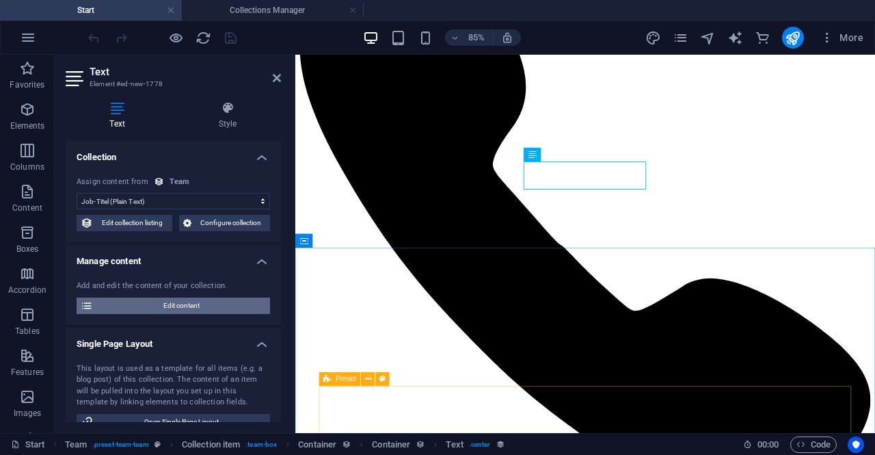
click at [123, 310] on span "Edit content" at bounding box center [181, 305] width 169 height 16
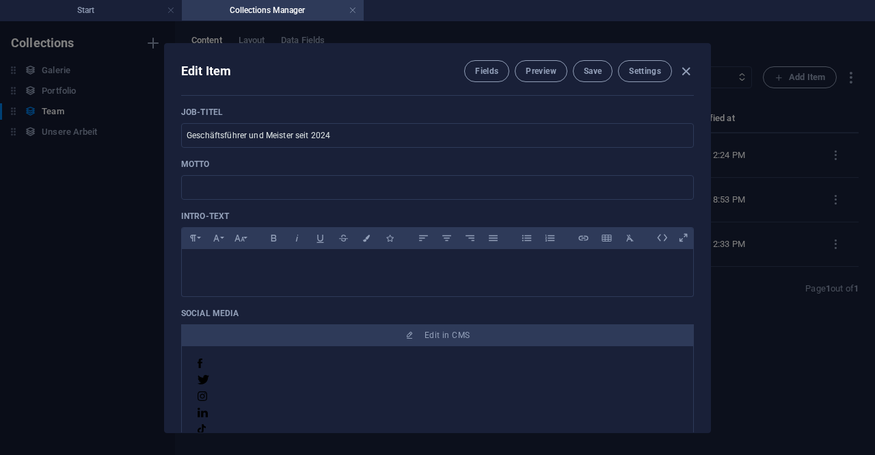
scroll to position [308, 0]
click at [688, 70] on icon "button" at bounding box center [686, 72] width 16 height 16
type input "justin-walker"
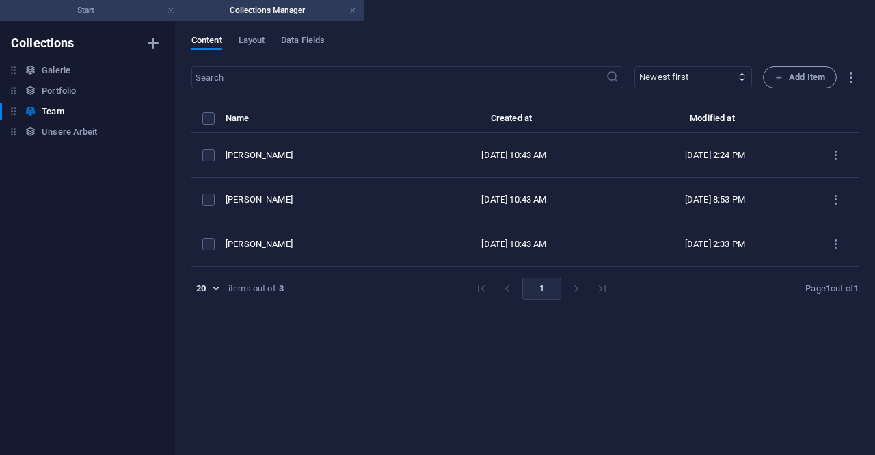
click at [71, 13] on h4 "Start" at bounding box center [91, 10] width 182 height 15
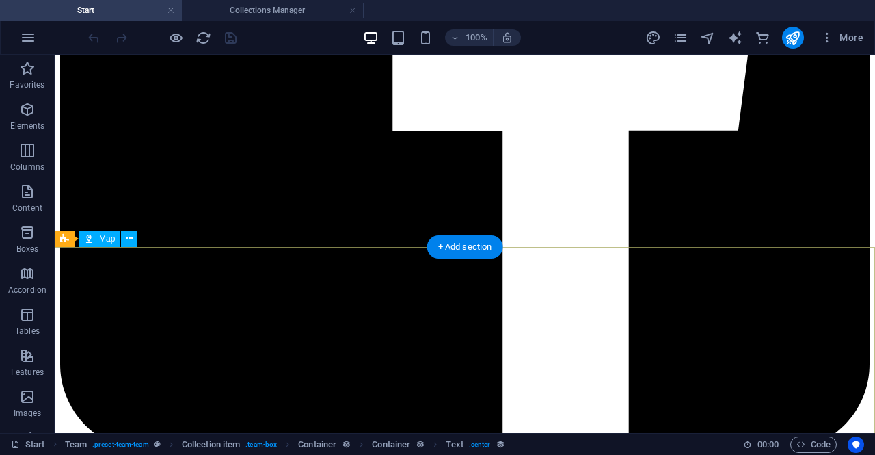
scroll to position [3137, 0]
click at [680, 40] on icon "pages" at bounding box center [681, 38] width 16 height 16
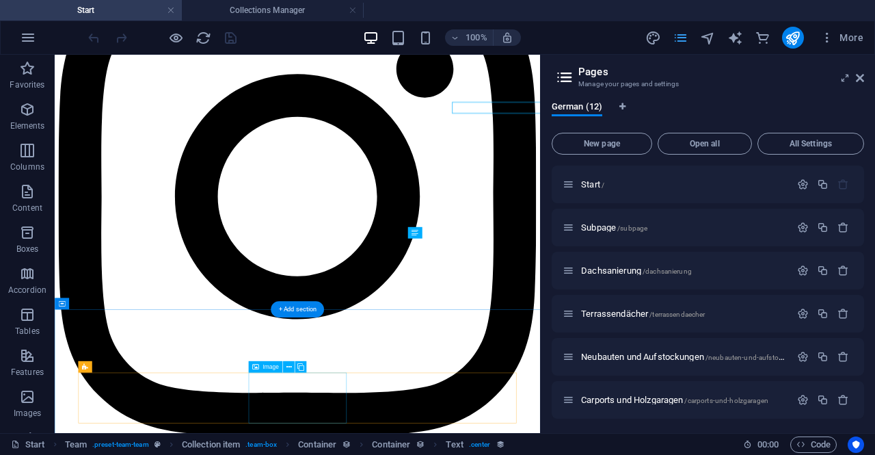
scroll to position [1120, 0]
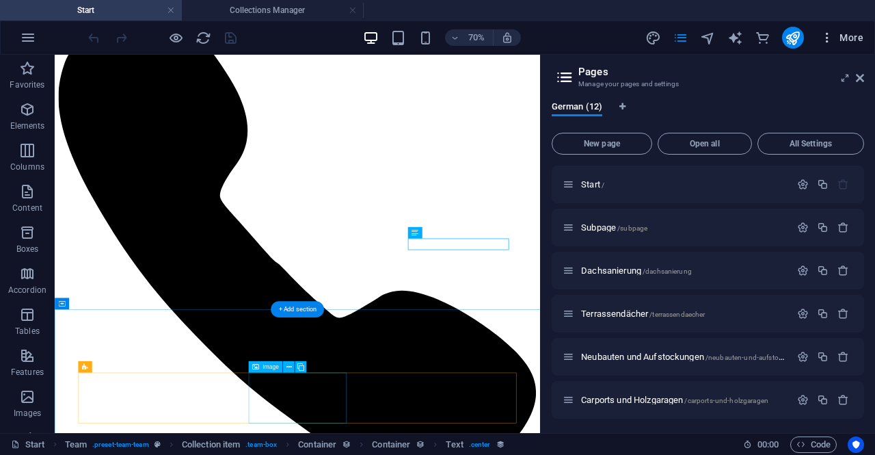
click at [823, 41] on icon "button" at bounding box center [827, 38] width 14 height 14
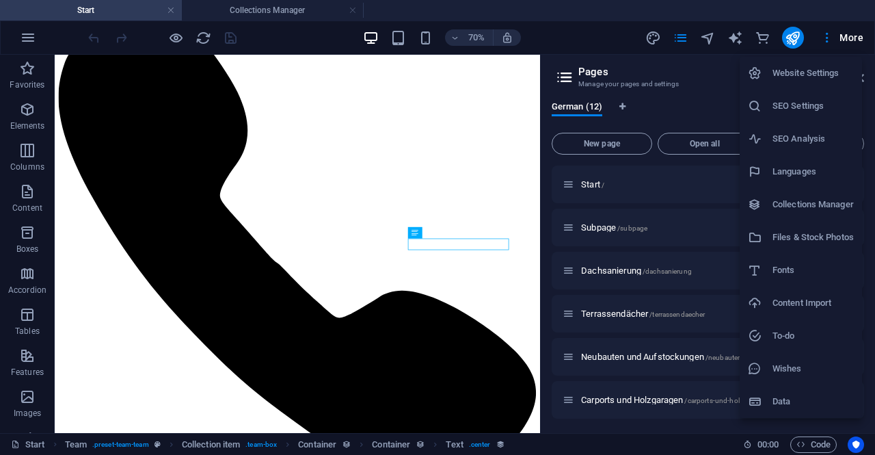
click at [822, 243] on h6 "Files & Stock Photos" at bounding box center [812, 237] width 81 height 16
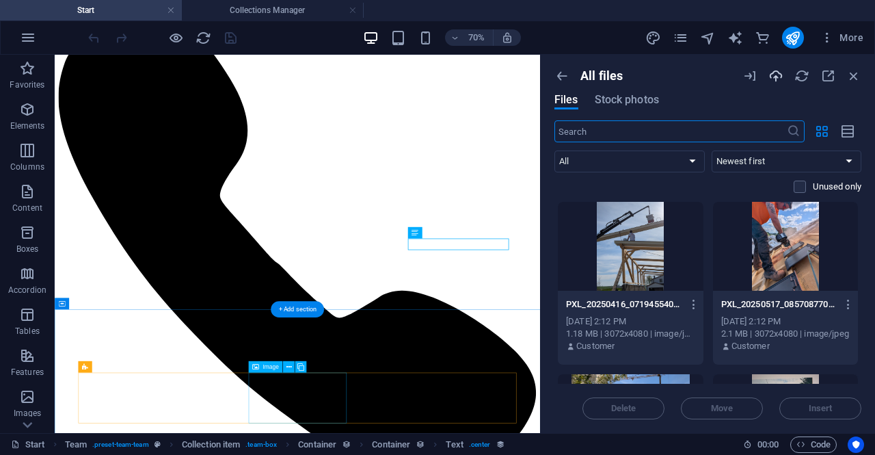
click at [776, 74] on icon "button" at bounding box center [775, 75] width 15 height 15
click at [773, 77] on icon "button" at bounding box center [775, 75] width 15 height 15
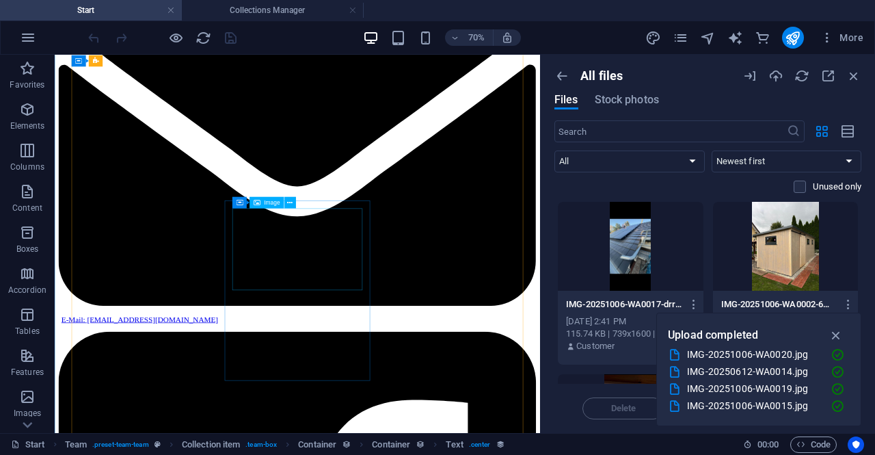
scroll to position [1917, 0]
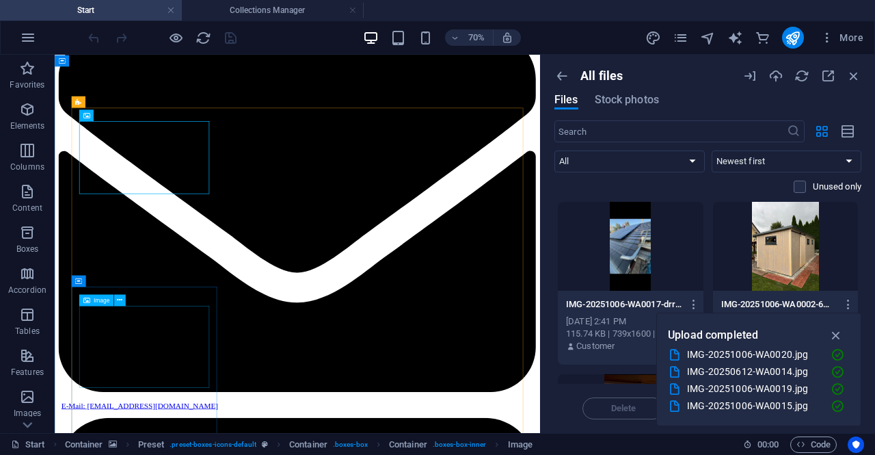
scroll to position [1814, 0]
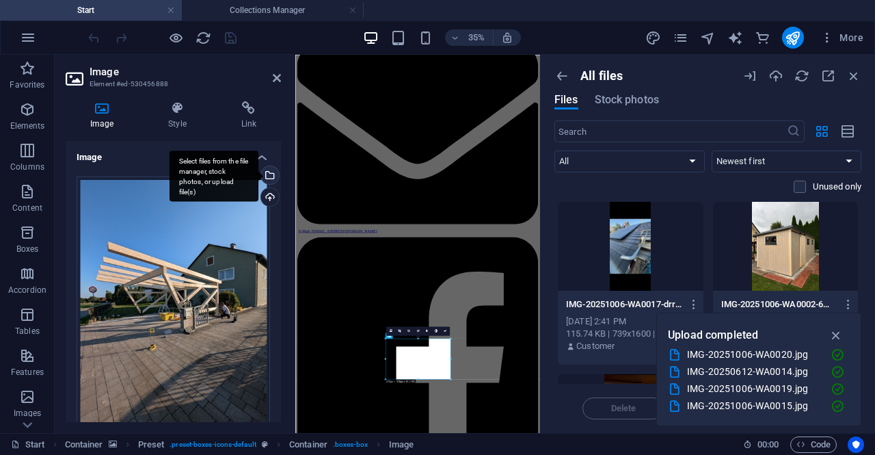
click at [258, 178] on div "Select files from the file manager, stock photos, or upload file(s)" at bounding box center [214, 175] width 89 height 51
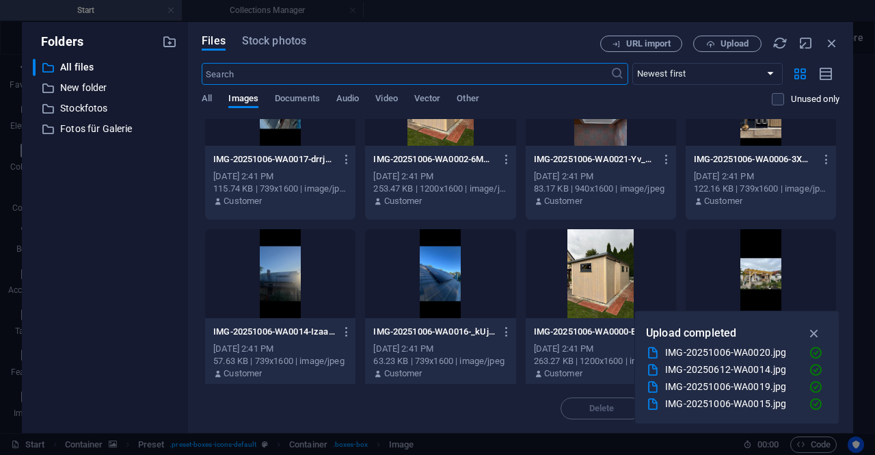
scroll to position [69, 0]
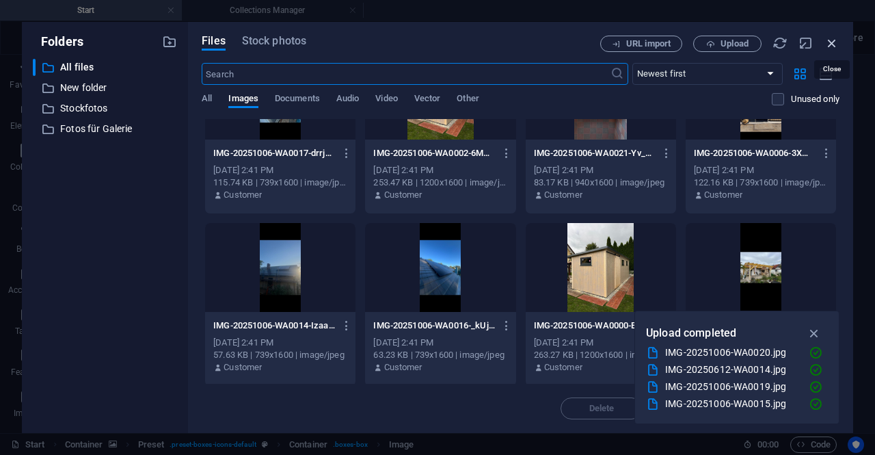
click at [829, 46] on icon "button" at bounding box center [831, 43] width 15 height 15
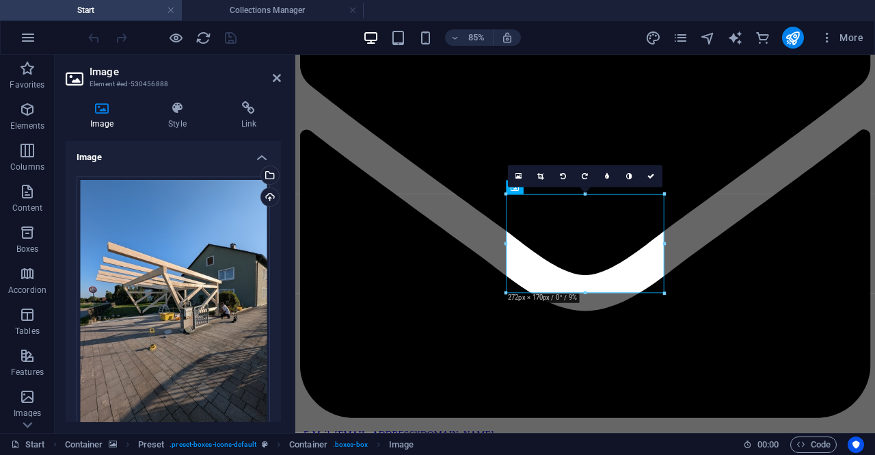
scroll to position [1887, 0]
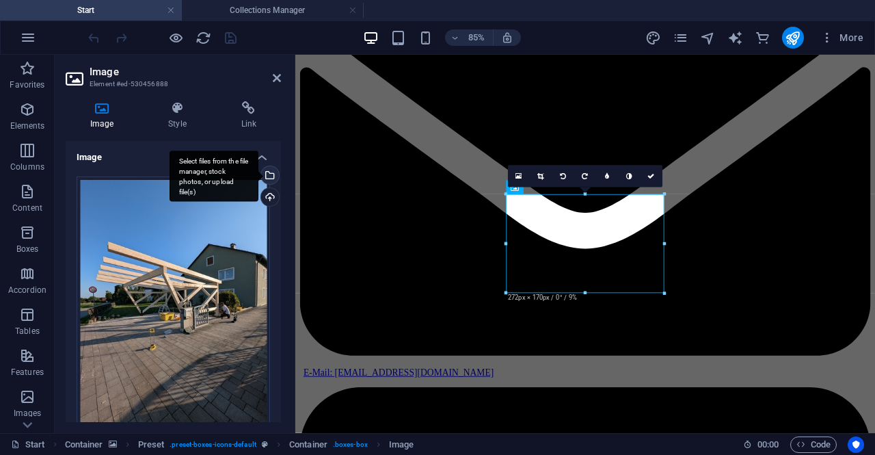
click at [270, 178] on div "Select files from the file manager, stock photos, or upload file(s)" at bounding box center [268, 176] width 21 height 21
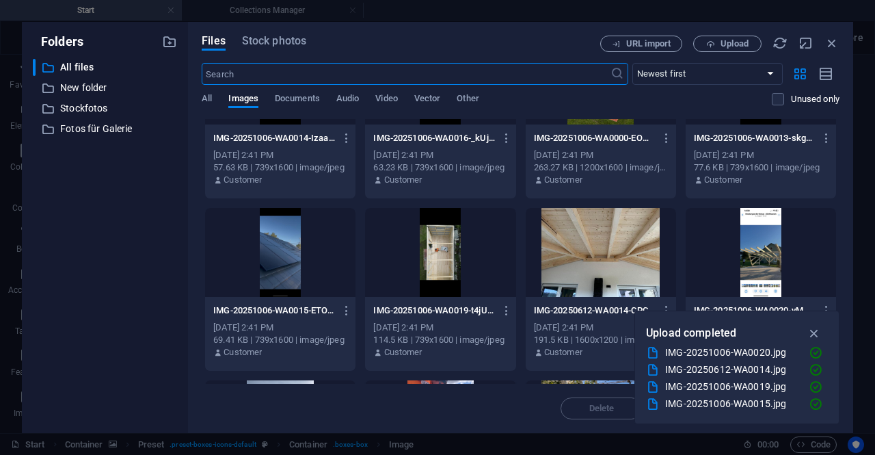
scroll to position [255, 0]
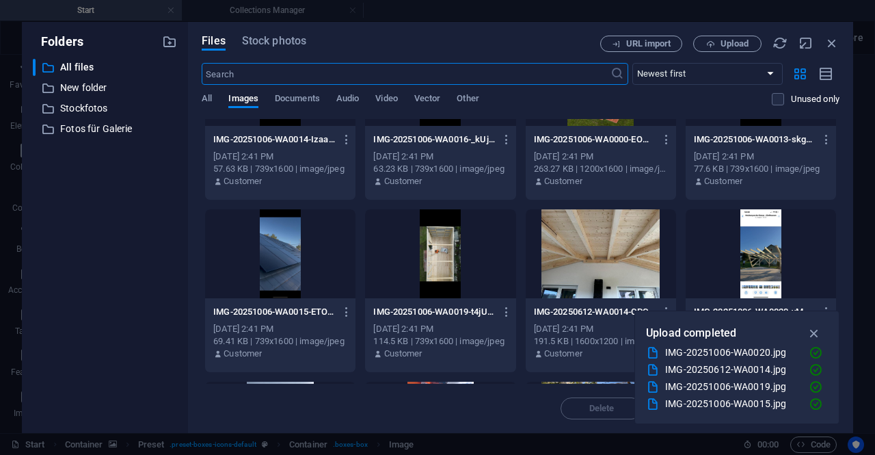
click at [726, 238] on div at bounding box center [761, 253] width 150 height 89
click at [726, 238] on div "1" at bounding box center [761, 253] width 150 height 89
click at [726, 238] on div at bounding box center [761, 253] width 150 height 89
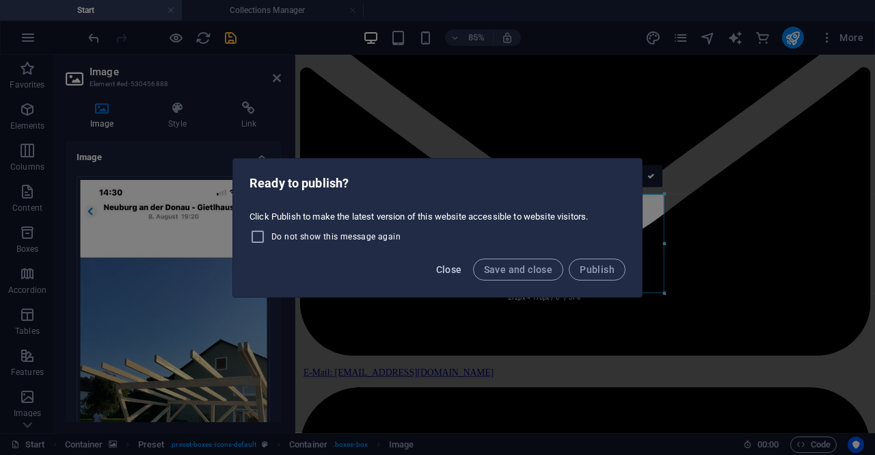
click at [457, 270] on span "Close" at bounding box center [449, 269] width 26 height 11
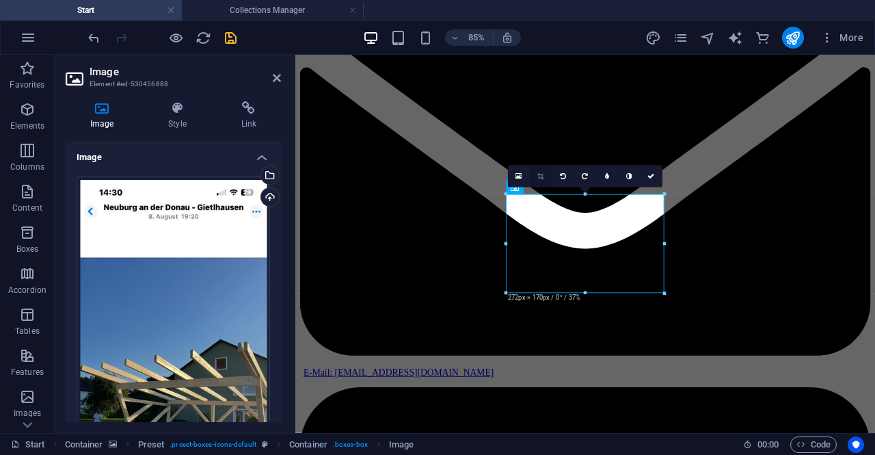
click at [538, 174] on icon at bounding box center [541, 176] width 6 height 7
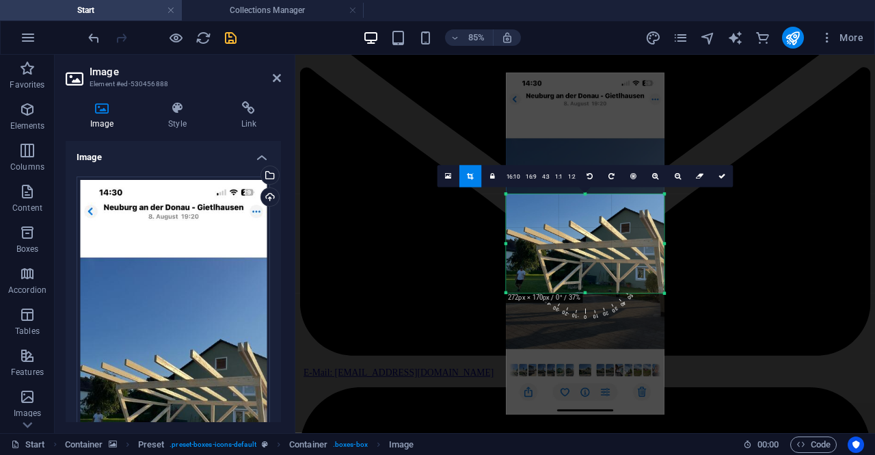
click at [584, 314] on span "0" at bounding box center [586, 289] width 14 height 63
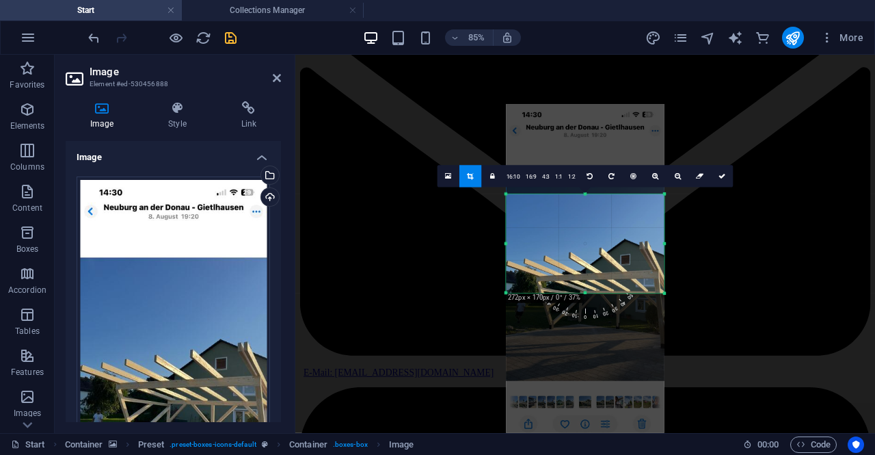
drag, startPoint x: 614, startPoint y: 225, endPoint x: 603, endPoint y: 283, distance: 59.2
click at [602, 283] on div at bounding box center [585, 275] width 158 height 342
click at [633, 232] on div at bounding box center [585, 275] width 158 height 342
click at [631, 236] on div at bounding box center [585, 275] width 158 height 342
click at [468, 173] on icon at bounding box center [470, 176] width 6 height 7
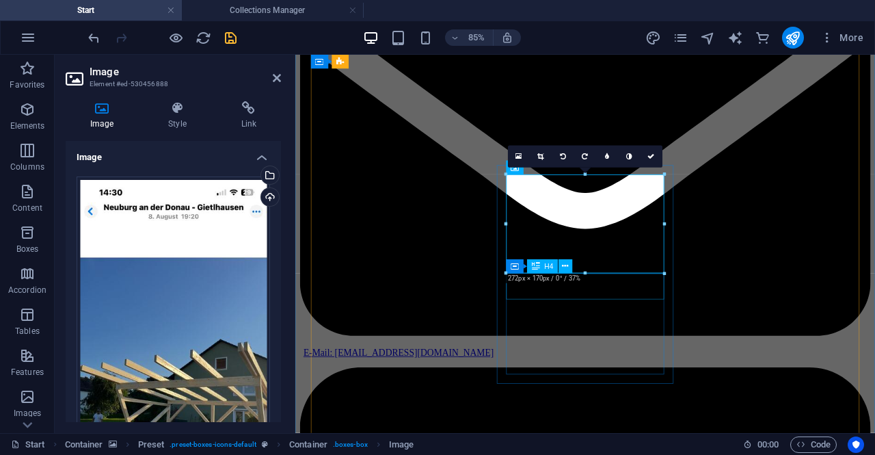
scroll to position [1910, 0]
click at [542, 154] on icon at bounding box center [541, 156] width 6 height 7
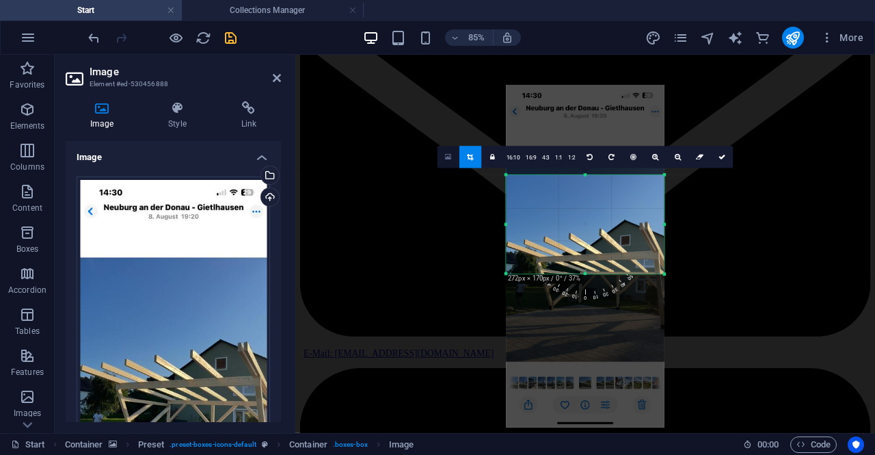
click at [442, 161] on link at bounding box center [448, 157] width 22 height 22
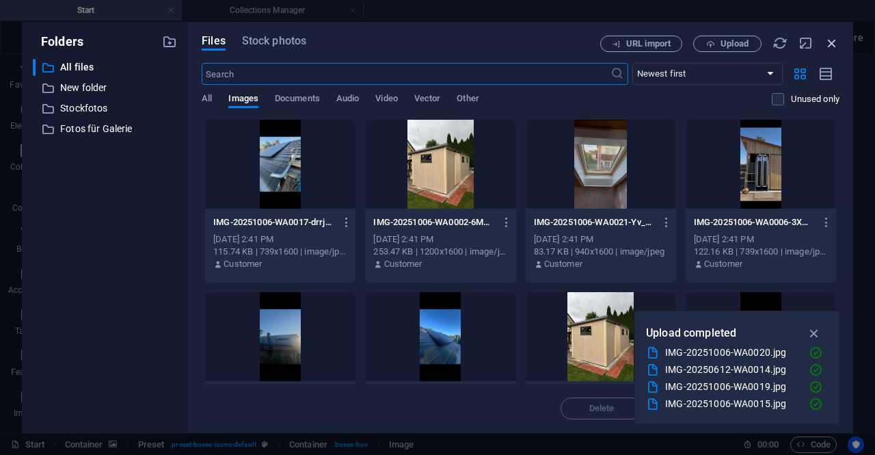
click at [828, 38] on icon "button" at bounding box center [831, 43] width 15 height 15
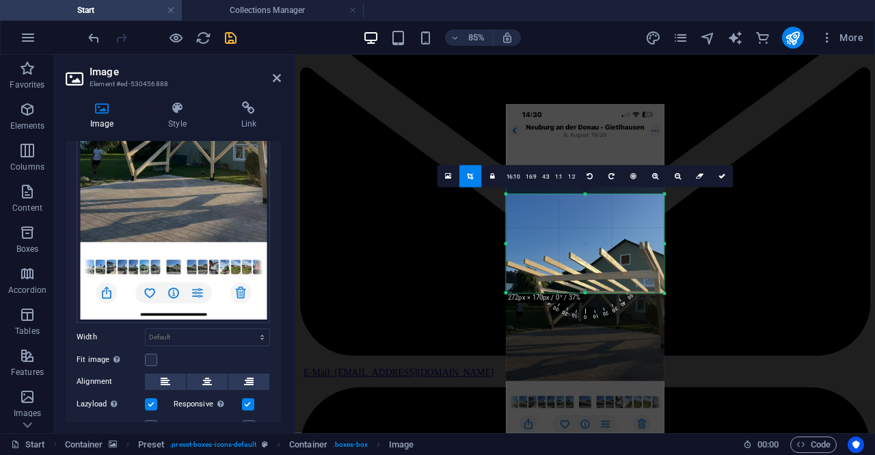
scroll to position [265, 0]
click at [178, 109] on icon at bounding box center [177, 108] width 67 height 14
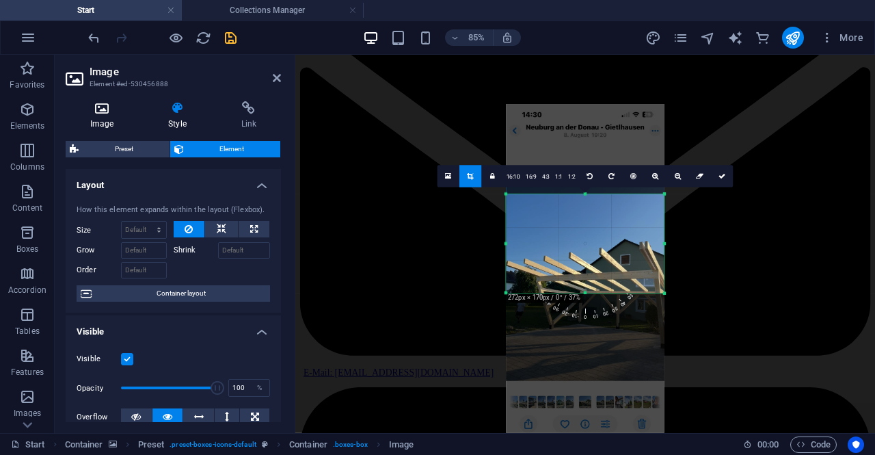
click at [109, 110] on icon at bounding box center [102, 108] width 72 height 14
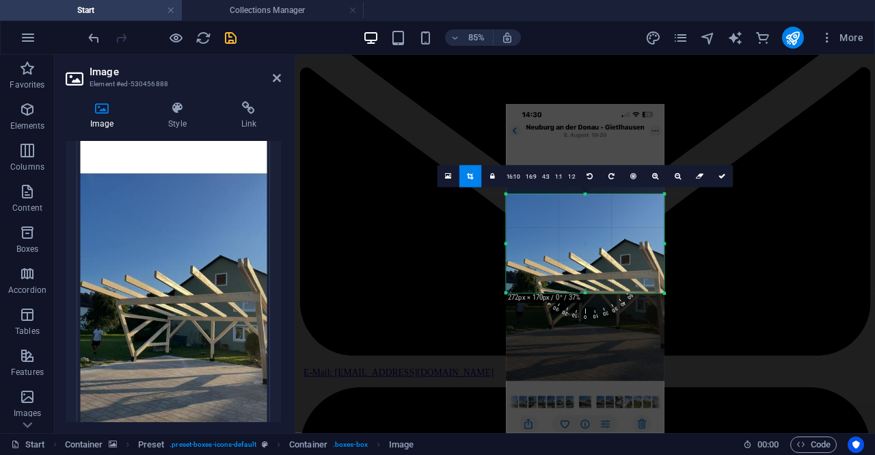
scroll to position [83, 0]
click at [513, 176] on link "16:10" at bounding box center [513, 176] width 19 height 22
click at [513, 172] on link "16:10" at bounding box center [513, 176] width 19 height 22
click at [277, 79] on icon at bounding box center [277, 77] width 8 height 11
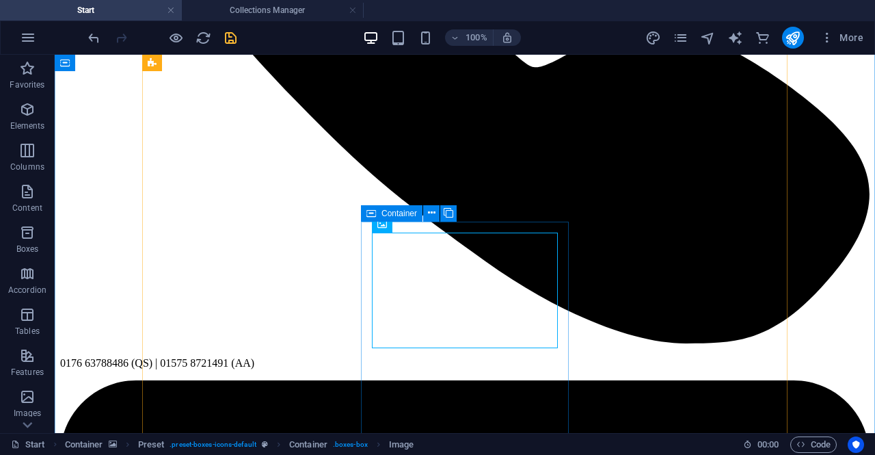
scroll to position [1752, 0]
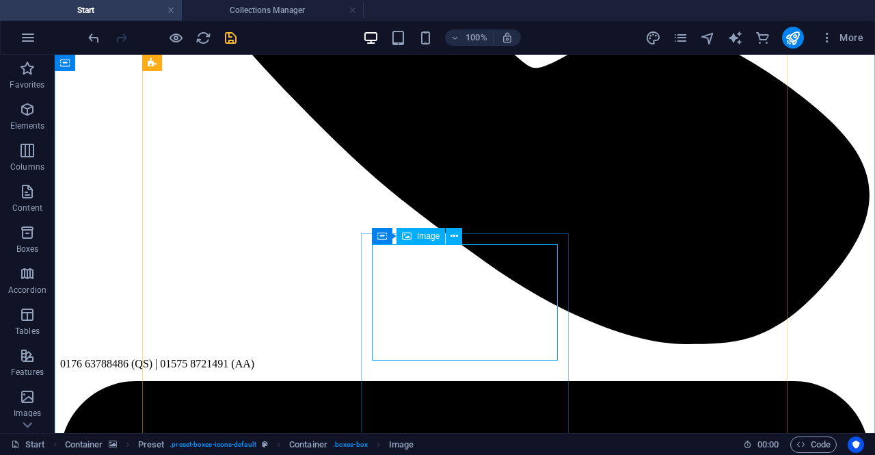
select select "px"
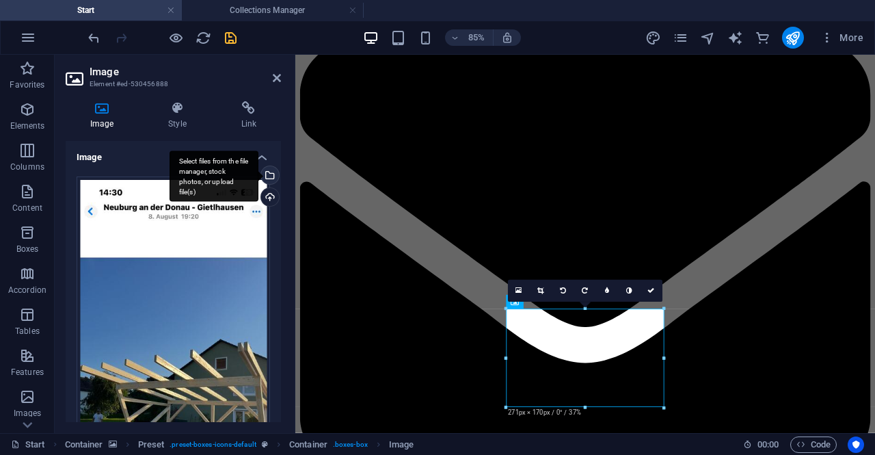
click at [258, 175] on div "Select files from the file manager, stock photos, or upload file(s)" at bounding box center [214, 175] width 89 height 51
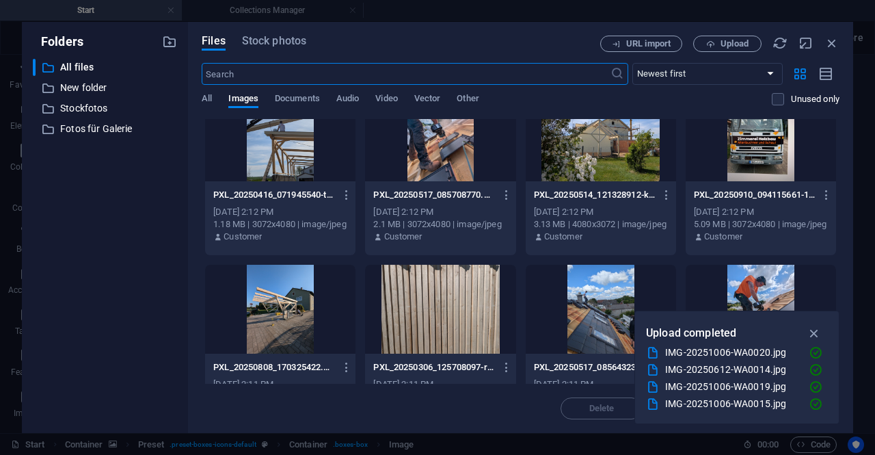
scroll to position [544, 0]
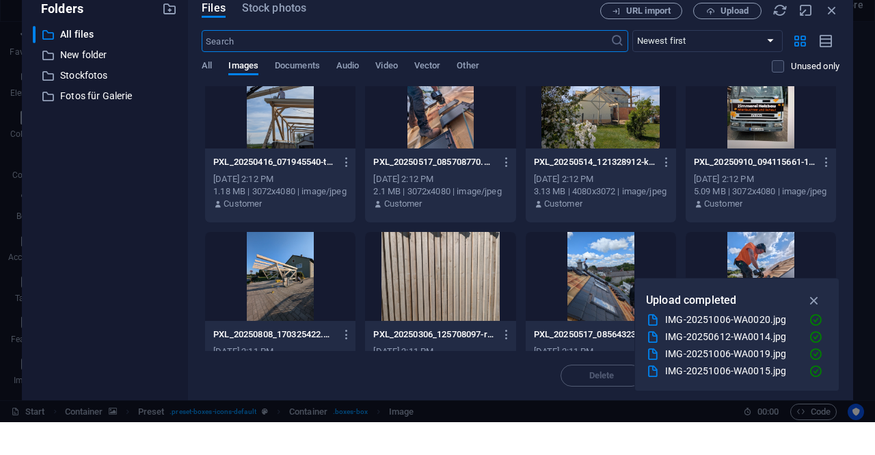
click at [526, 189] on div "PXL_20250514_121328912-kEwVjqIErBjL_R1Afb5SFw.jpg PXL_20250514_121328912-kEwVjq…" at bounding box center [601, 216] width 150 height 70
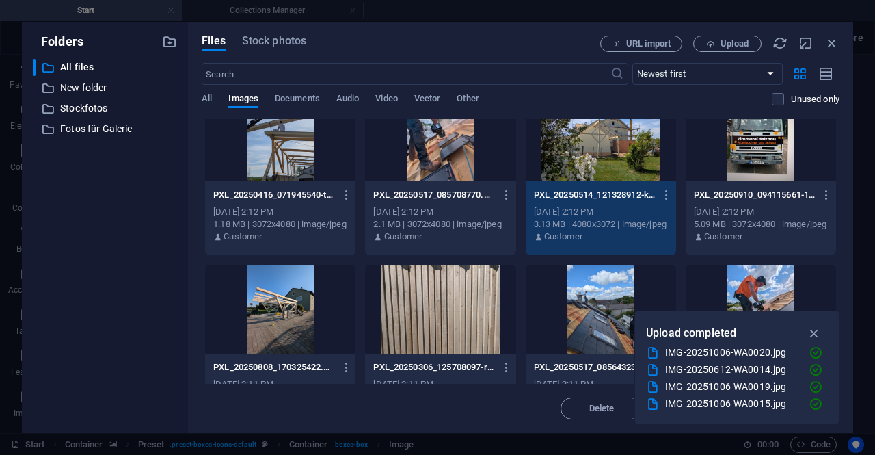
click at [288, 293] on div at bounding box center [280, 309] width 150 height 89
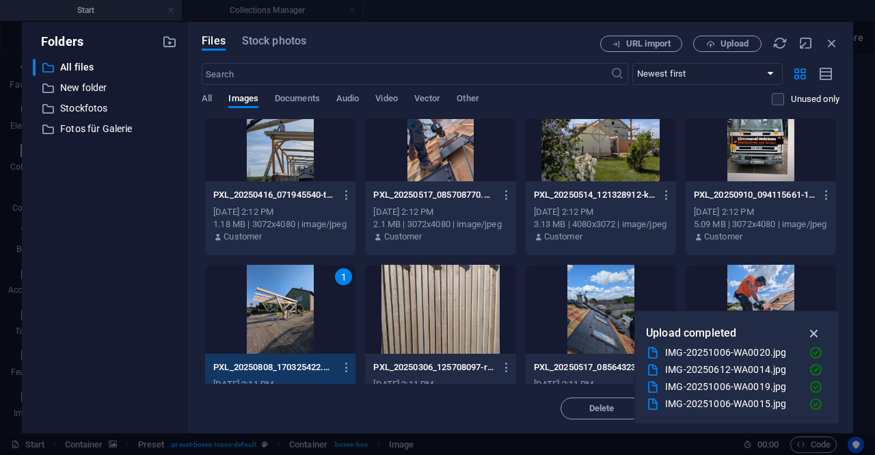
click at [811, 333] on icon "button" at bounding box center [815, 332] width 16 height 15
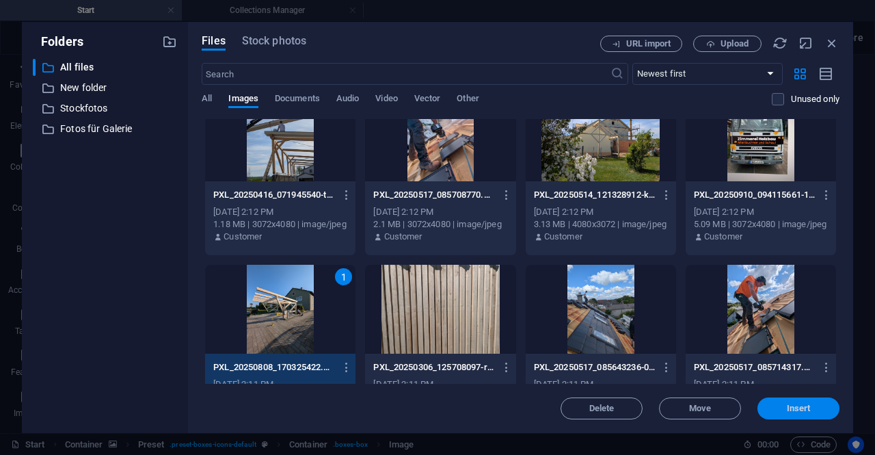
click at [805, 414] on button "Insert" at bounding box center [798, 408] width 82 height 22
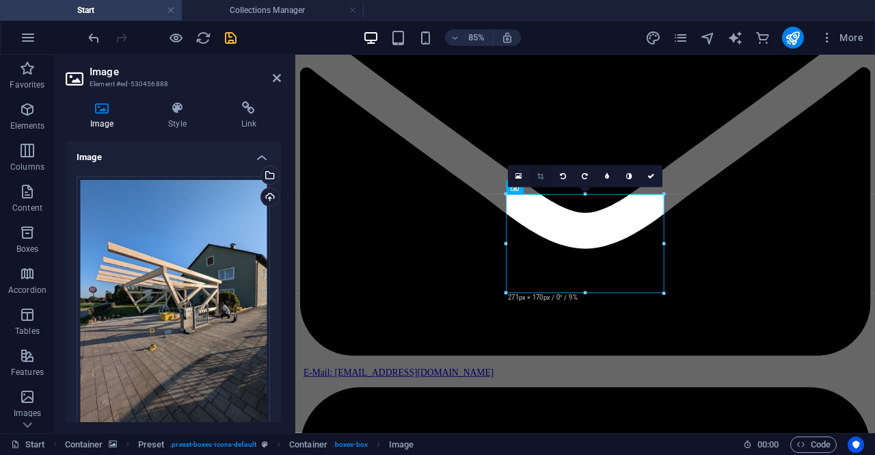
click at [538, 179] on link at bounding box center [541, 176] width 22 height 22
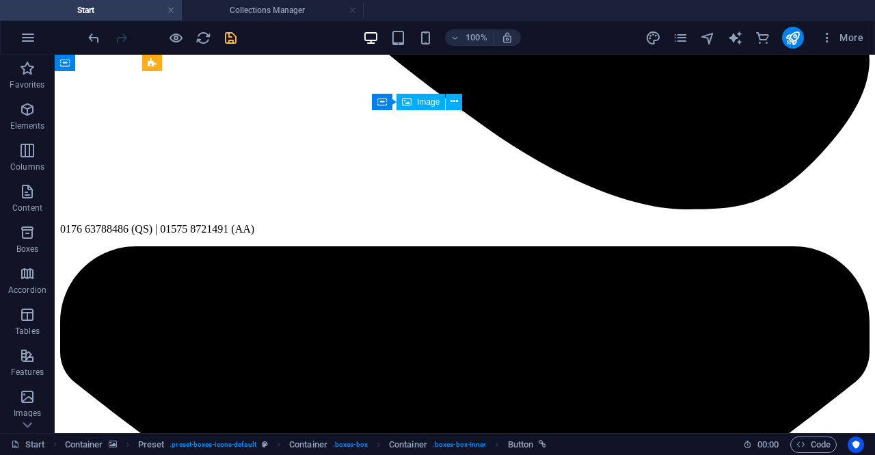
scroll to position [1683, 0]
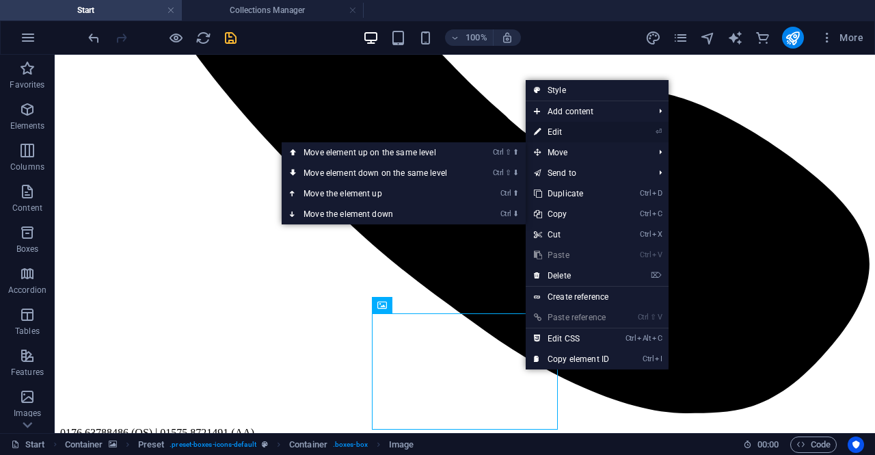
click at [594, 135] on link "⏎ Edit" at bounding box center [572, 132] width 92 height 21
select select "px"
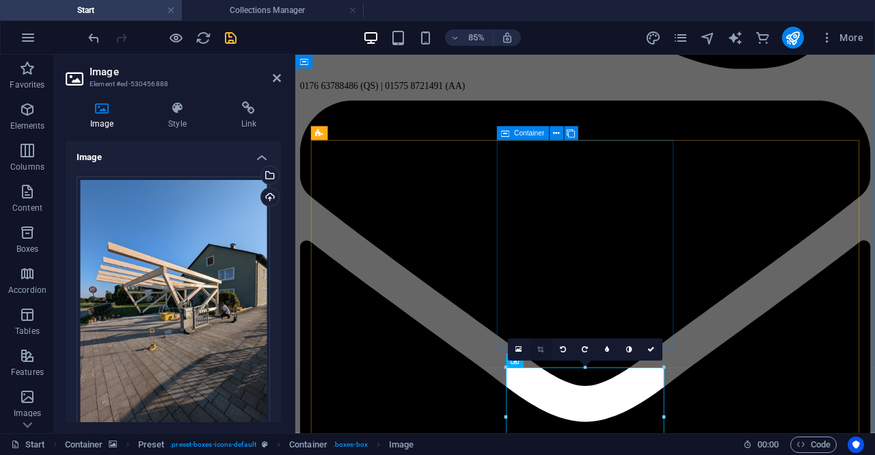
click at [542, 346] on icon at bounding box center [541, 349] width 6 height 7
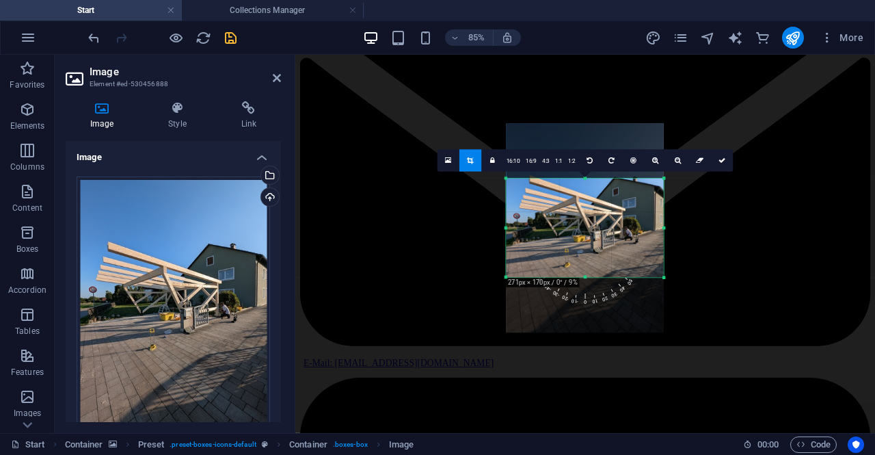
scroll to position [1906, 0]
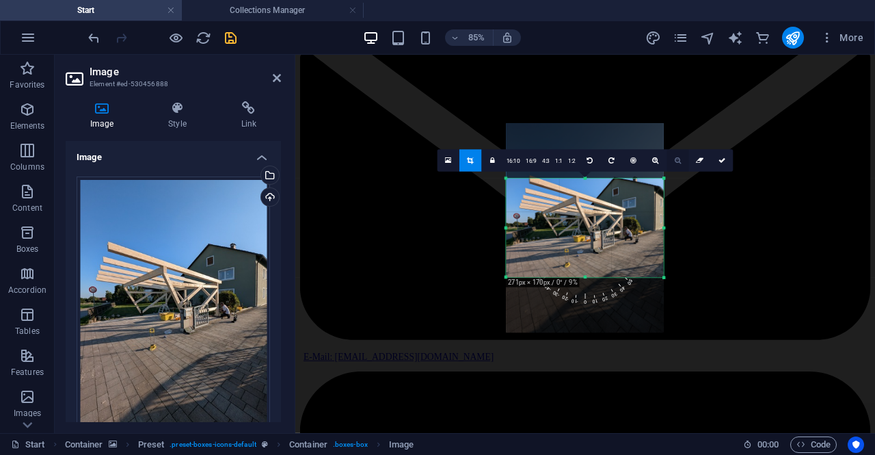
click at [679, 163] on icon at bounding box center [678, 160] width 6 height 7
click at [657, 165] on link at bounding box center [656, 161] width 22 height 22
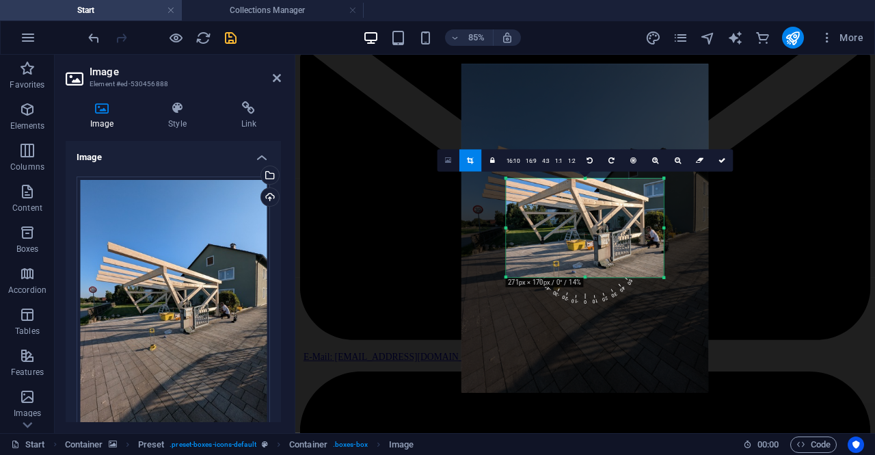
click at [451, 161] on icon at bounding box center [448, 161] width 6 height 8
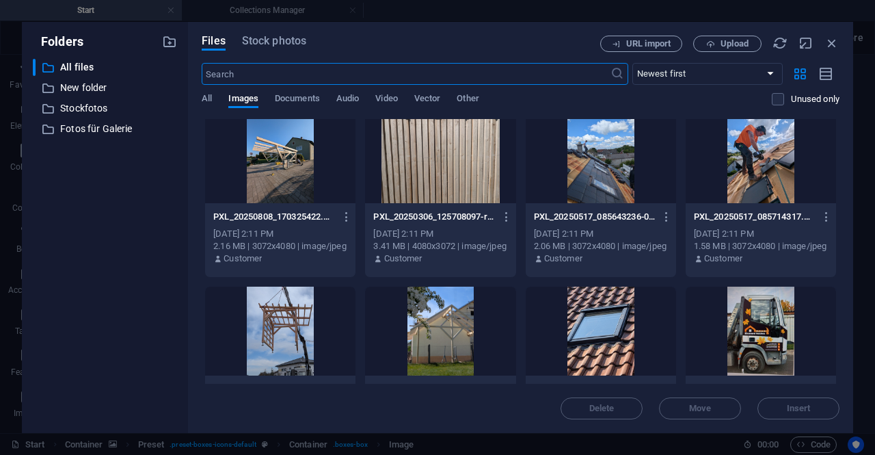
scroll to position [715, 0]
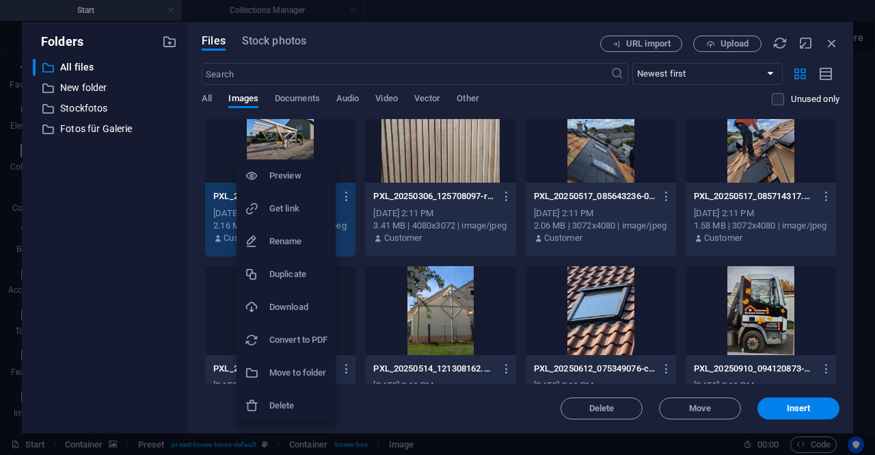
click at [802, 412] on div at bounding box center [437, 227] width 875 height 455
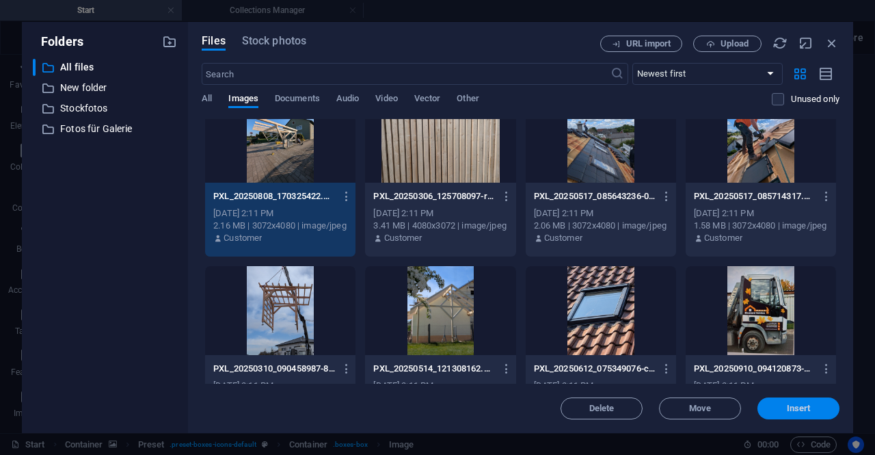
click at [802, 410] on span "Insert" at bounding box center [799, 408] width 24 height 8
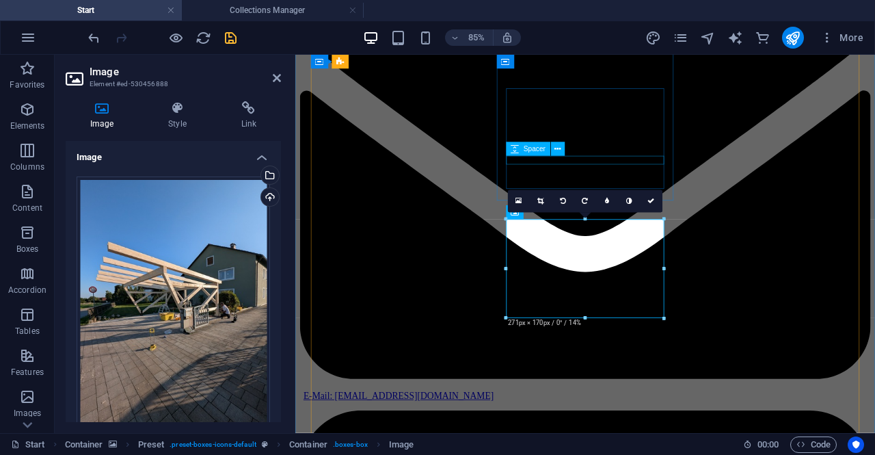
scroll to position [1857, 0]
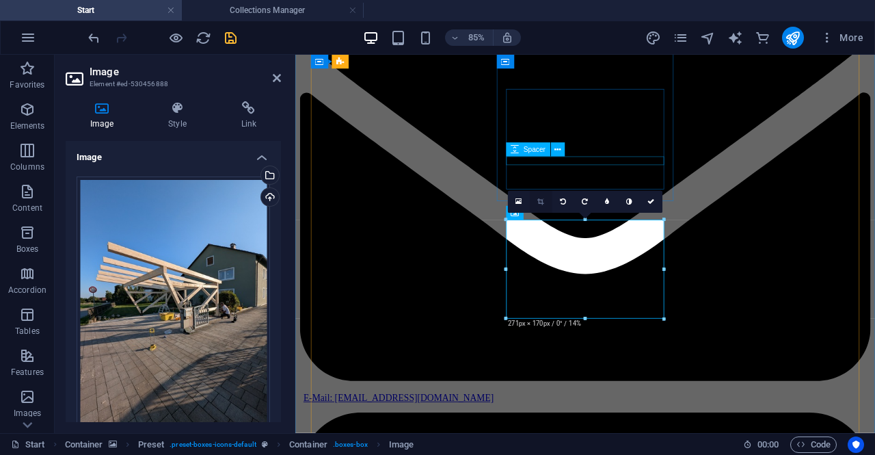
click at [543, 206] on link at bounding box center [541, 202] width 22 height 22
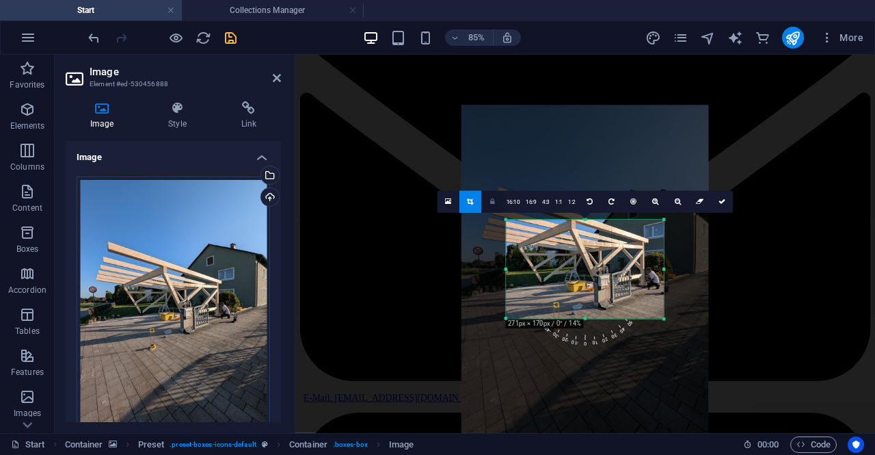
click at [496, 206] on link at bounding box center [492, 202] width 22 height 22
click at [500, 206] on link at bounding box center [492, 202] width 22 height 22
click at [510, 201] on link "16:10" at bounding box center [513, 202] width 19 height 22
click at [530, 198] on link "16:9" at bounding box center [531, 202] width 16 height 22
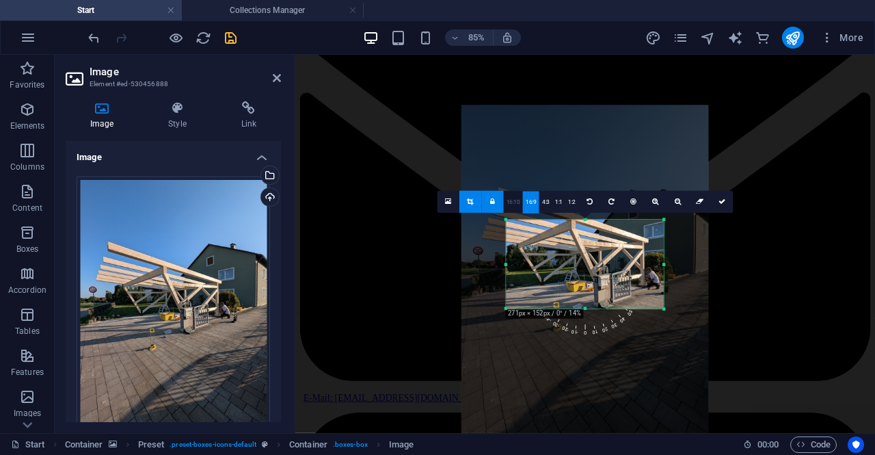
click at [512, 203] on link "16:10" at bounding box center [513, 202] width 19 height 22
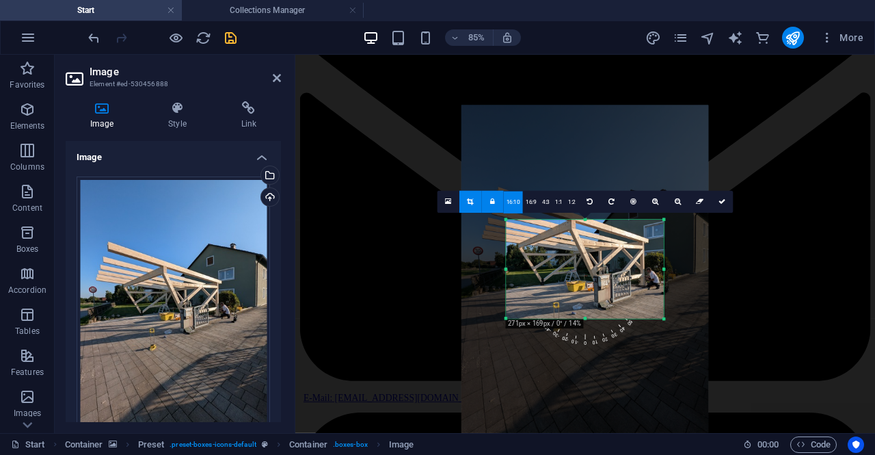
click at [494, 199] on icon at bounding box center [492, 201] width 5 height 7
click at [636, 207] on link at bounding box center [634, 202] width 22 height 22
click at [638, 206] on link at bounding box center [634, 202] width 22 height 22
click at [716, 201] on link at bounding box center [722, 202] width 22 height 22
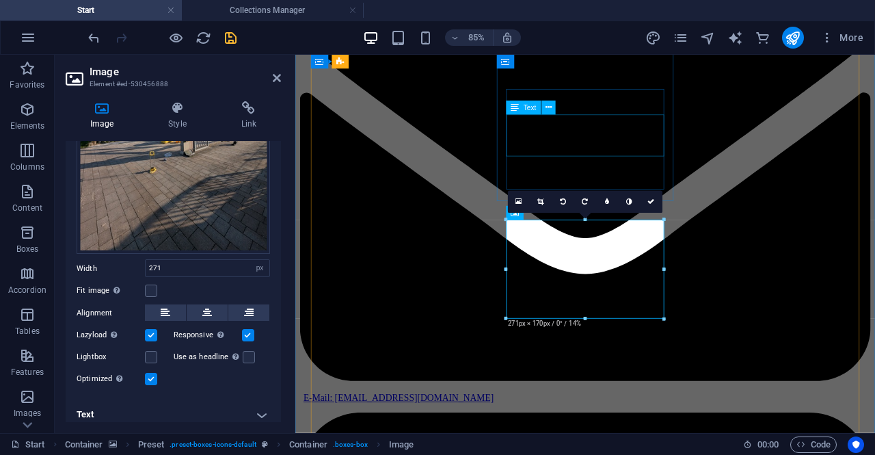
scroll to position [182, 0]
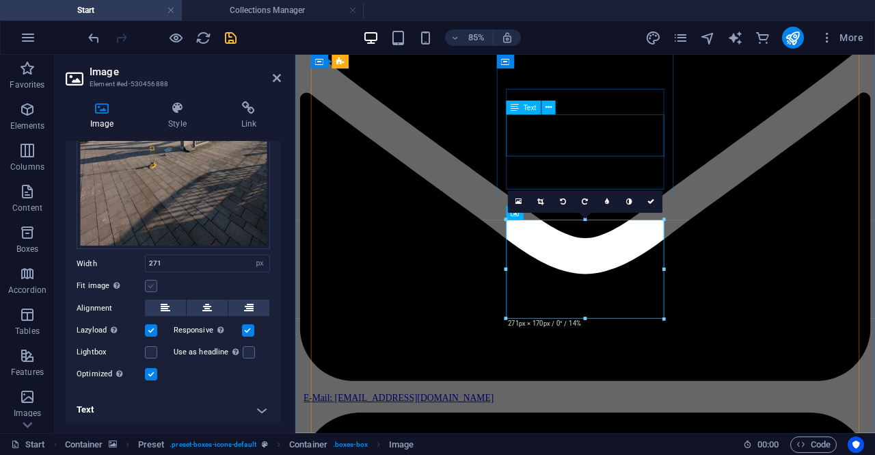
click at [149, 280] on label at bounding box center [151, 286] width 12 height 12
click at [0, 0] on input "Fit image Automatically fit image to a fixed width and height" at bounding box center [0, 0] width 0 height 0
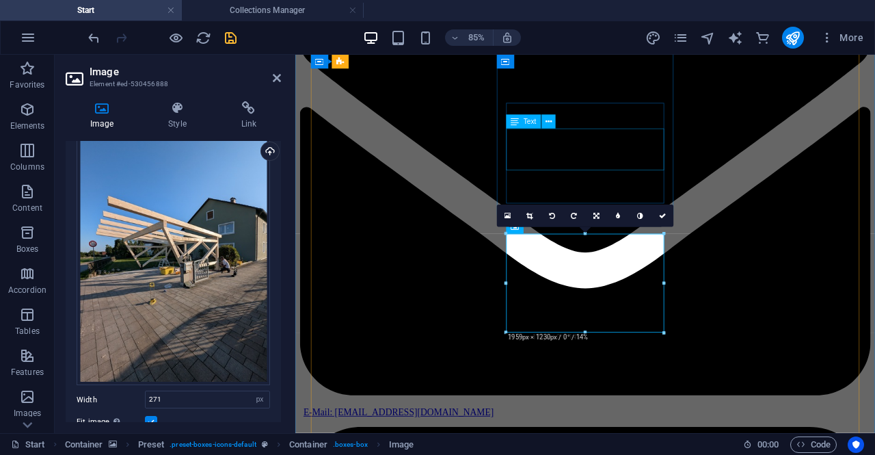
scroll to position [0, 0]
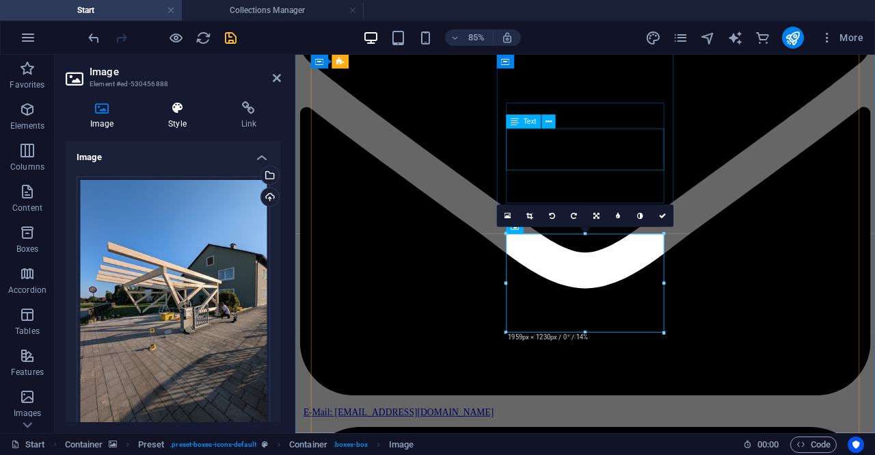
click at [182, 118] on h4 "Style" at bounding box center [180, 115] width 72 height 29
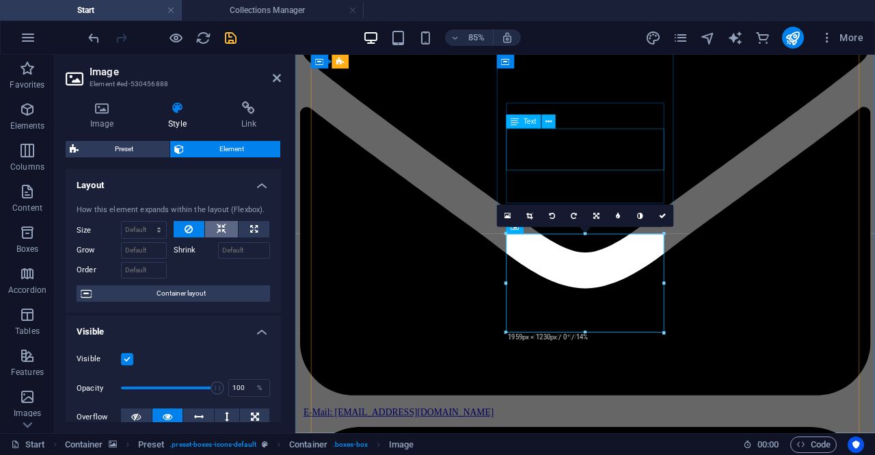
click at [217, 221] on icon at bounding box center [222, 229] width 10 height 16
click at [182, 228] on button at bounding box center [189, 229] width 31 height 16
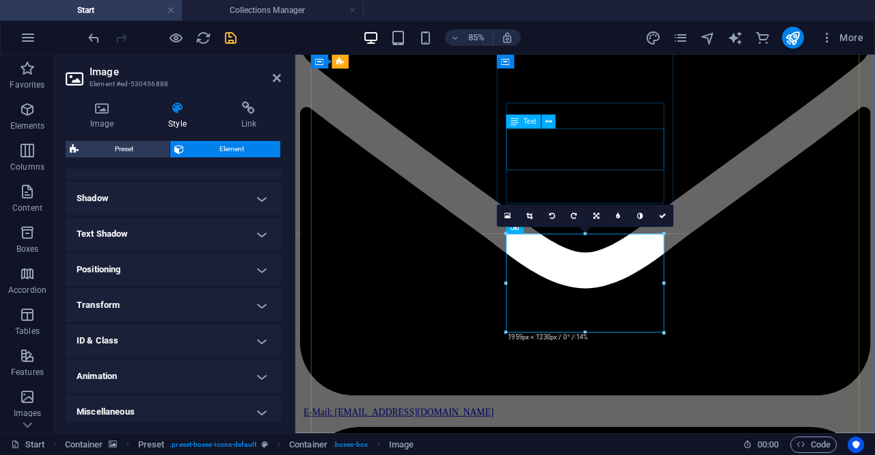
scroll to position [329, 0]
click at [93, 105] on icon at bounding box center [102, 108] width 72 height 14
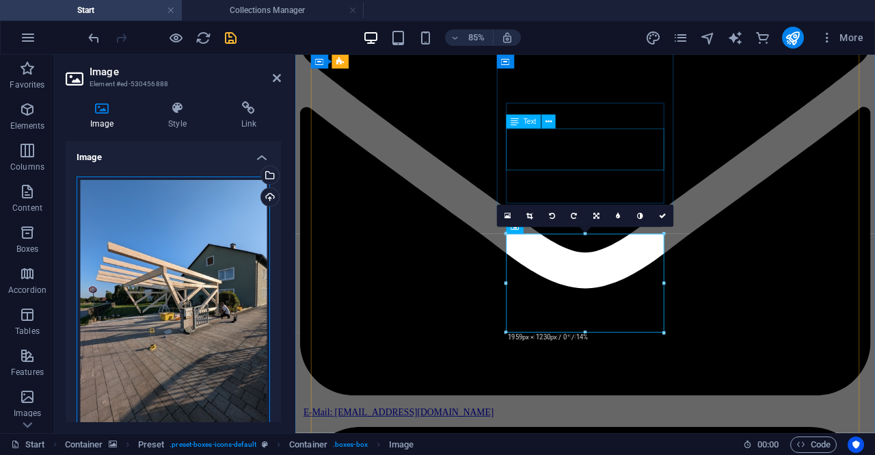
click at [107, 233] on div "Drag files here, click to choose files or select files from Files or our free s…" at bounding box center [173, 303] width 193 height 254
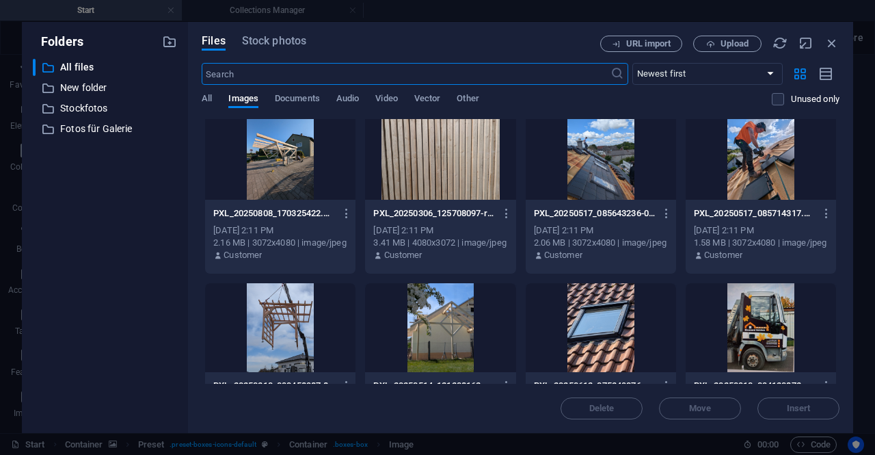
scroll to position [698, 0]
click at [350, 212] on icon "button" at bounding box center [346, 213] width 13 height 12
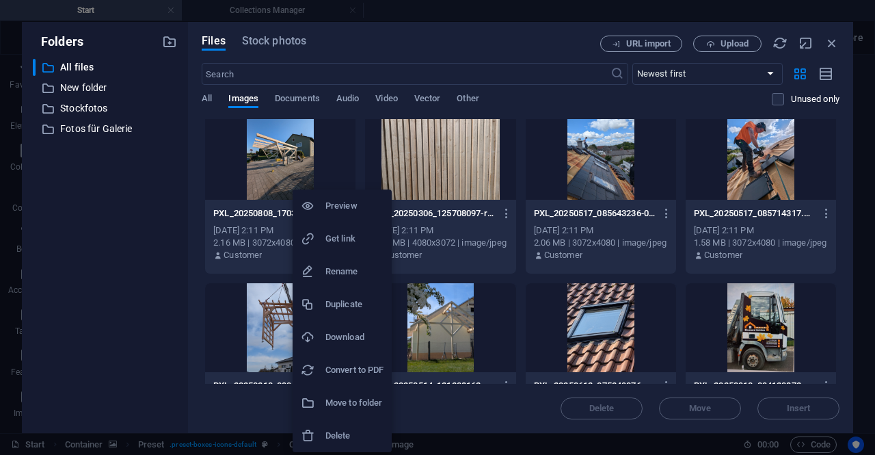
click at [311, 173] on div at bounding box center [437, 227] width 875 height 455
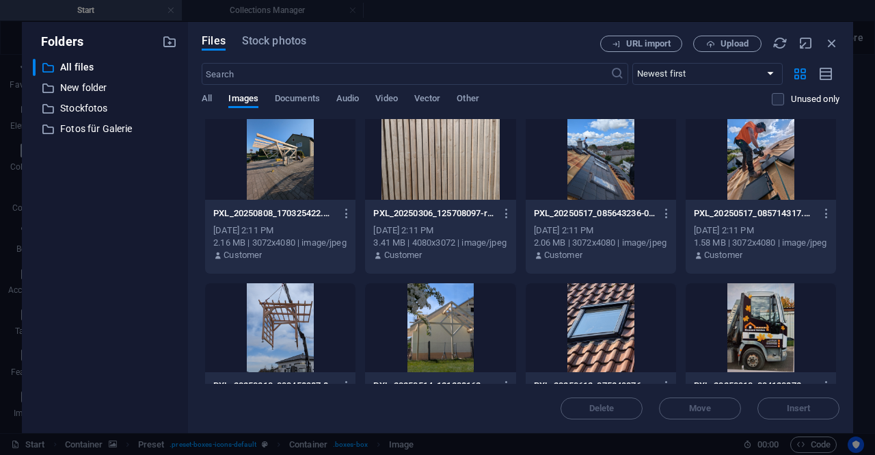
click at [311, 173] on div at bounding box center [280, 155] width 150 height 89
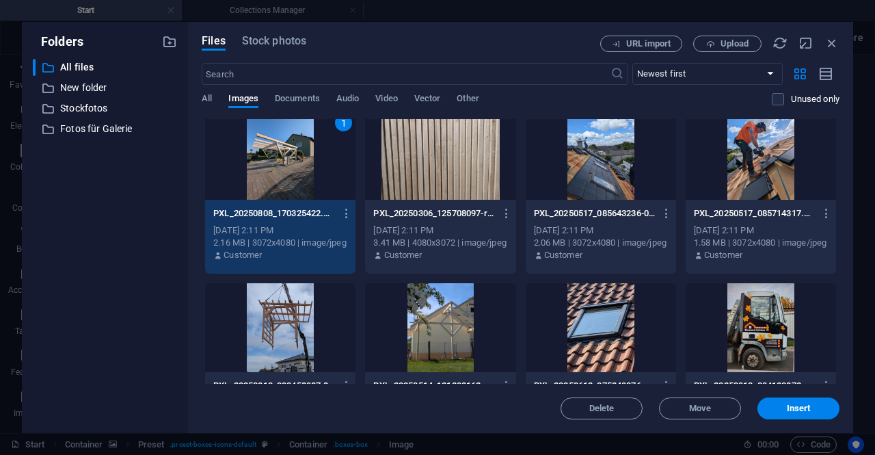
click at [311, 173] on div "1" at bounding box center [280, 155] width 150 height 89
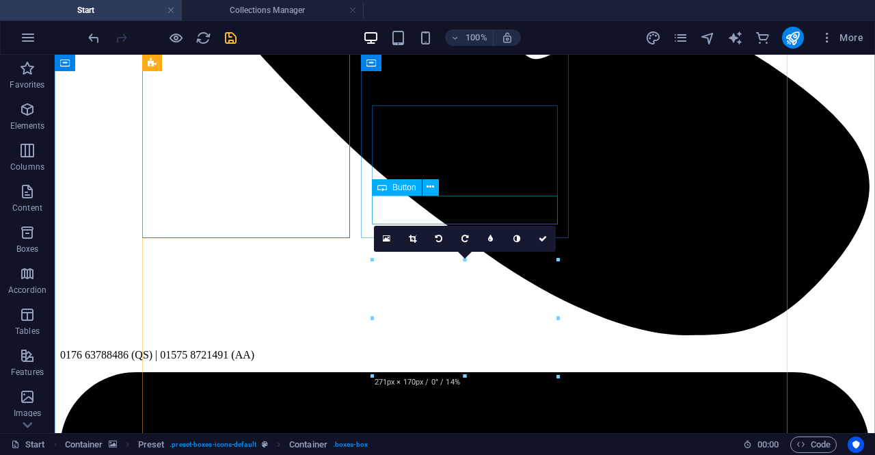
scroll to position [1728, 0]
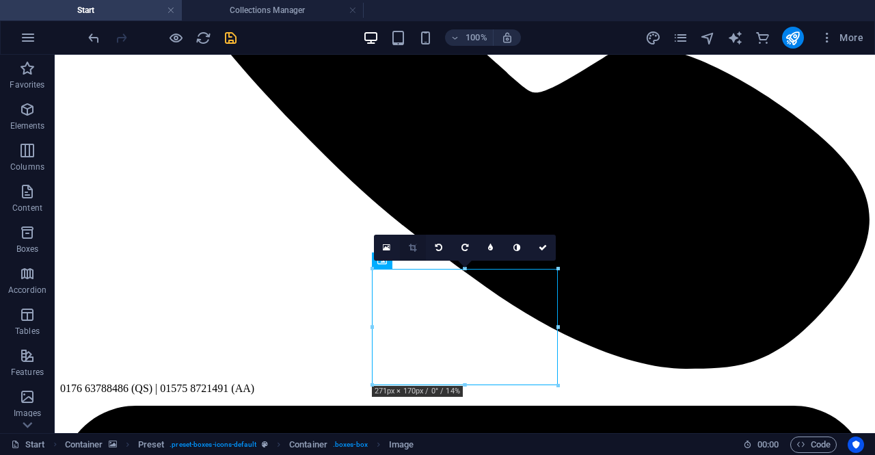
click at [411, 250] on icon at bounding box center [413, 247] width 8 height 8
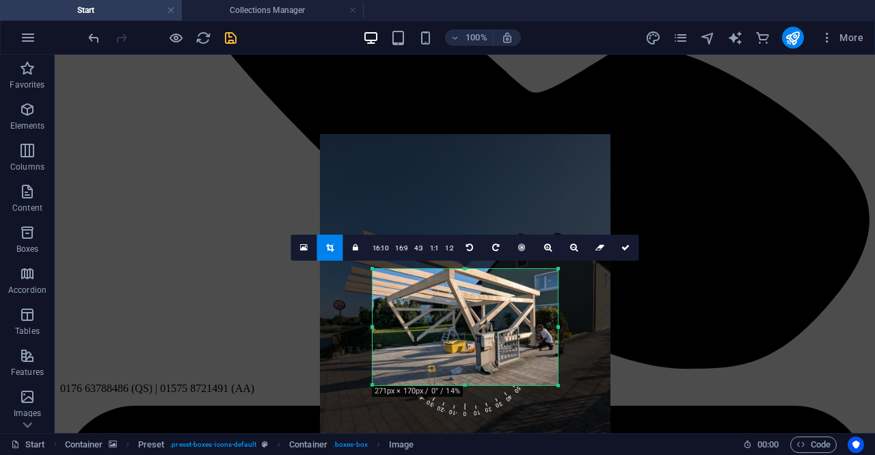
click at [448, 330] on div at bounding box center [465, 326] width 290 height 385
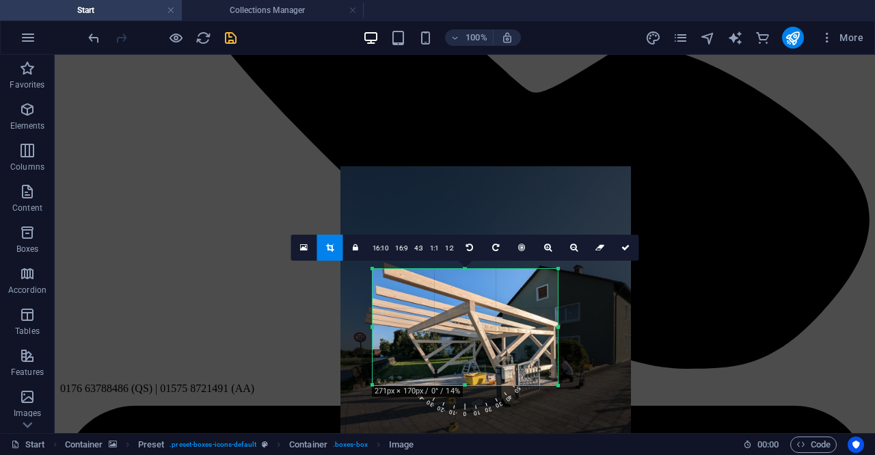
drag, startPoint x: 448, startPoint y: 330, endPoint x: 469, endPoint y: 362, distance: 38.1
click at [469, 362] on div at bounding box center [485, 358] width 290 height 385
click at [470, 362] on div at bounding box center [485, 358] width 290 height 385
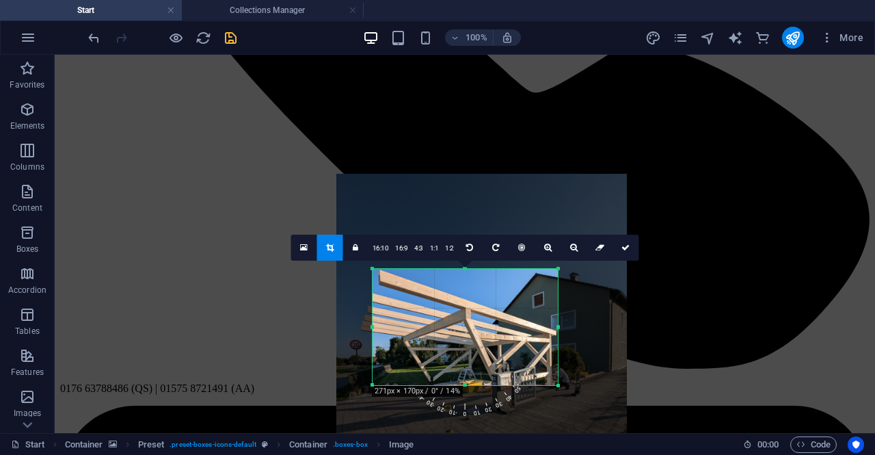
drag, startPoint x: 457, startPoint y: 341, endPoint x: 452, endPoint y: 349, distance: 8.6
click at [452, 349] on div at bounding box center [481, 366] width 290 height 385
click at [570, 246] on icon at bounding box center [574, 247] width 8 height 8
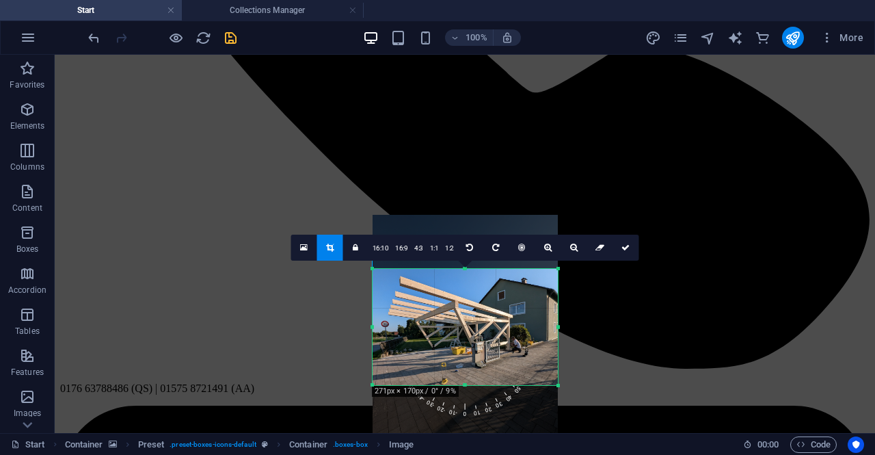
drag, startPoint x: 474, startPoint y: 320, endPoint x: 478, endPoint y: 292, distance: 28.2
click at [477, 292] on div at bounding box center [465, 338] width 185 height 246
click at [476, 292] on div at bounding box center [465, 338] width 185 height 246
click at [549, 243] on icon at bounding box center [548, 247] width 8 height 8
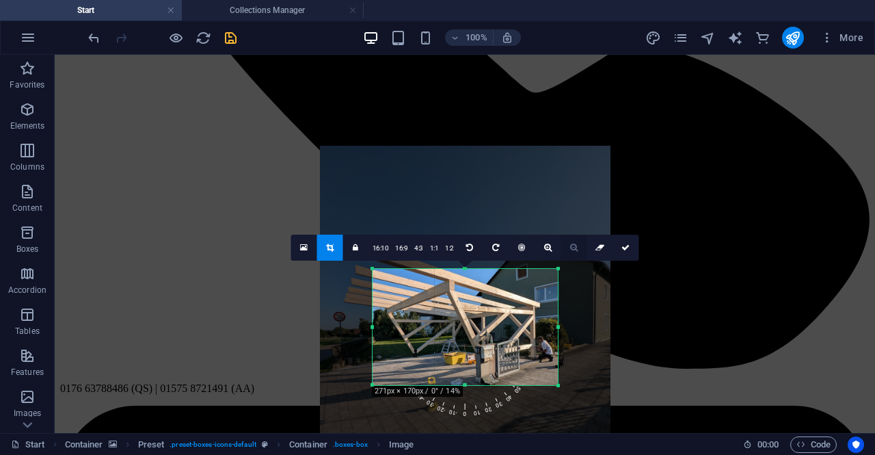
click at [570, 248] on icon at bounding box center [574, 247] width 8 height 8
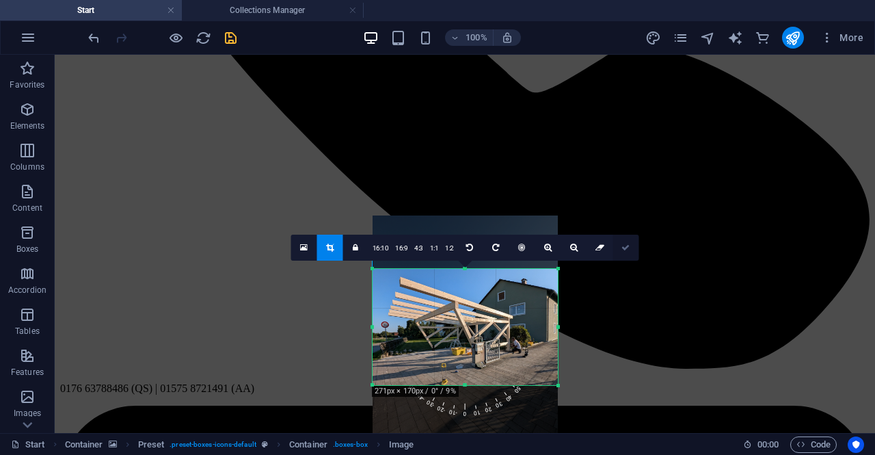
click at [625, 248] on icon at bounding box center [625, 247] width 8 height 8
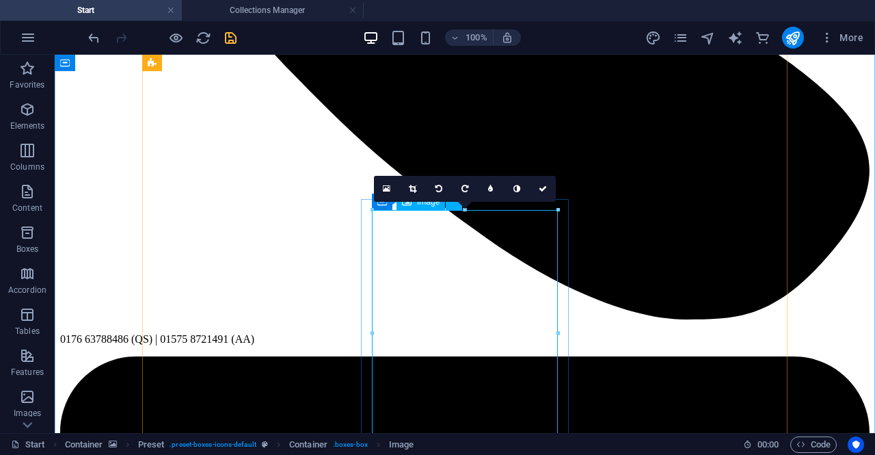
scroll to position [1752, 0]
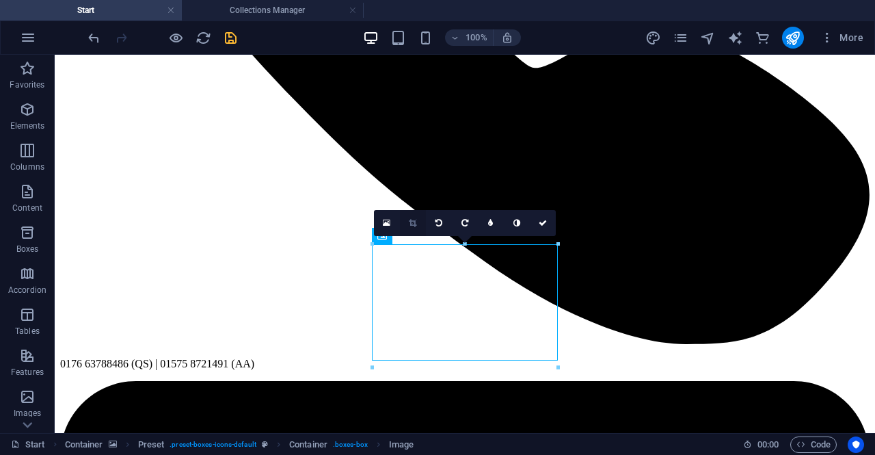
click at [413, 226] on icon at bounding box center [413, 223] width 8 height 8
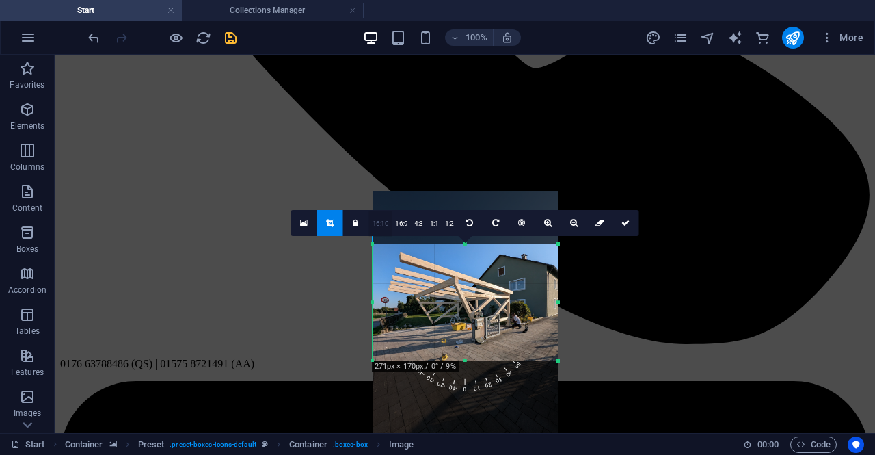
click at [377, 219] on link "16:10" at bounding box center [380, 224] width 23 height 26
click at [628, 226] on icon at bounding box center [625, 223] width 8 height 8
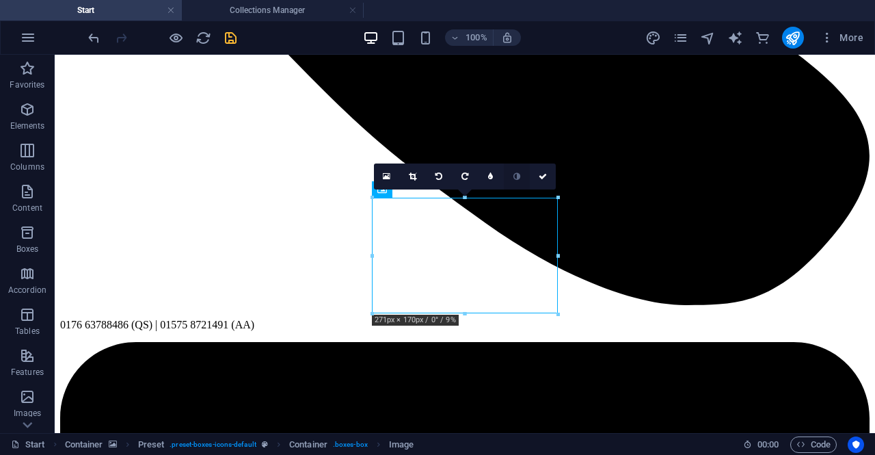
scroll to position [1826, 0]
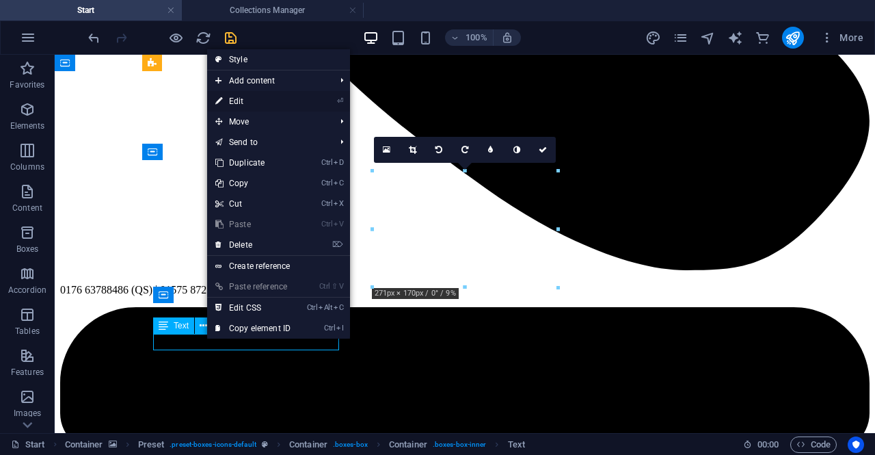
click at [231, 101] on link "⏎ Edit" at bounding box center [253, 101] width 92 height 21
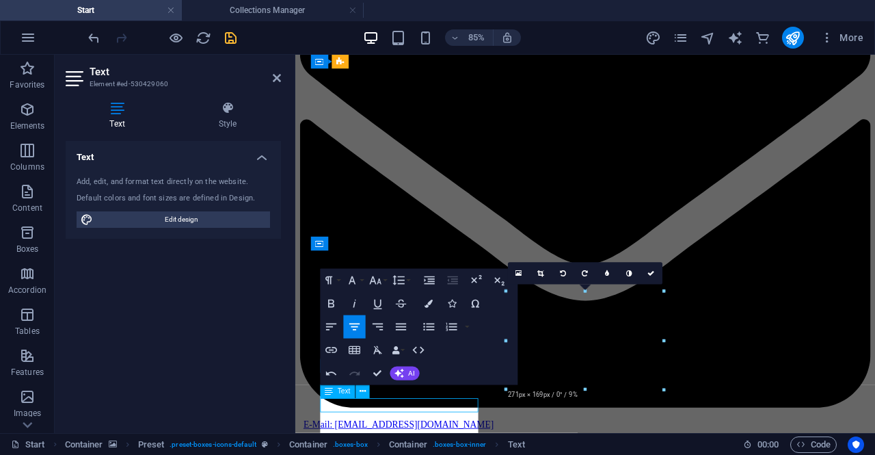
scroll to position [1810, 0]
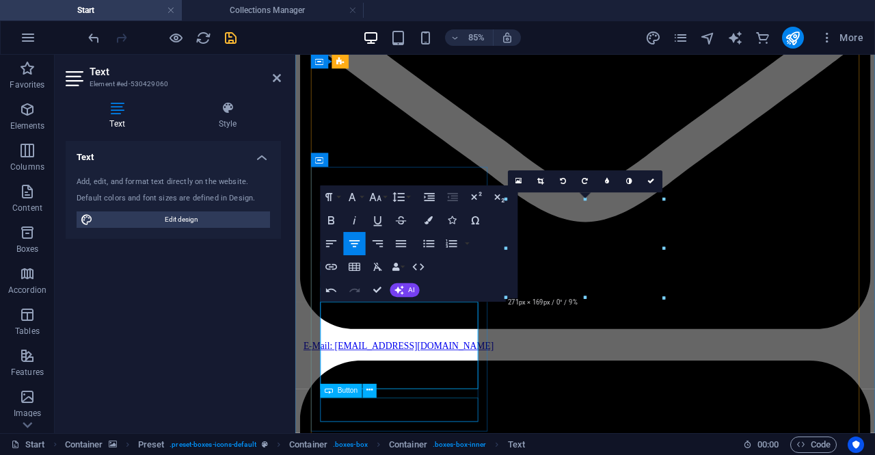
scroll to position [1907, 0]
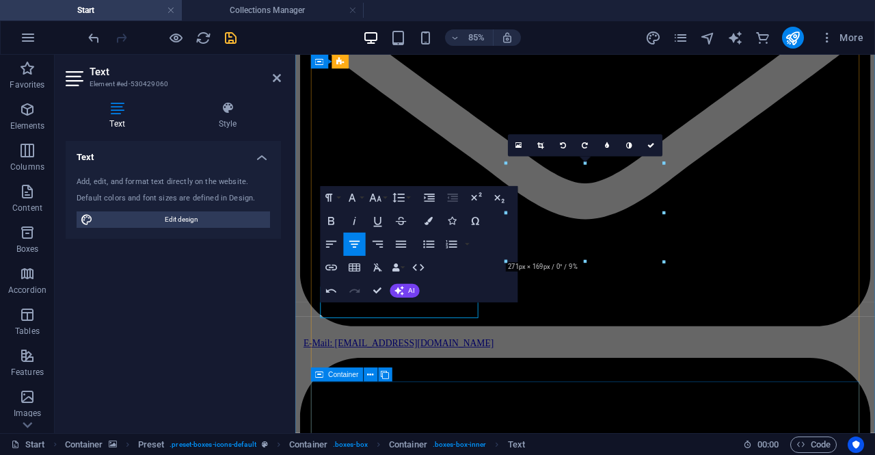
scroll to position [1923, 0]
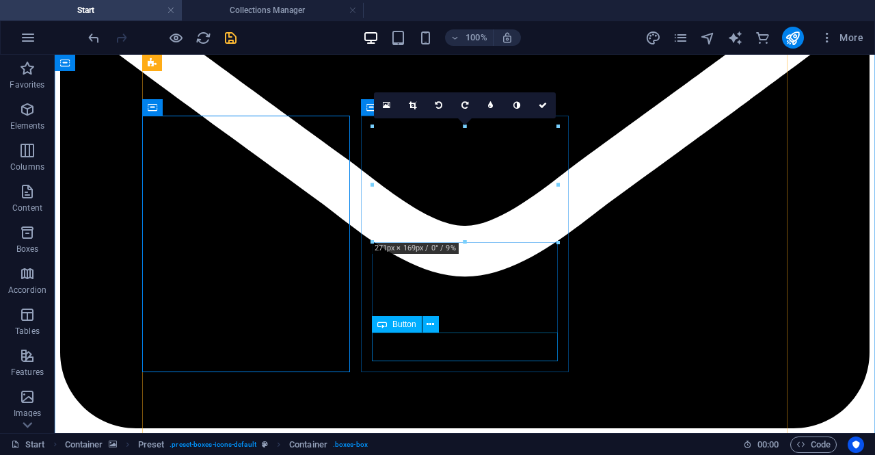
scroll to position [1870, 0]
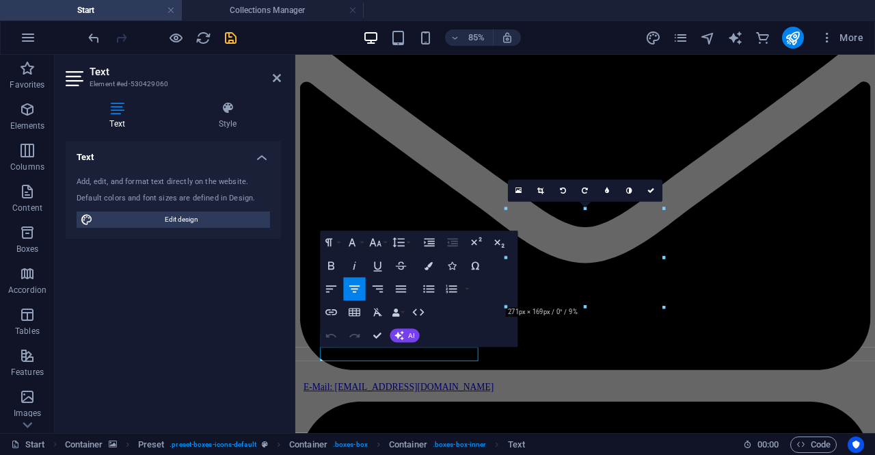
click at [273, 295] on div "Text Add, edit, and format text directly on the website. Default colors and fon…" at bounding box center [173, 281] width 215 height 281
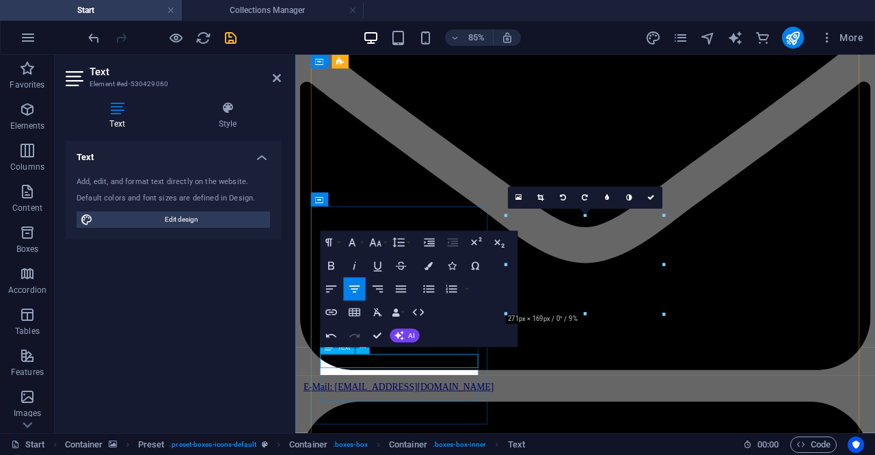
scroll to position [1862, 0]
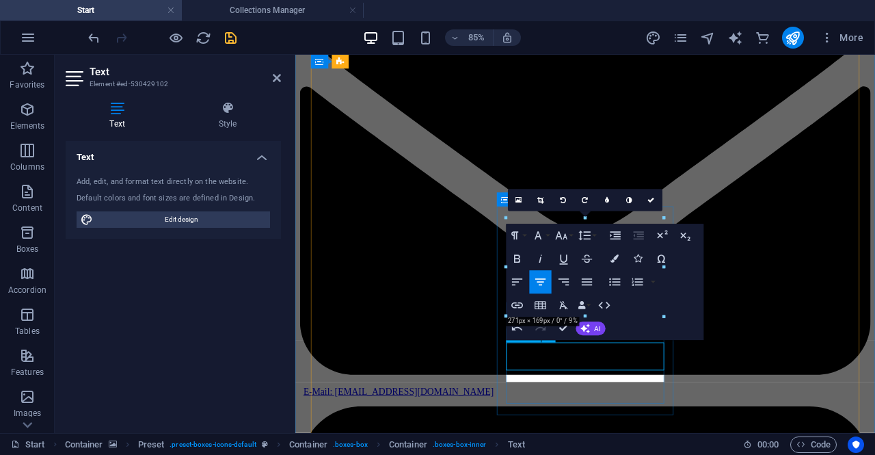
scroll to position [1862, 0]
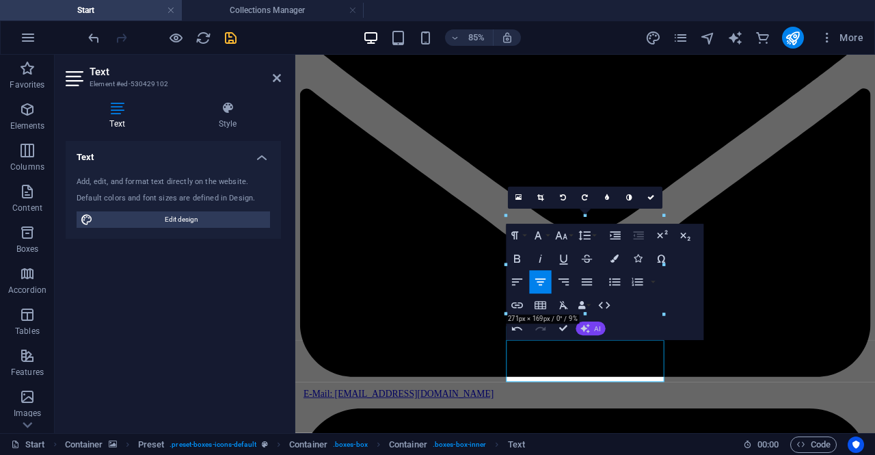
click at [590, 328] on button "AI" at bounding box center [590, 328] width 29 height 14
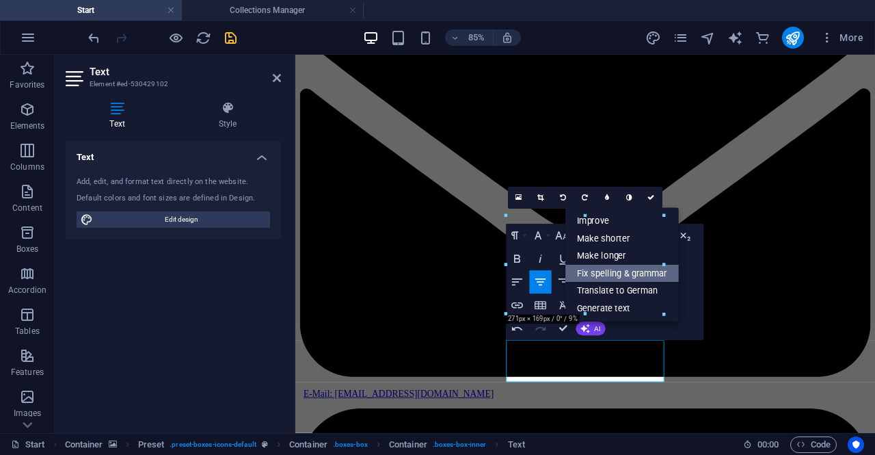
click at [633, 280] on link "Fix spelling & grammar" at bounding box center [621, 274] width 113 height 18
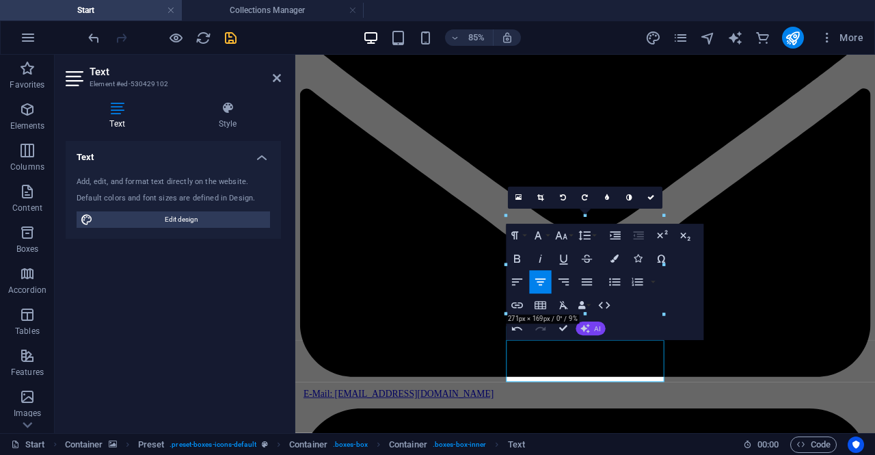
click at [596, 330] on span "AI" at bounding box center [598, 328] width 6 height 7
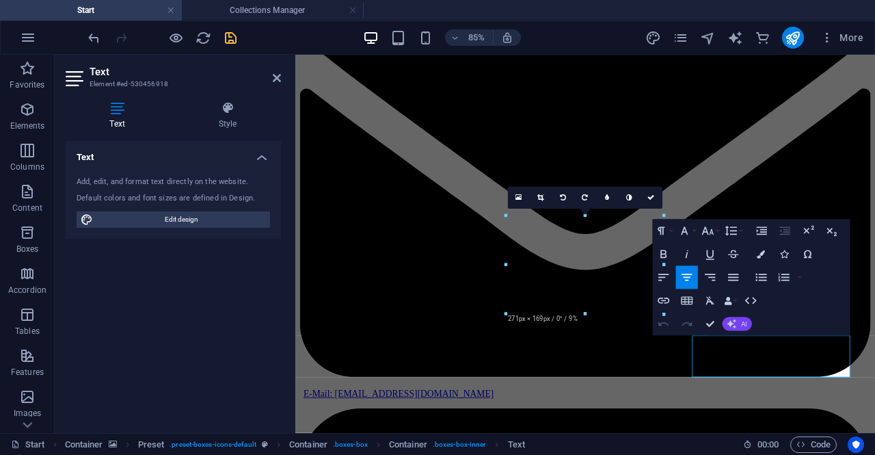
click at [741, 321] on span "AI" at bounding box center [744, 323] width 6 height 7
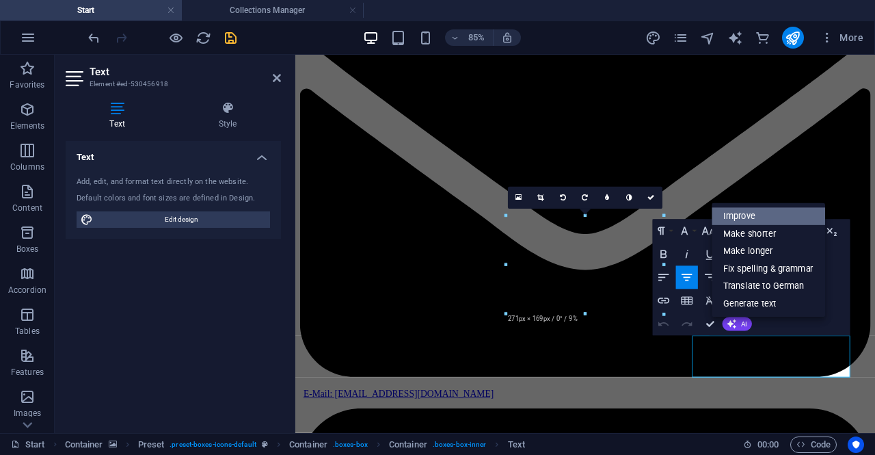
click at [759, 208] on link "Improve" at bounding box center [768, 216] width 113 height 18
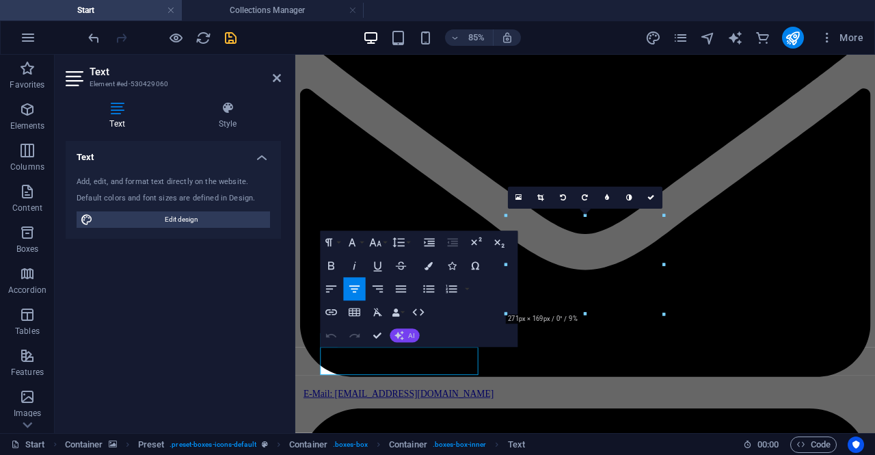
click at [411, 335] on span "AI" at bounding box center [412, 335] width 6 height 7
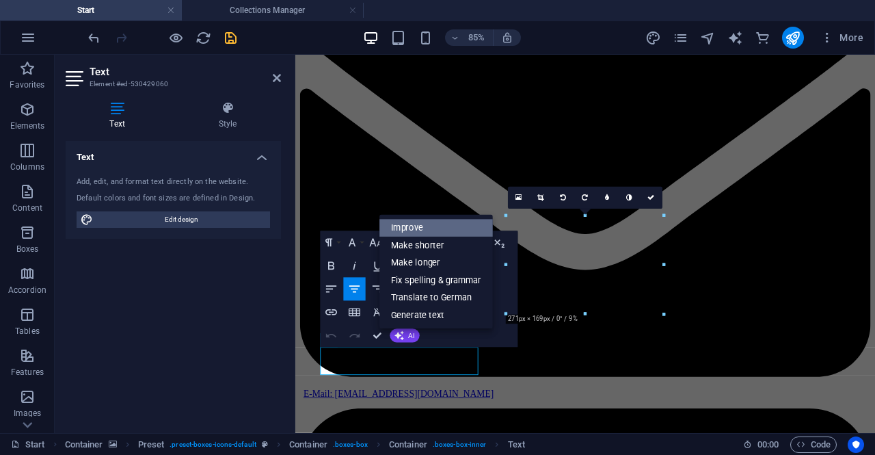
click at [428, 223] on link "Improve" at bounding box center [435, 228] width 113 height 18
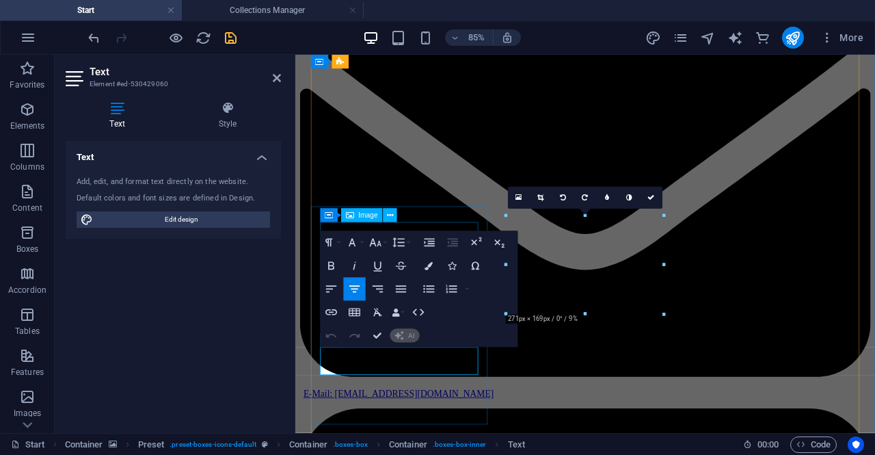
scroll to position [1854, 0]
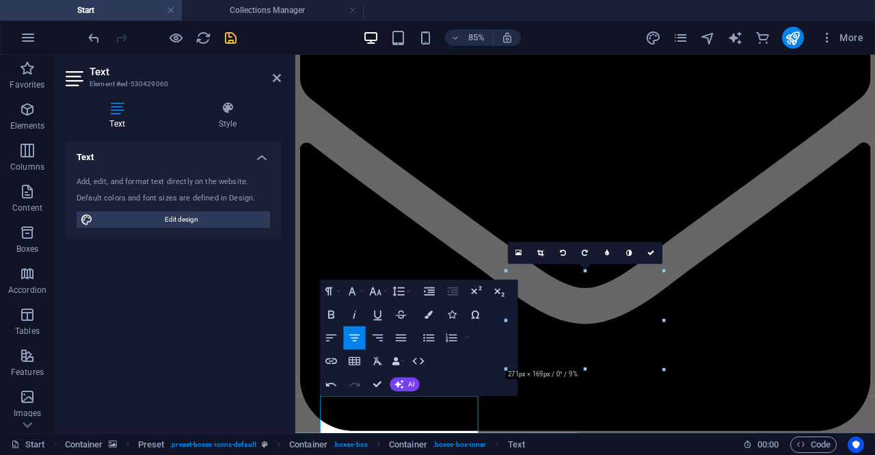
scroll to position [1797, 0]
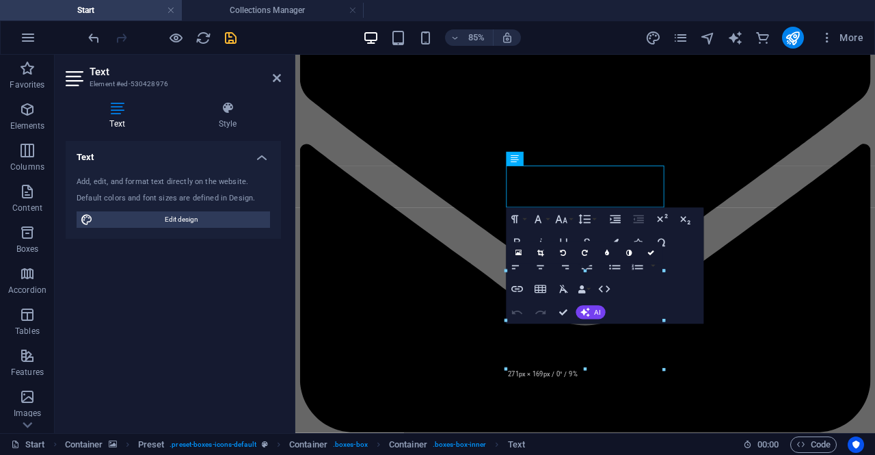
click at [590, 319] on div "Undo Redo Confirm (Ctrl+⏎) AI Improve Make shorter Make longer Fix spelling & g…" at bounding box center [556, 312] width 100 height 23
click at [597, 312] on span "AI" at bounding box center [598, 311] width 6 height 7
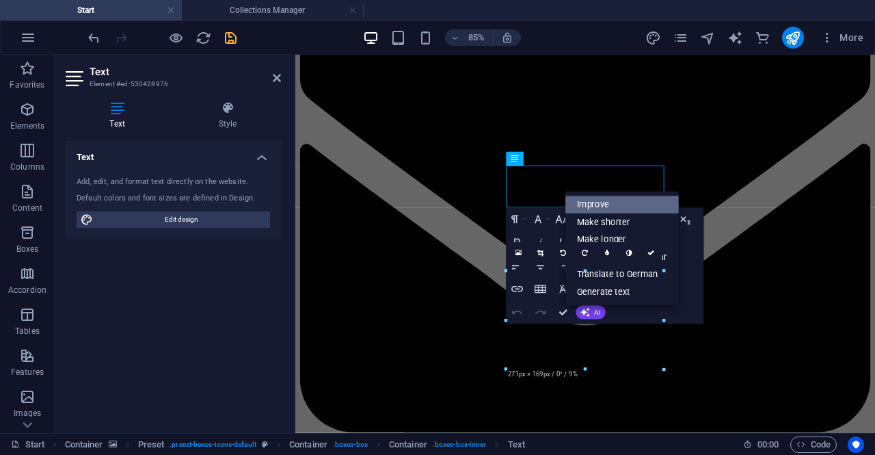
click at [606, 201] on link "Improve" at bounding box center [621, 205] width 113 height 18
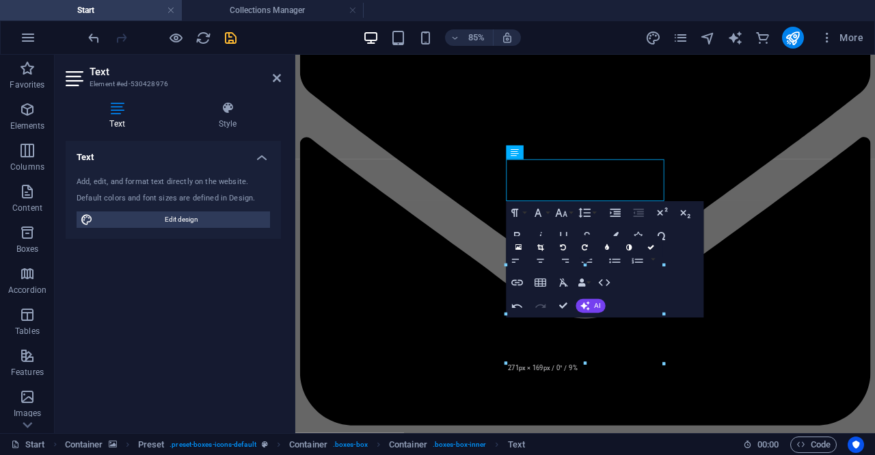
scroll to position [1800, 0]
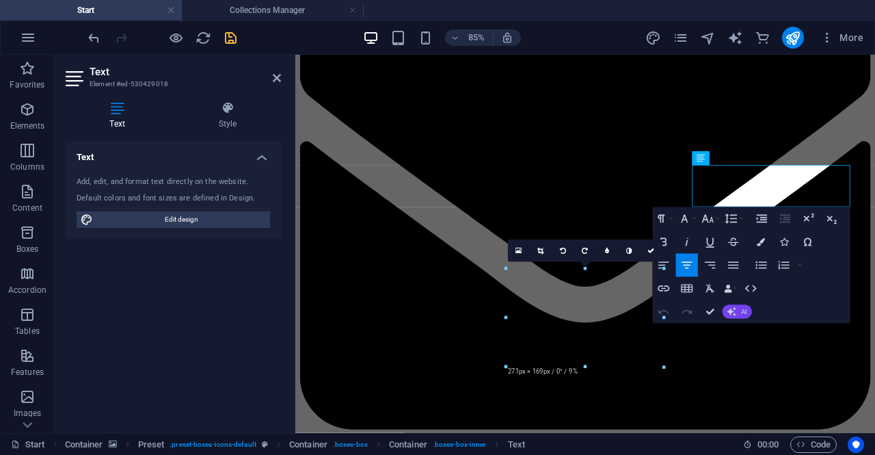
click at [744, 313] on span "AI" at bounding box center [744, 311] width 6 height 7
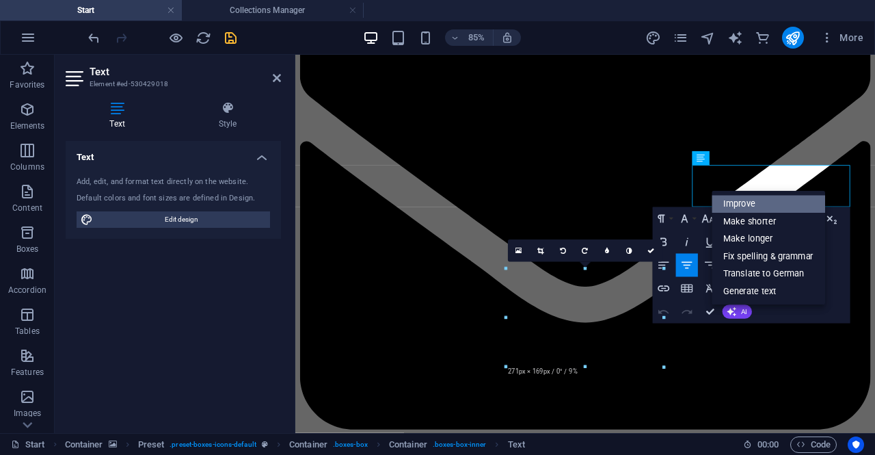
click at [759, 212] on link "Improve" at bounding box center [768, 204] width 113 height 18
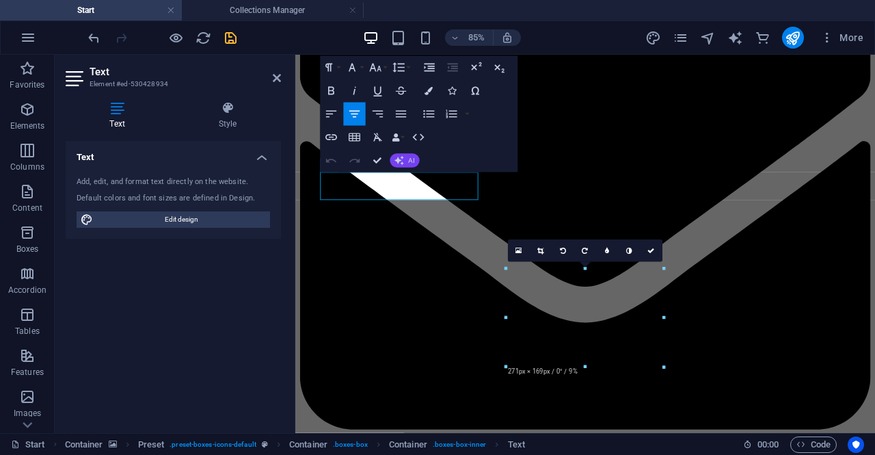
click at [400, 165] on button "AI" at bounding box center [404, 161] width 29 height 14
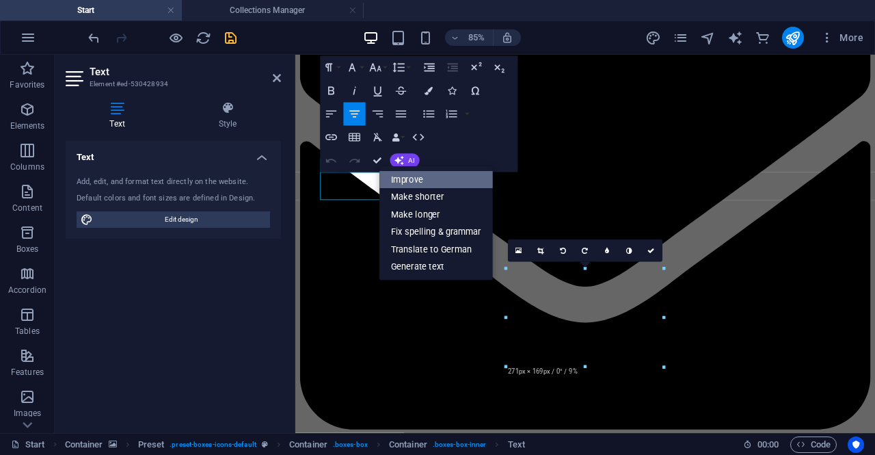
click at [420, 186] on link "Improve" at bounding box center [435, 179] width 113 height 17
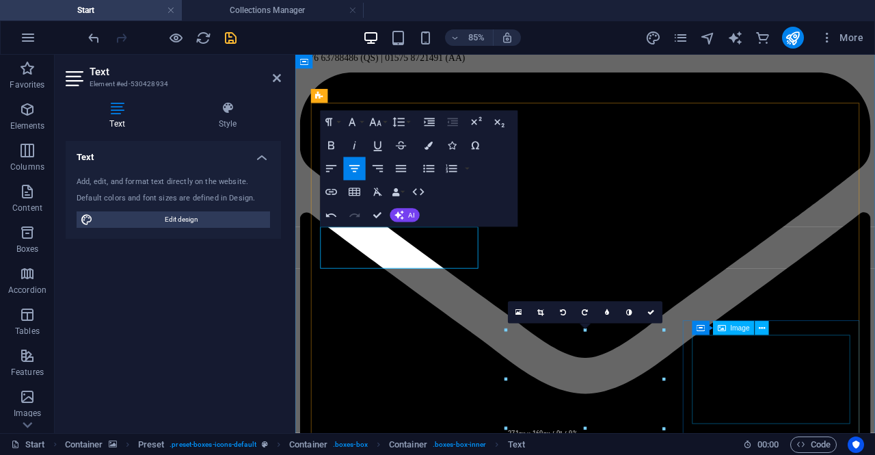
scroll to position [1807, 0]
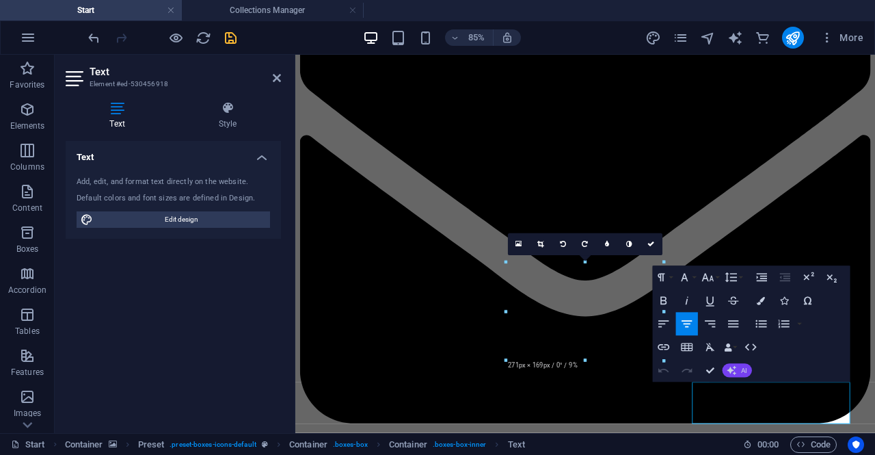
click at [740, 368] on button "AI" at bounding box center [736, 371] width 29 height 14
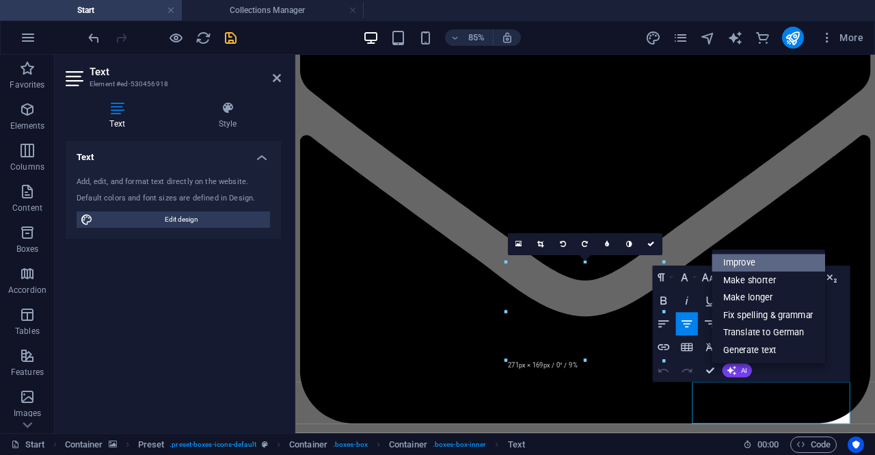
click at [734, 261] on link "Improve" at bounding box center [768, 263] width 113 height 18
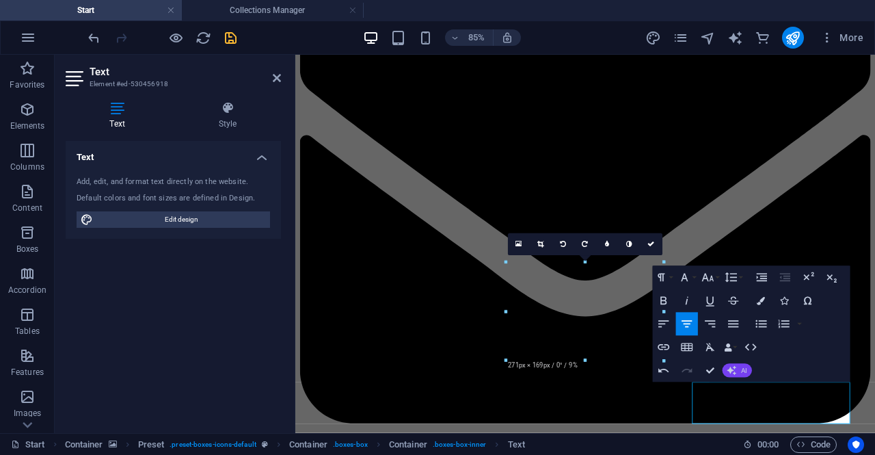
click at [744, 373] on span "AI" at bounding box center [744, 370] width 6 height 7
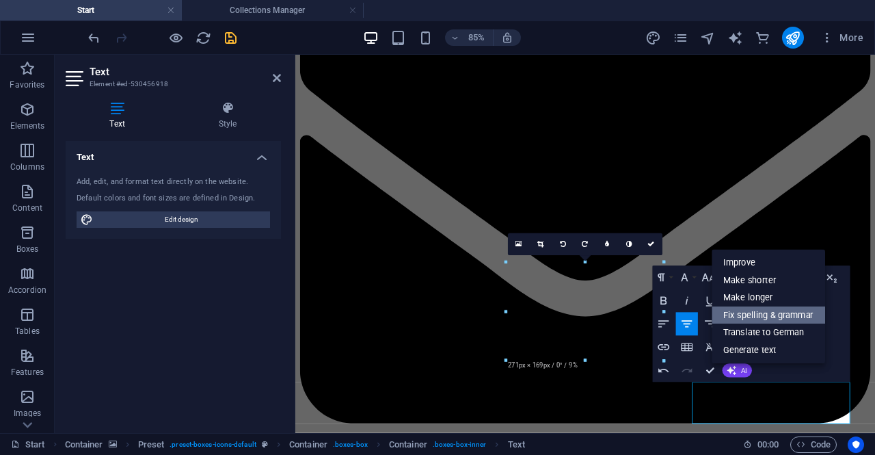
click at [766, 319] on link "Fix spelling & grammar" at bounding box center [768, 315] width 113 height 18
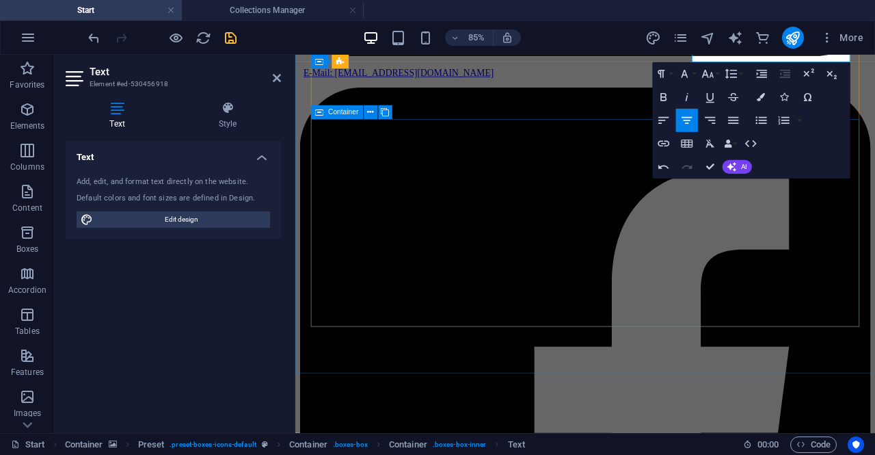
scroll to position [2213, 0]
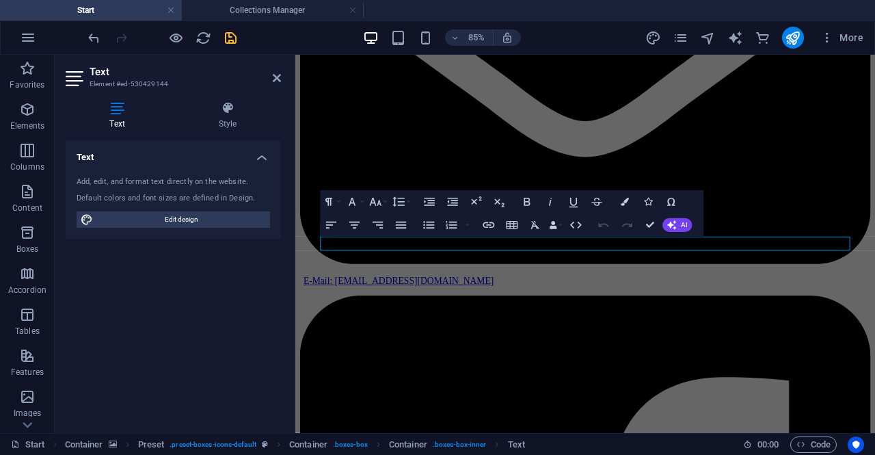
scroll to position [2272, 0]
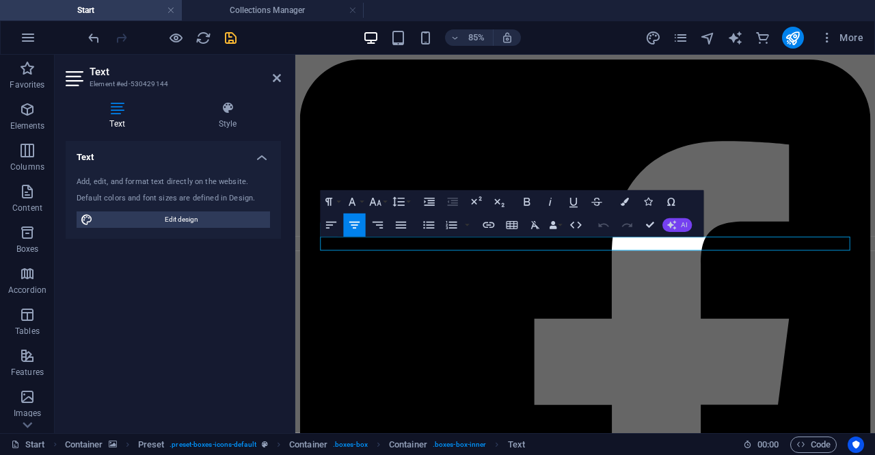
click at [686, 225] on span "AI" at bounding box center [684, 224] width 6 height 7
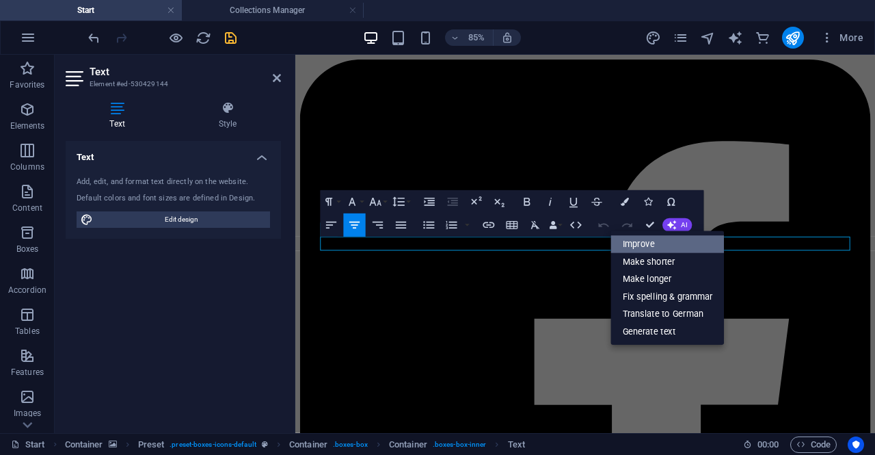
click at [662, 240] on link "Improve" at bounding box center [667, 244] width 113 height 18
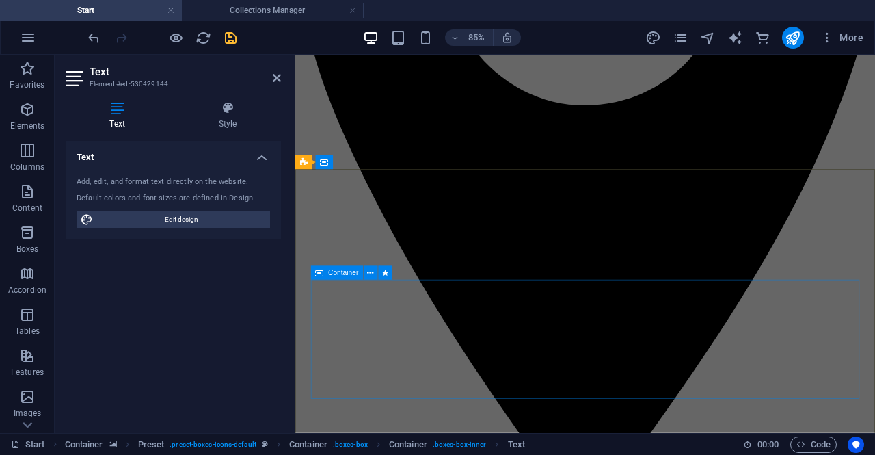
scroll to position [0, 0]
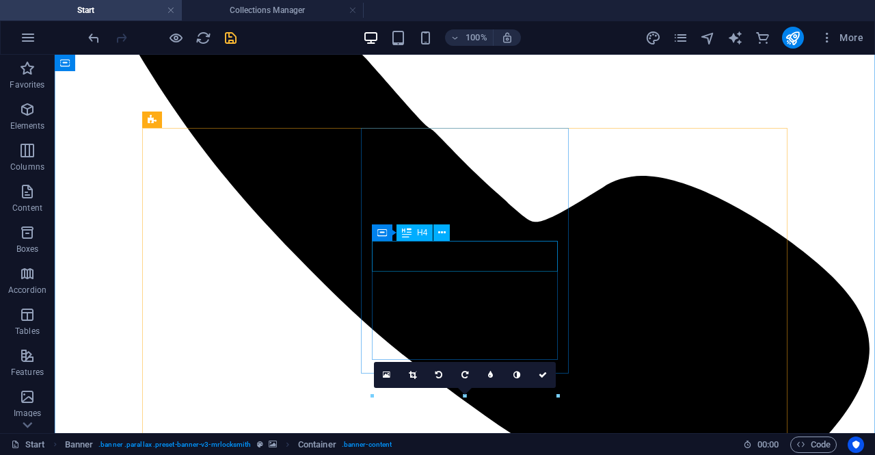
scroll to position [1604, 0]
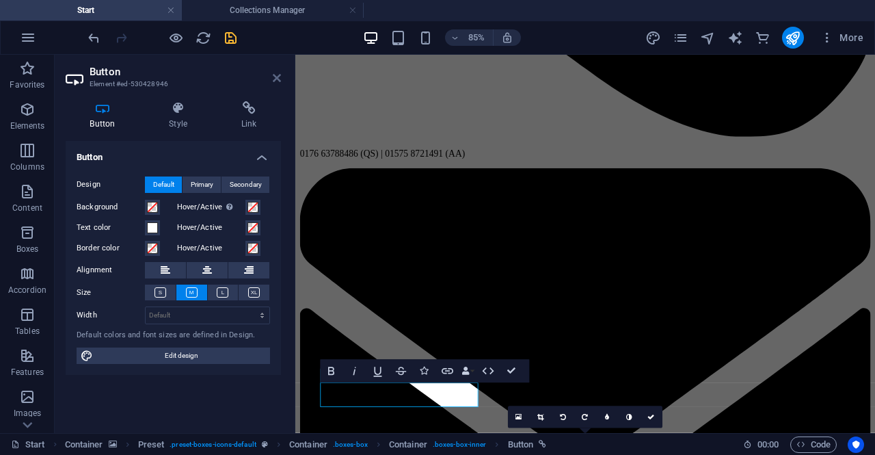
click at [275, 79] on icon at bounding box center [277, 77] width 8 height 11
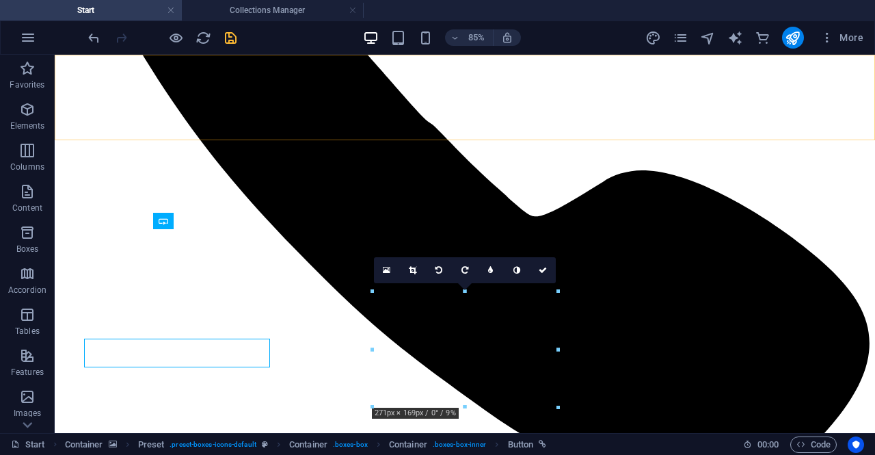
scroll to position [1706, 0]
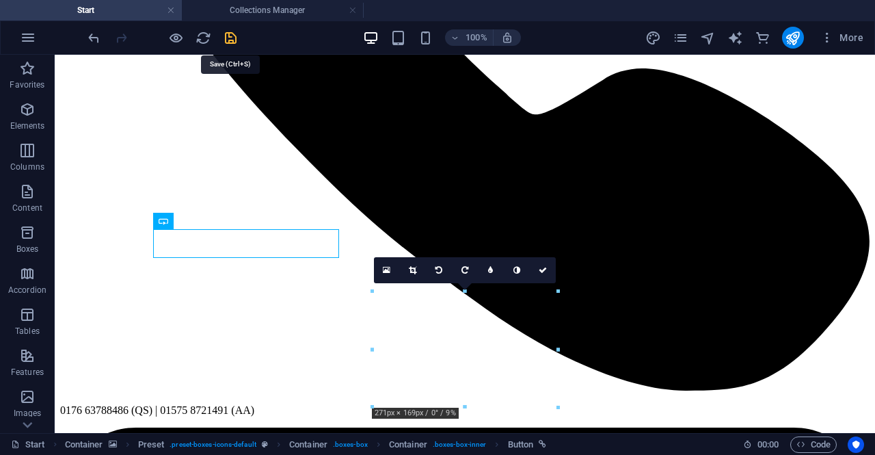
click at [227, 39] on icon "save" at bounding box center [231, 38] width 16 height 16
checkbox input "false"
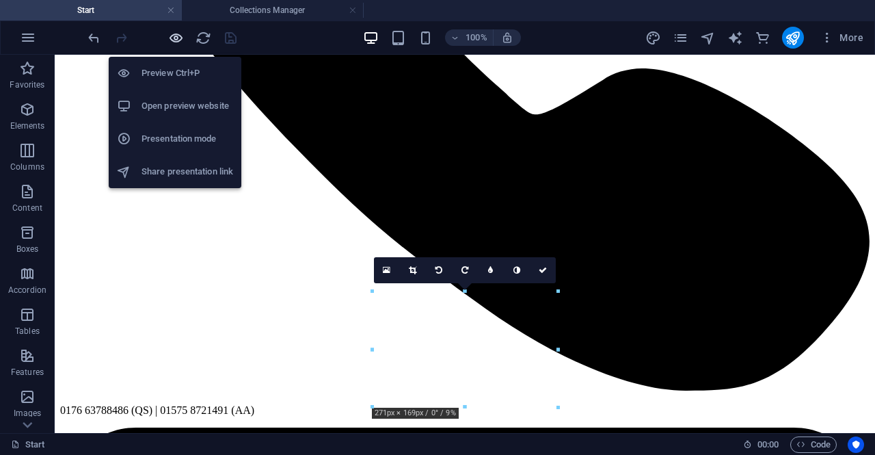
click at [174, 38] on icon "button" at bounding box center [176, 38] width 16 height 16
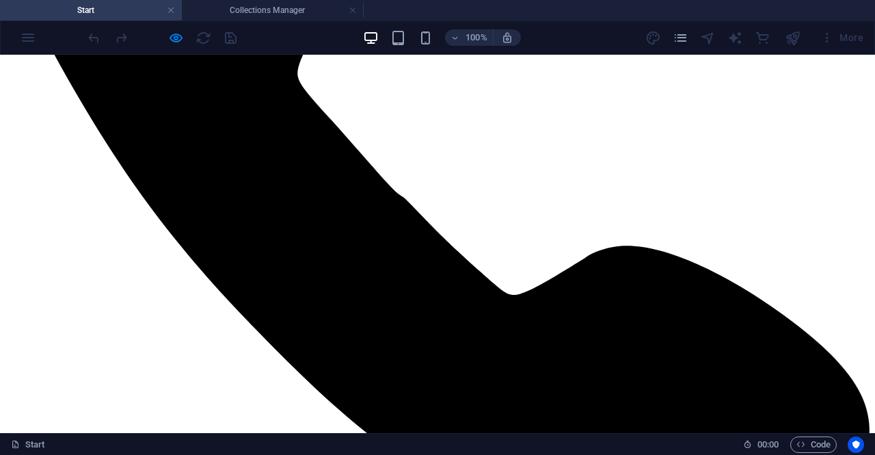
scroll to position [1642, 0]
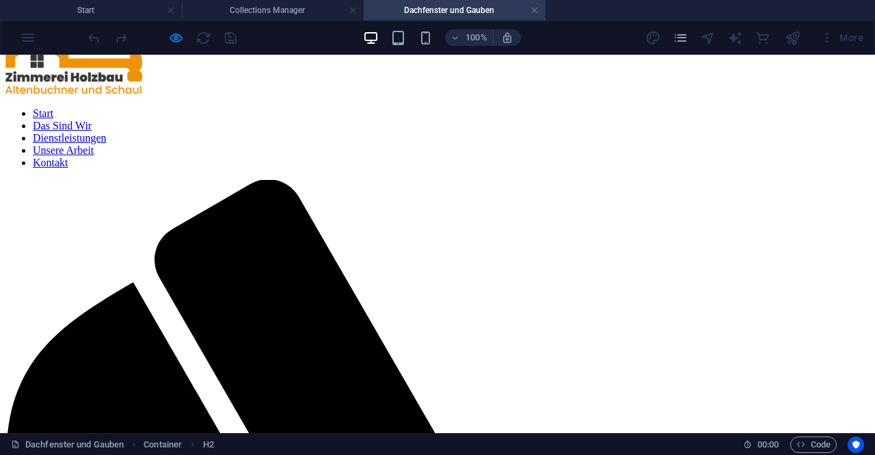
scroll to position [51, 0]
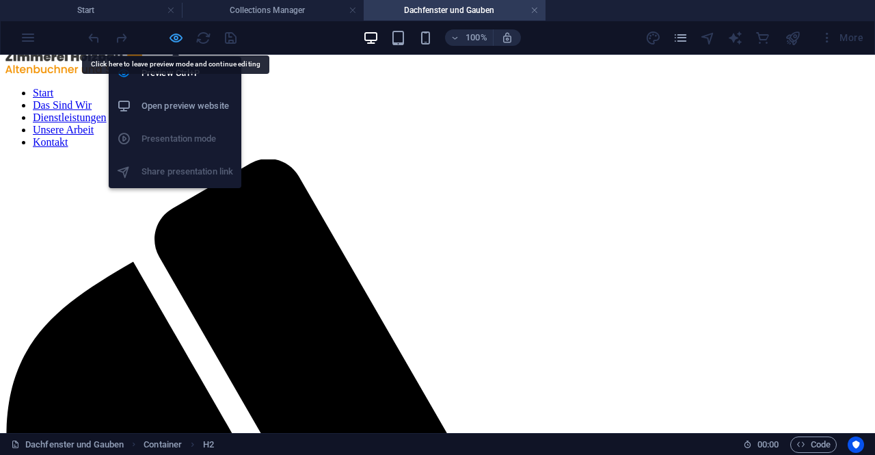
click at [180, 39] on icon "button" at bounding box center [176, 38] width 16 height 16
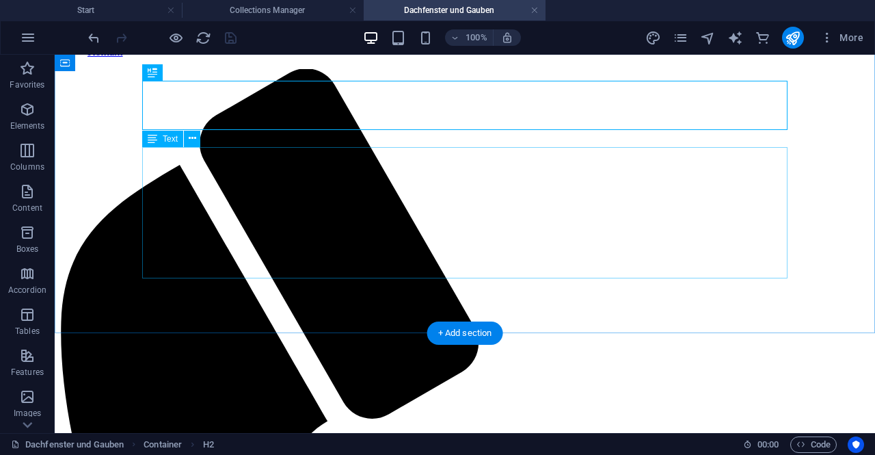
scroll to position [101, 0]
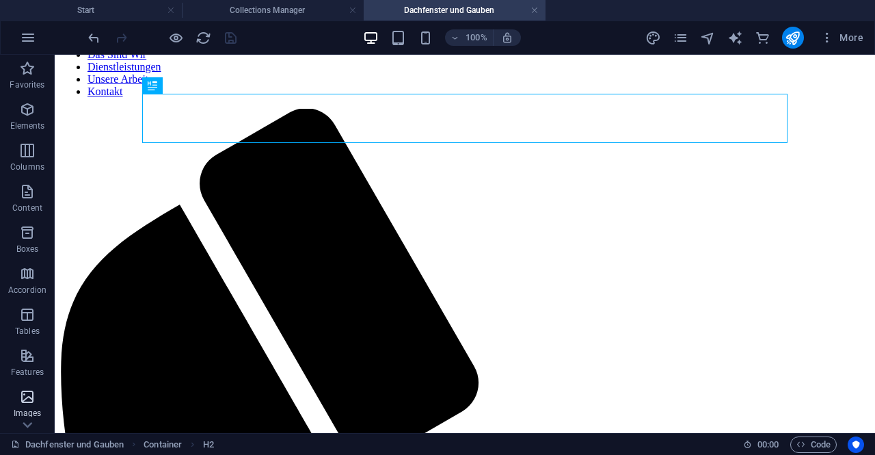
click at [23, 403] on icon "button" at bounding box center [27, 396] width 16 height 16
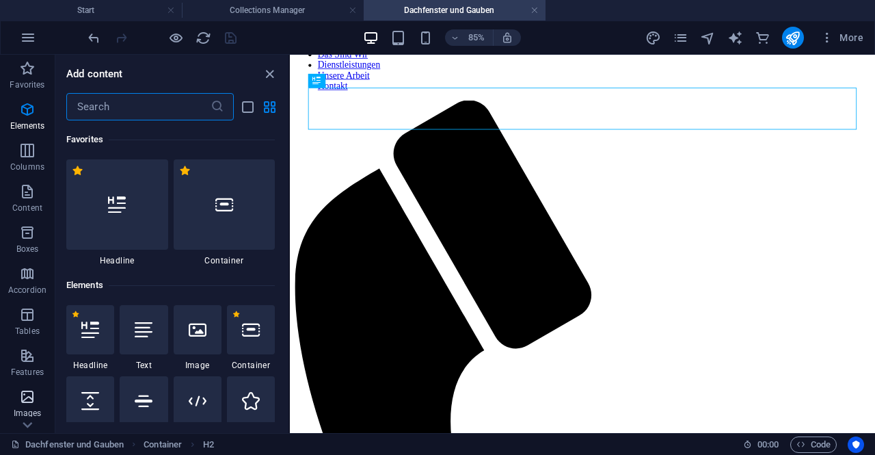
scroll to position [6931, 0]
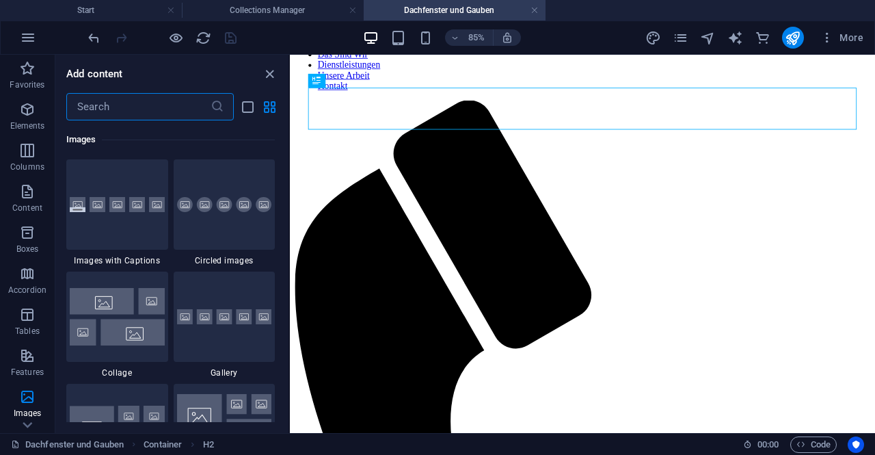
click at [135, 333] on img at bounding box center [117, 316] width 95 height 57
click at [290, 333] on div "Drag here to replace the existing content. Press “Ctrl” if you want to create a…" at bounding box center [582, 244] width 585 height 378
click at [290, 344] on div "Drag here to replace the existing content. Press “Ctrl” if you want to create a…" at bounding box center [582, 244] width 585 height 378
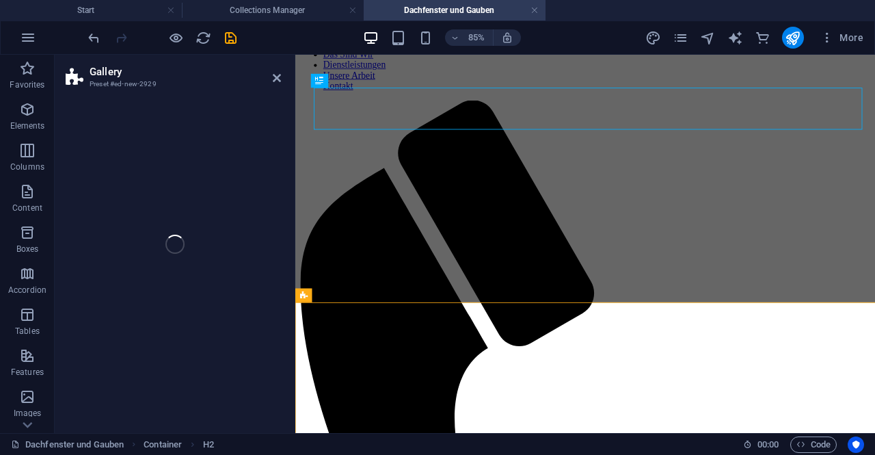
click at [134, 351] on div "Gallery Preset #ed-new-2929 Drag here to replace the existing content. Press “C…" at bounding box center [465, 244] width 820 height 378
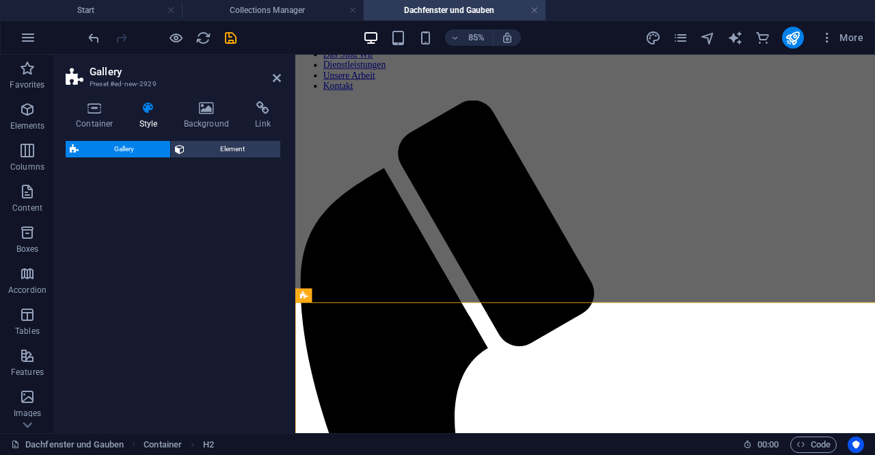
select select "rem"
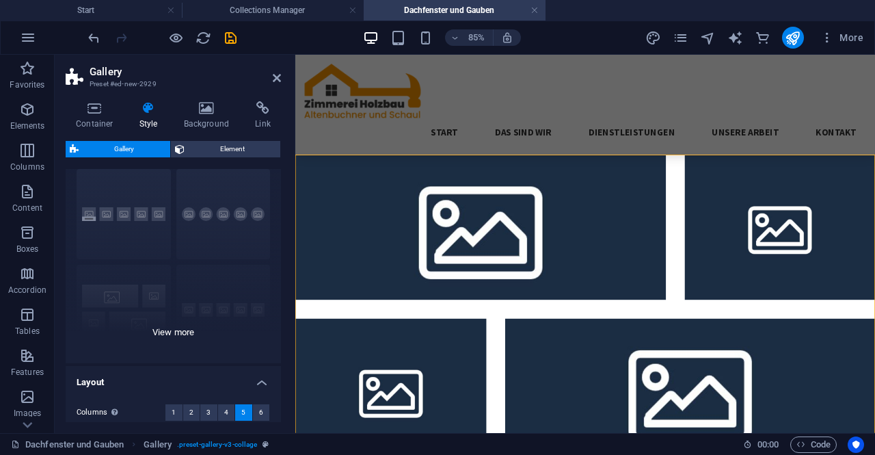
scroll to position [90, 0]
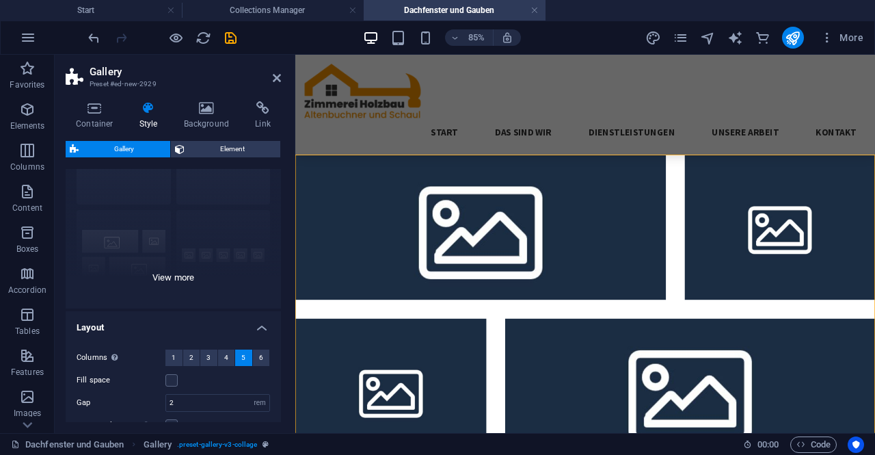
click at [175, 277] on div "Captions Circle Collage Default Grid Grid shifted" at bounding box center [173, 205] width 215 height 205
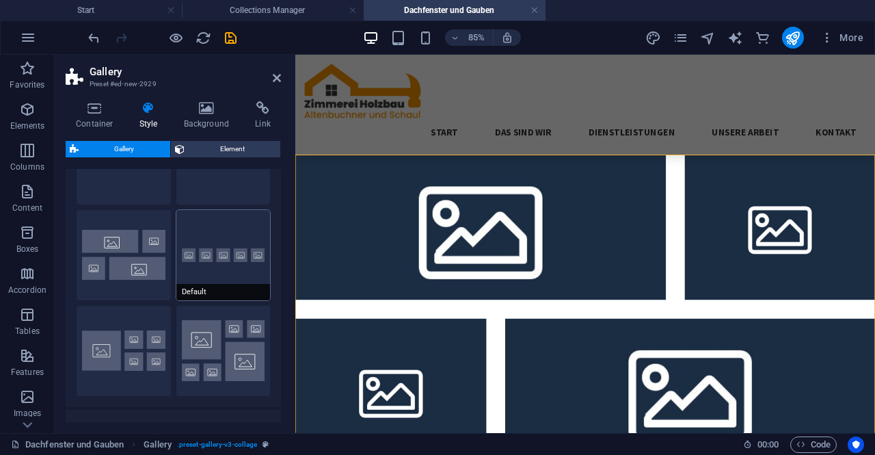
click at [187, 259] on button "Default" at bounding box center [223, 255] width 94 height 90
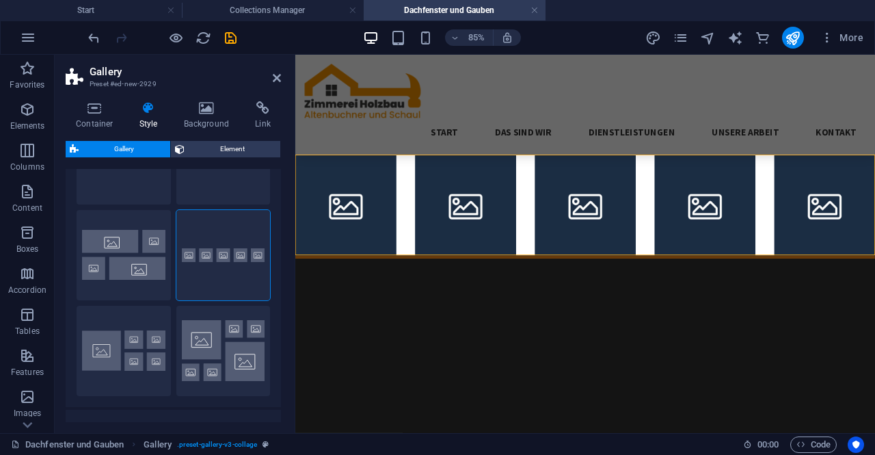
scroll to position [0, 0]
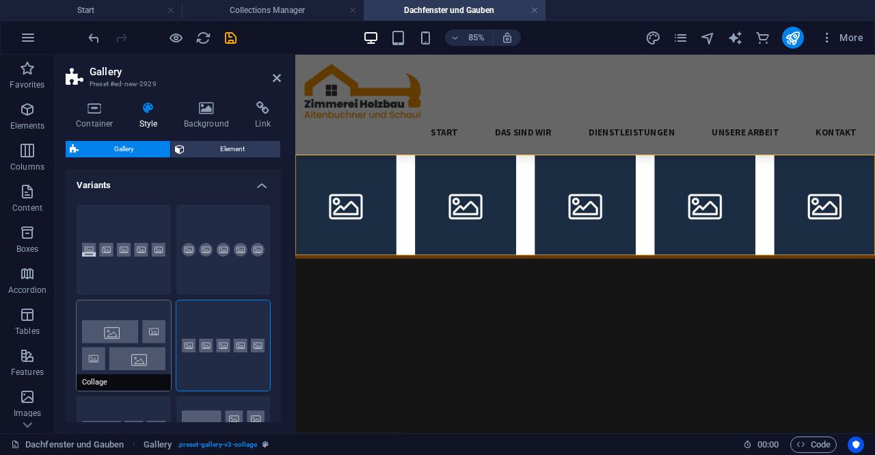
click at [143, 332] on button "Collage" at bounding box center [124, 345] width 94 height 90
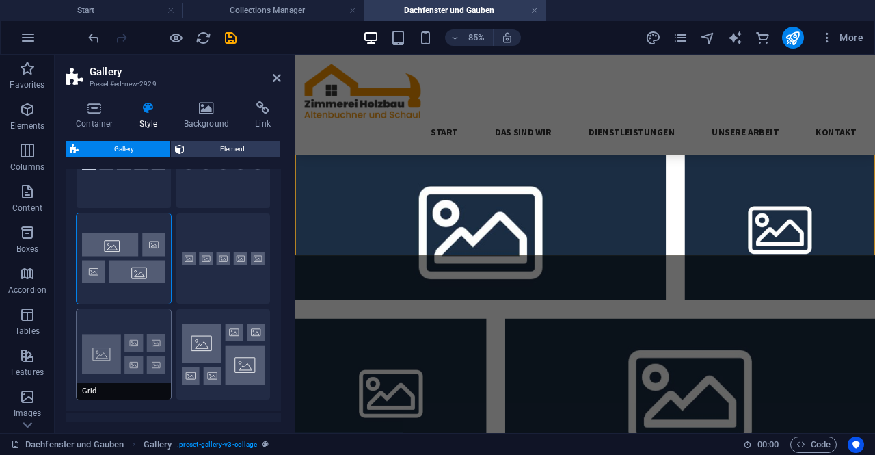
scroll to position [94, 0]
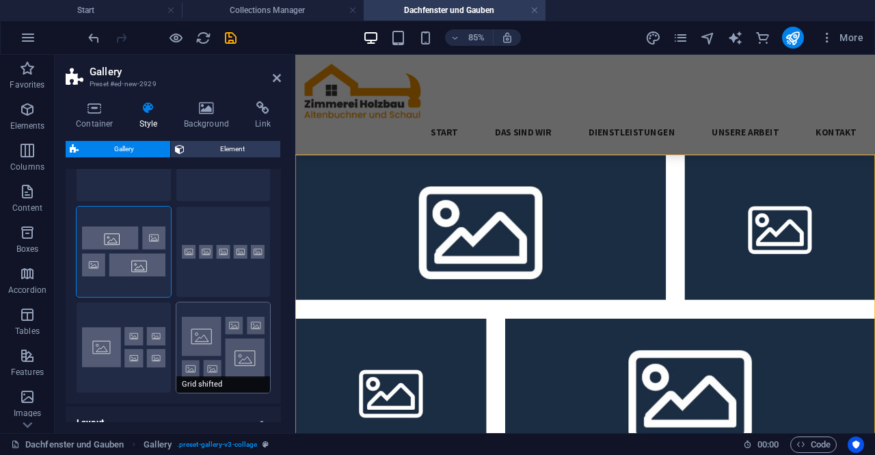
click at [193, 343] on button "Grid shifted" at bounding box center [223, 347] width 94 height 90
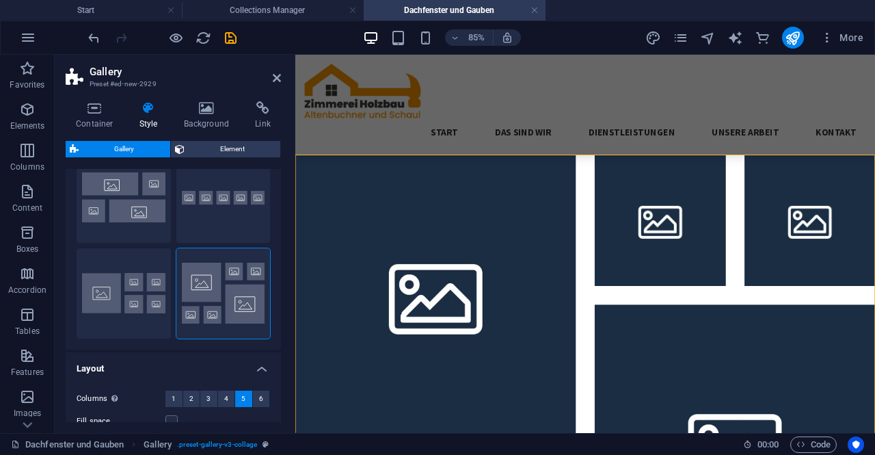
scroll to position [148, 0]
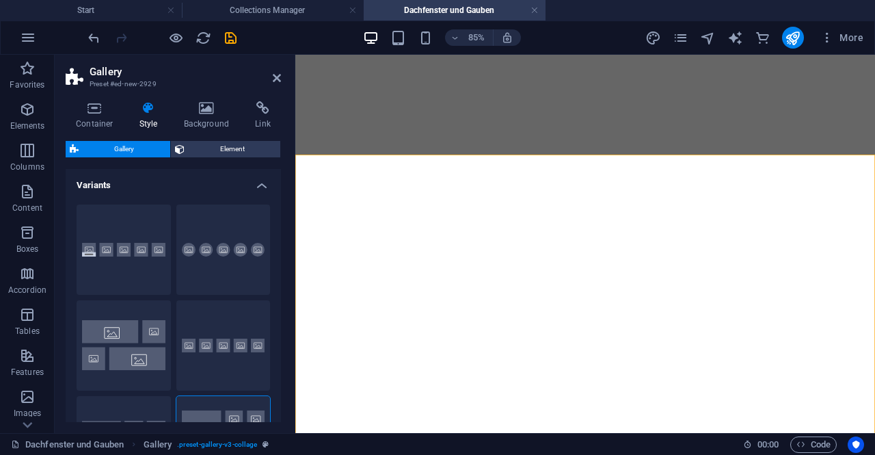
select select "rem"
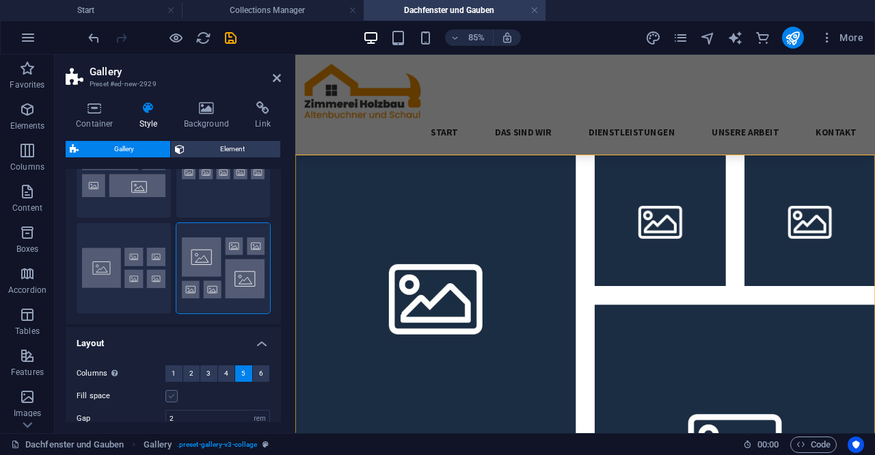
click at [171, 395] on label at bounding box center [171, 396] width 12 height 12
click at [0, 0] on input "Fill space" at bounding box center [0, 0] width 0 height 0
click at [174, 398] on label at bounding box center [171, 396] width 12 height 12
click at [0, 0] on input "Fill space" at bounding box center [0, 0] width 0 height 0
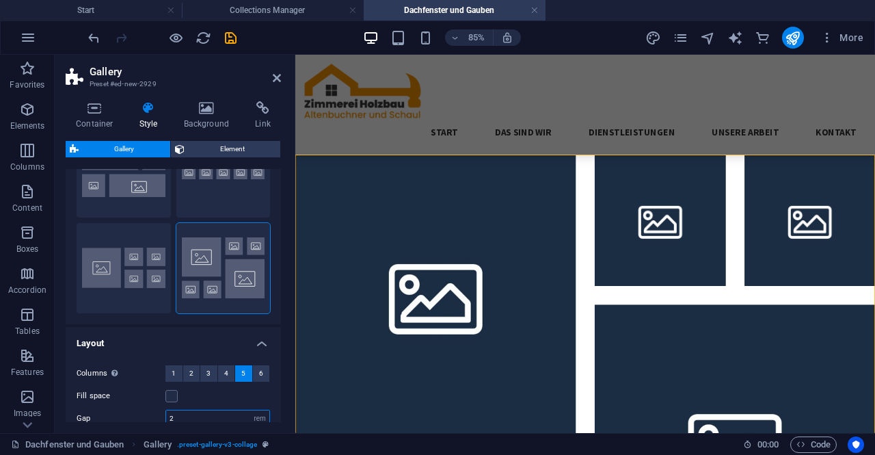
click at [199, 420] on input "2" at bounding box center [217, 418] width 103 height 16
type input "0"
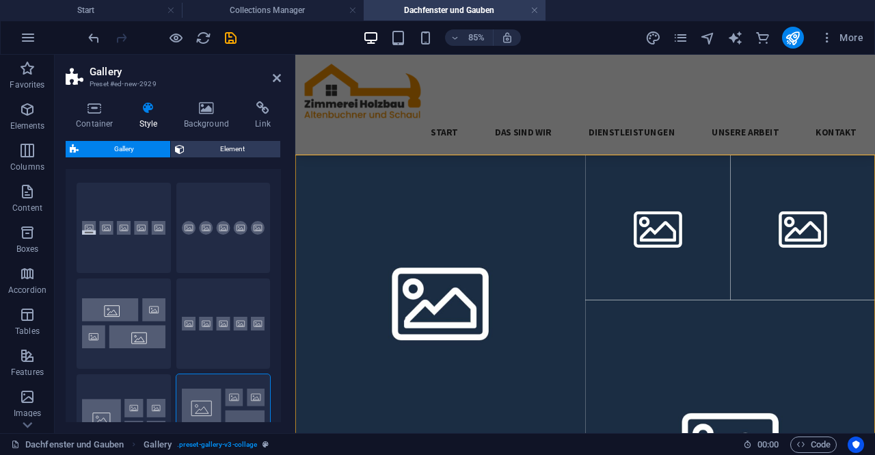
scroll to position [0, 0]
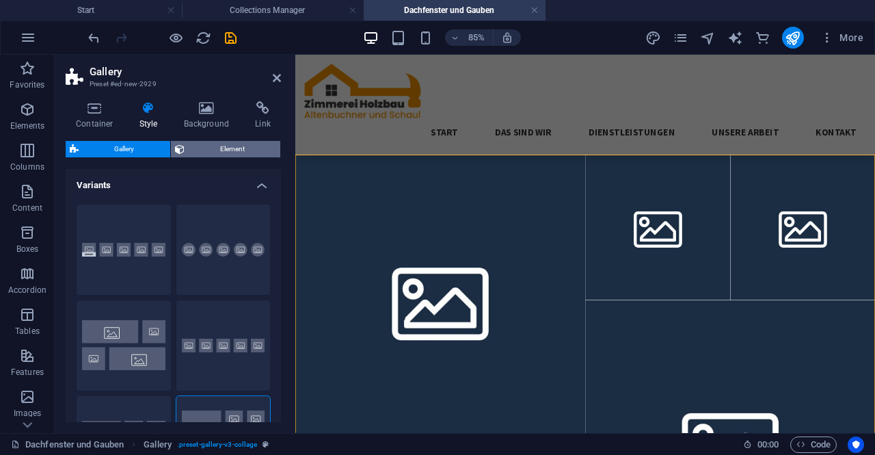
click at [218, 146] on span "Element" at bounding box center [233, 149] width 88 height 16
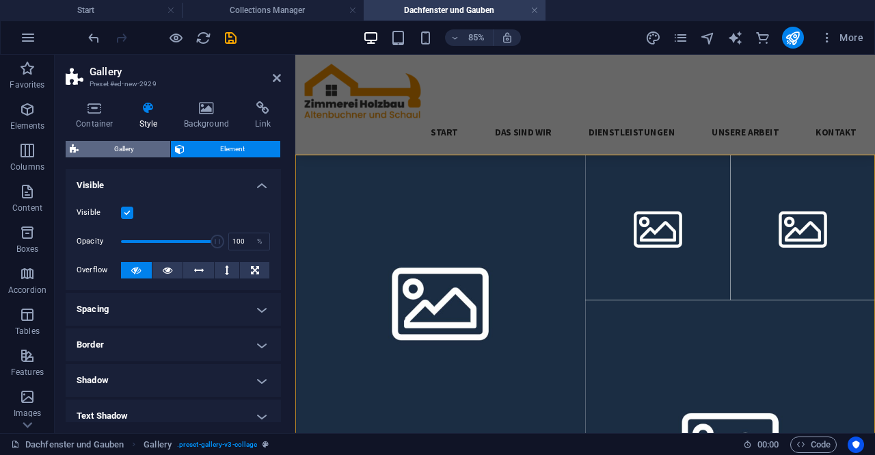
click at [126, 149] on span "Gallery" at bounding box center [124, 149] width 83 height 16
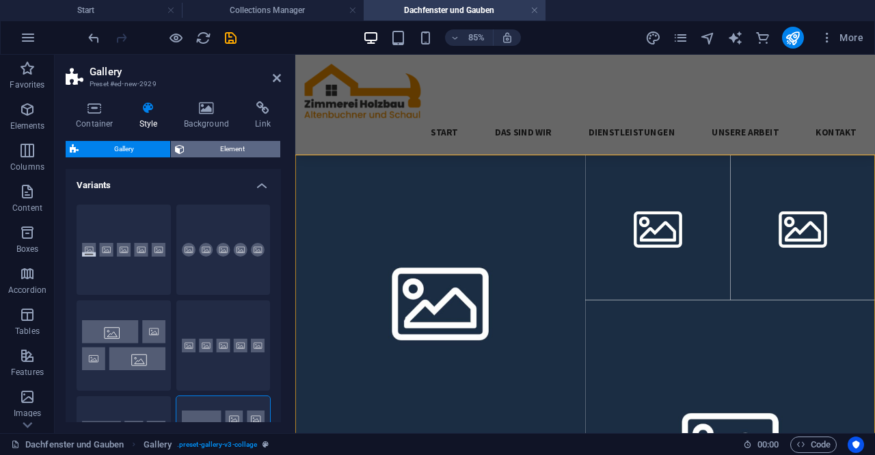
click at [245, 149] on span "Element" at bounding box center [233, 149] width 88 height 16
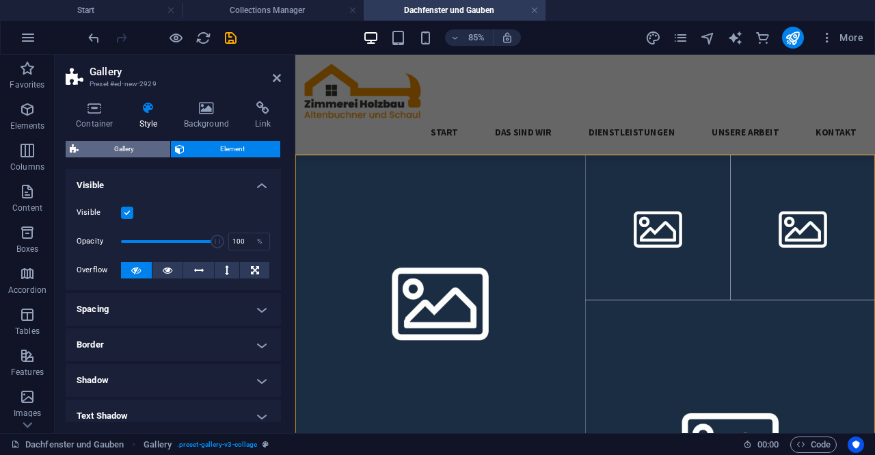
click at [111, 153] on span "Gallery" at bounding box center [124, 149] width 83 height 16
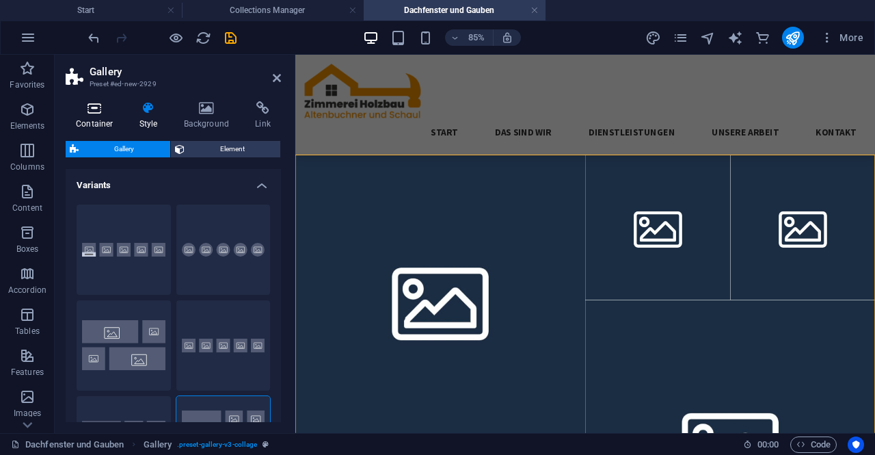
click at [98, 115] on h4 "Container" at bounding box center [98, 115] width 64 height 29
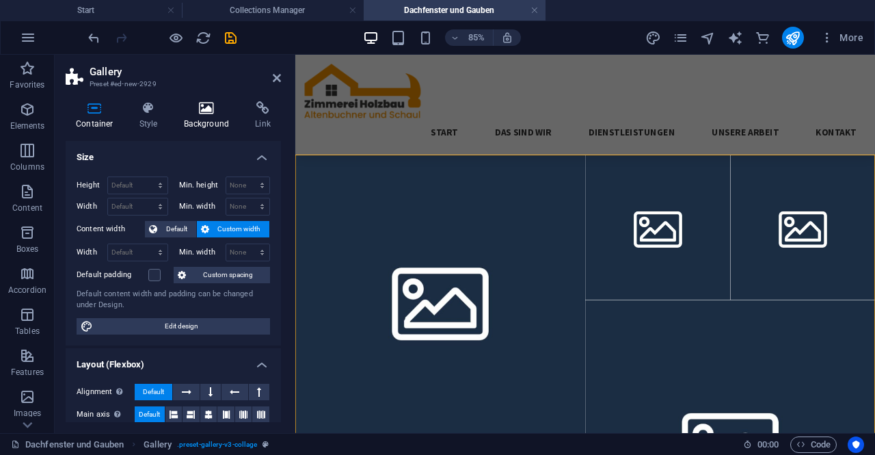
click at [202, 120] on h4 "Background" at bounding box center [210, 115] width 72 height 29
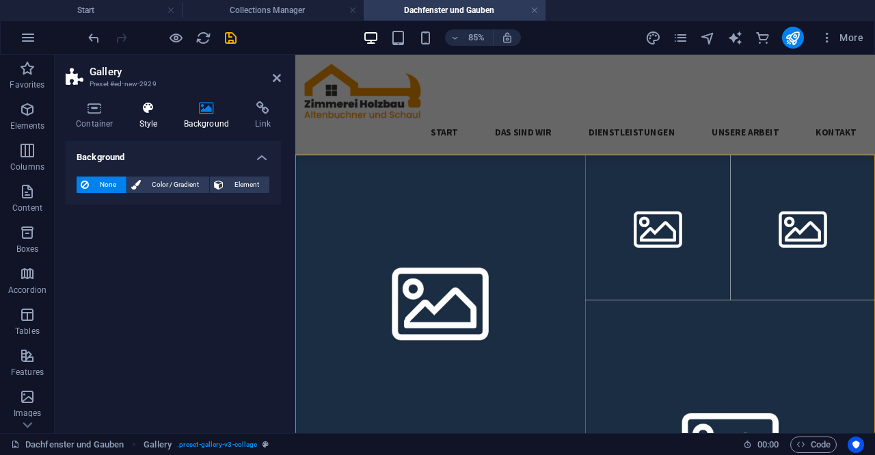
click at [133, 118] on h4 "Style" at bounding box center [151, 115] width 44 height 29
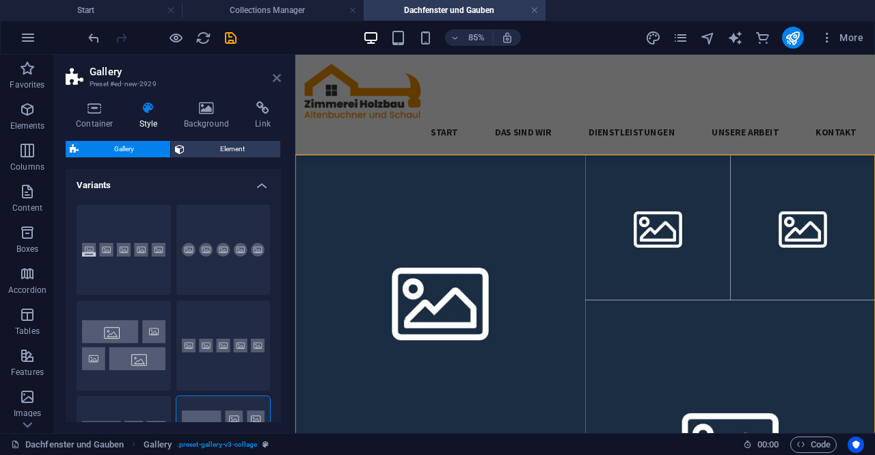
click at [277, 77] on icon at bounding box center [277, 77] width 8 height 11
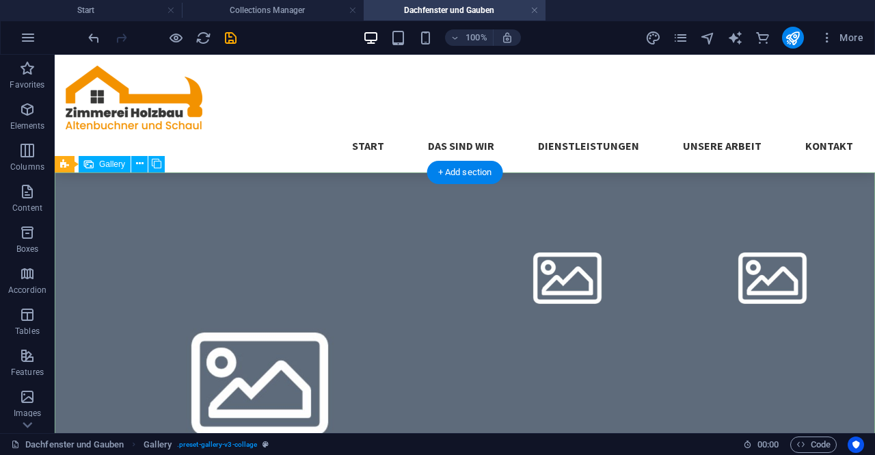
click at [259, 362] on li at bounding box center [260, 377] width 410 height 410
select select "4"
select select "px"
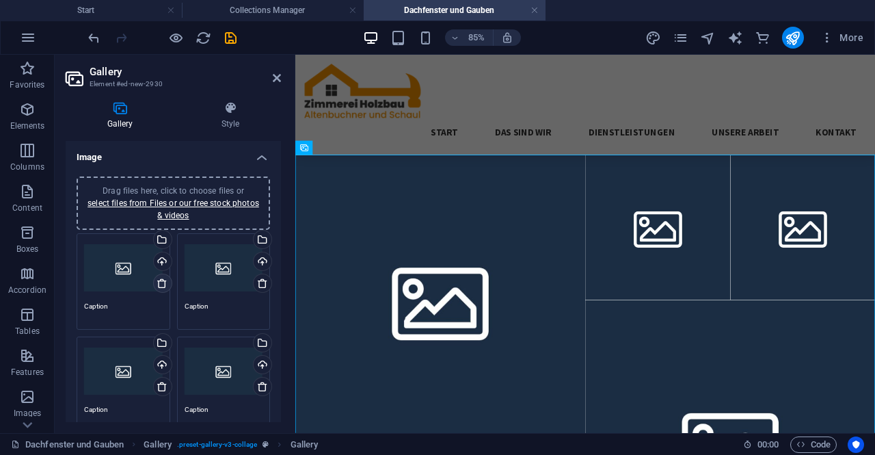
click at [159, 284] on icon at bounding box center [162, 282] width 11 height 11
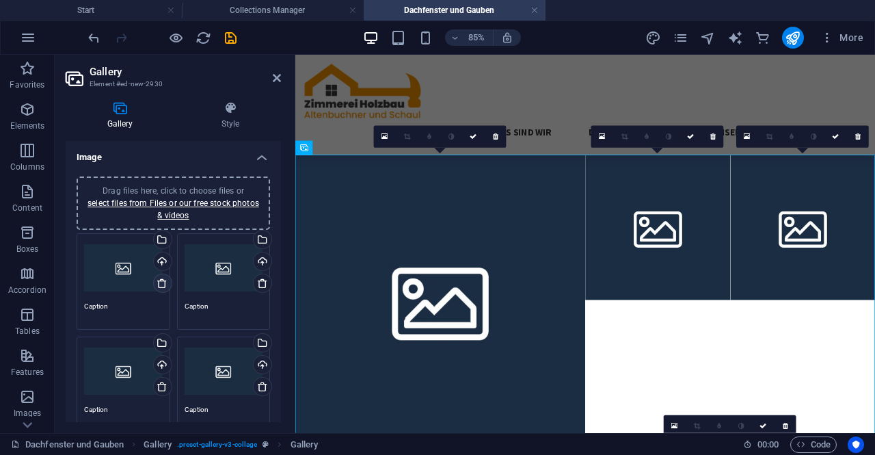
click at [159, 284] on icon at bounding box center [162, 282] width 11 height 11
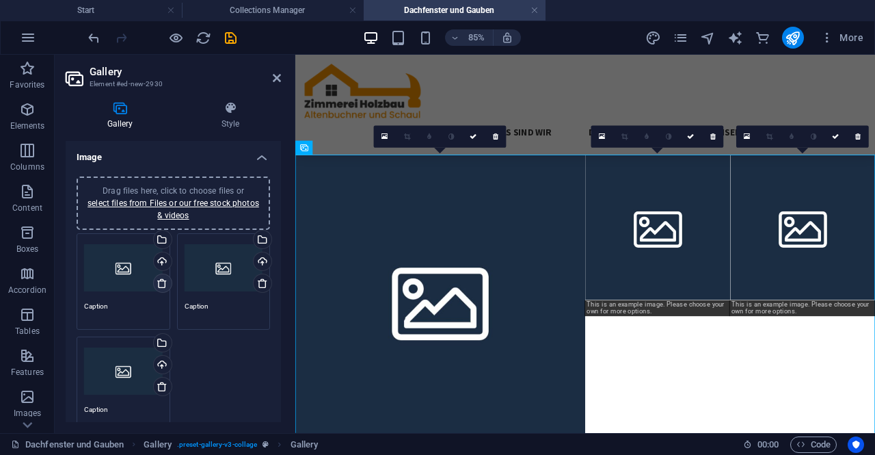
click at [159, 284] on icon at bounding box center [162, 282] width 11 height 11
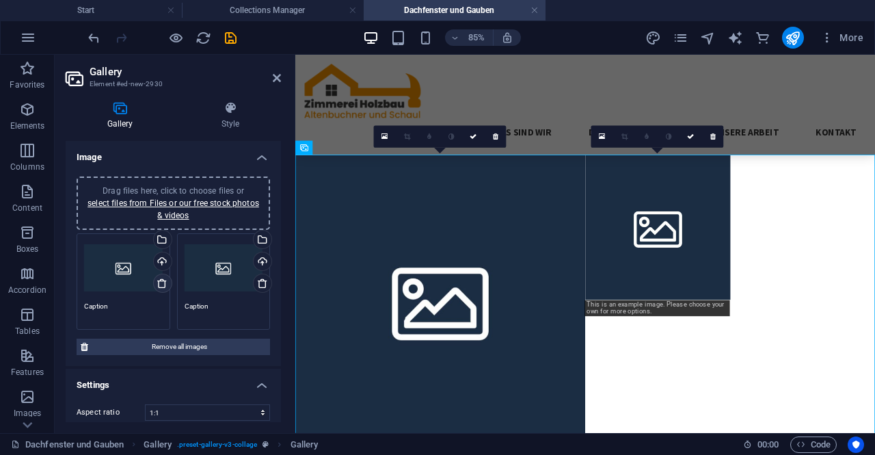
click at [159, 284] on icon at bounding box center [162, 282] width 11 height 11
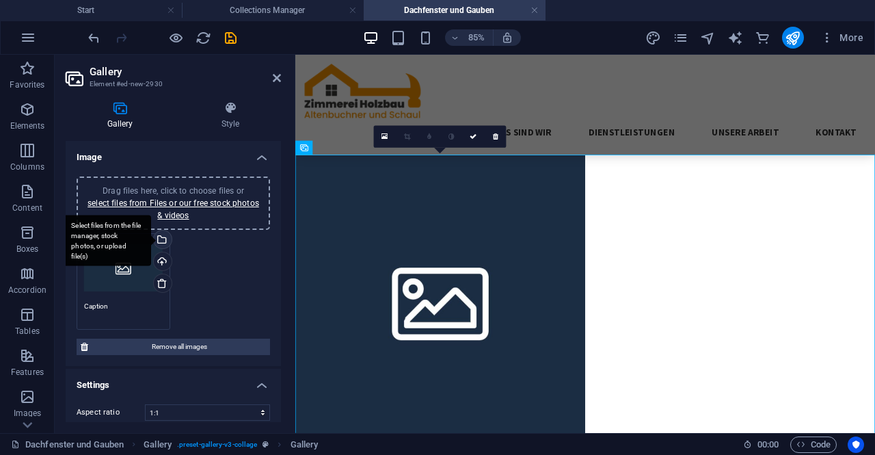
click at [160, 241] on div "Select files from the file manager, stock photos, or upload file(s)" at bounding box center [161, 240] width 21 height 21
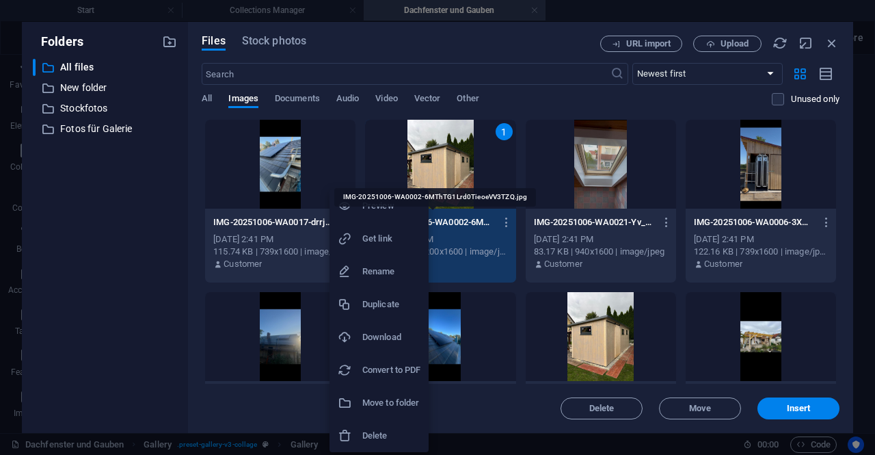
click at [612, 182] on div at bounding box center [437, 227] width 875 height 455
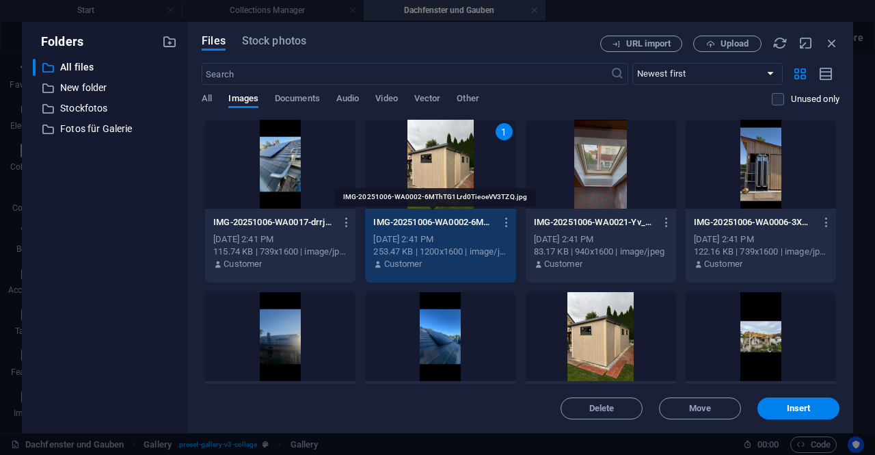
click at [473, 170] on div "1" at bounding box center [440, 164] width 150 height 89
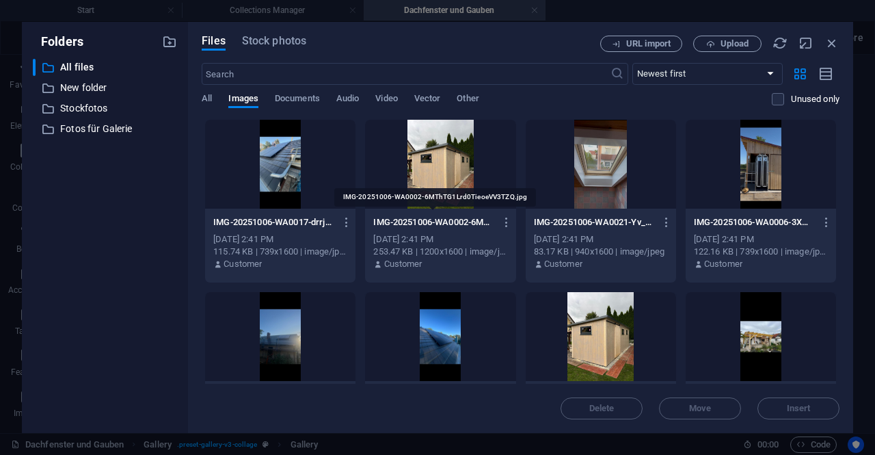
click at [473, 170] on div at bounding box center [440, 164] width 150 height 89
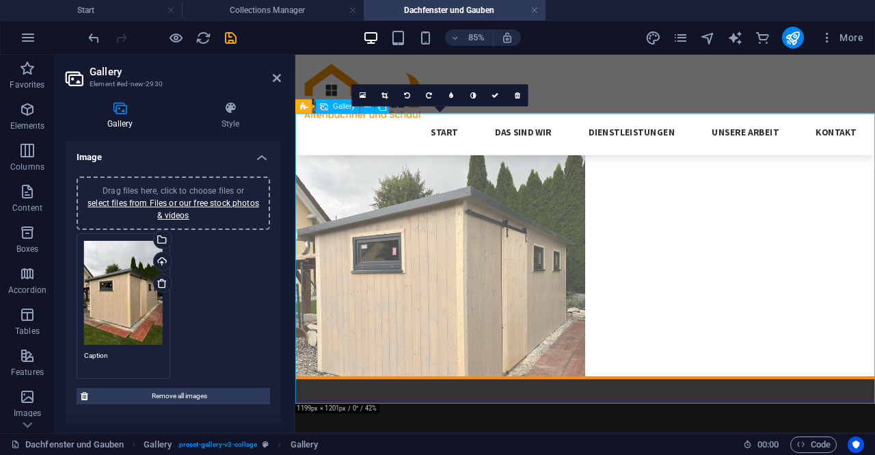
scroll to position [372, 0]
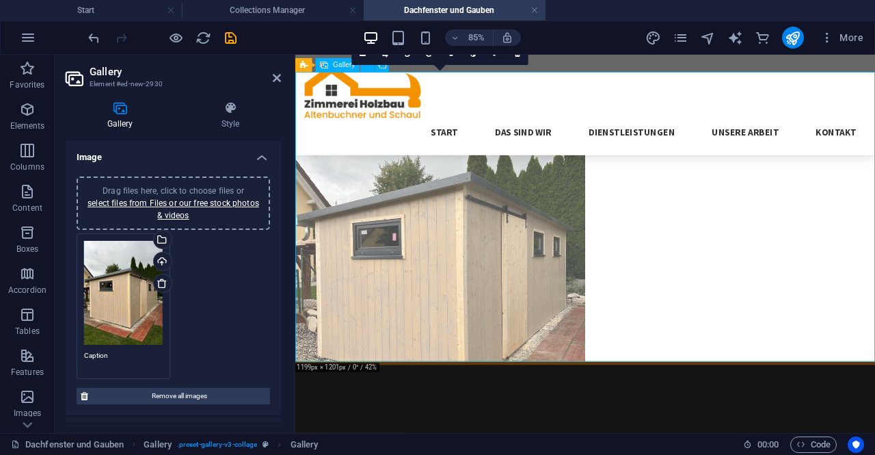
click at [405, 267] on li at bounding box center [465, 245] width 341 height 341
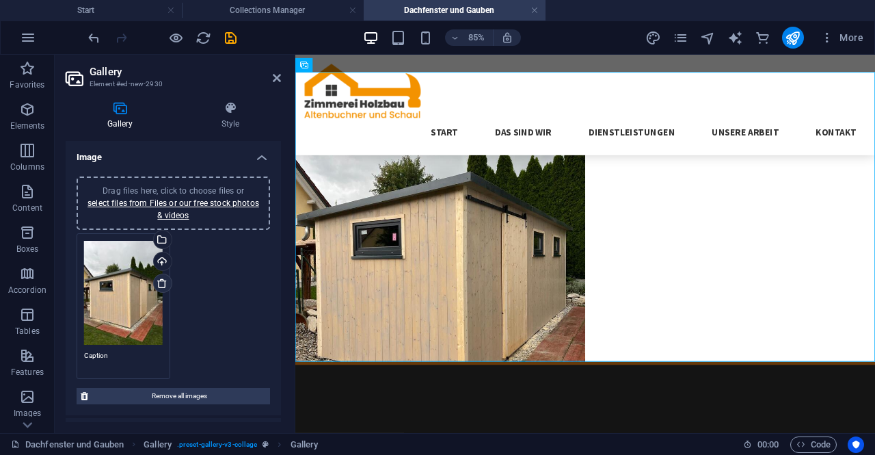
click at [163, 285] on icon at bounding box center [162, 282] width 11 height 11
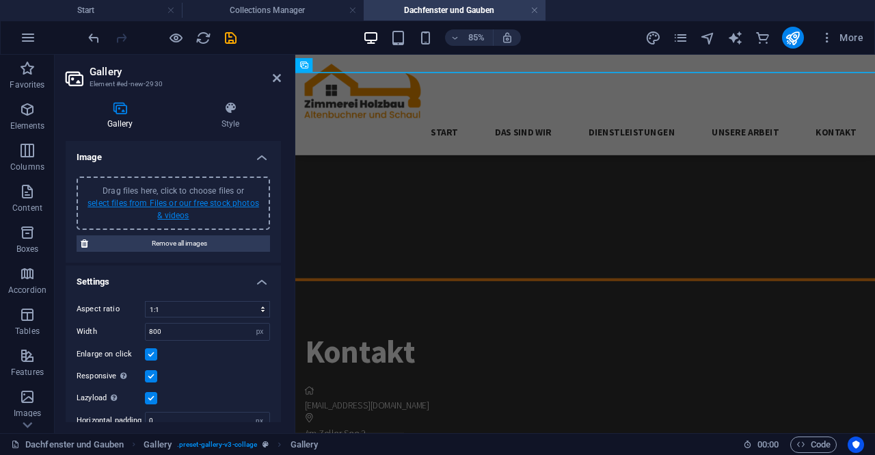
click at [172, 213] on link "select files from Files or our free stock photos & videos" at bounding box center [173, 209] width 172 height 22
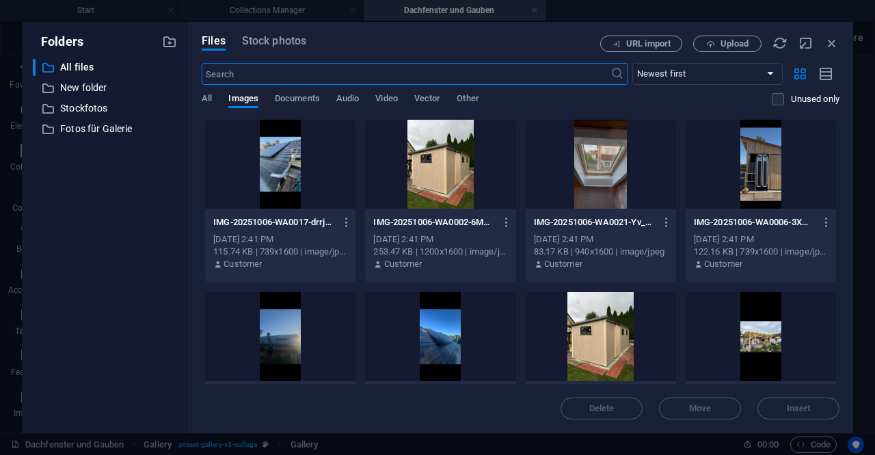
click at [172, 213] on div "​ All files All files ​ New folder New folder ​ Stockfotos Stockfotos ​ Fotos f…" at bounding box center [105, 240] width 144 height 363
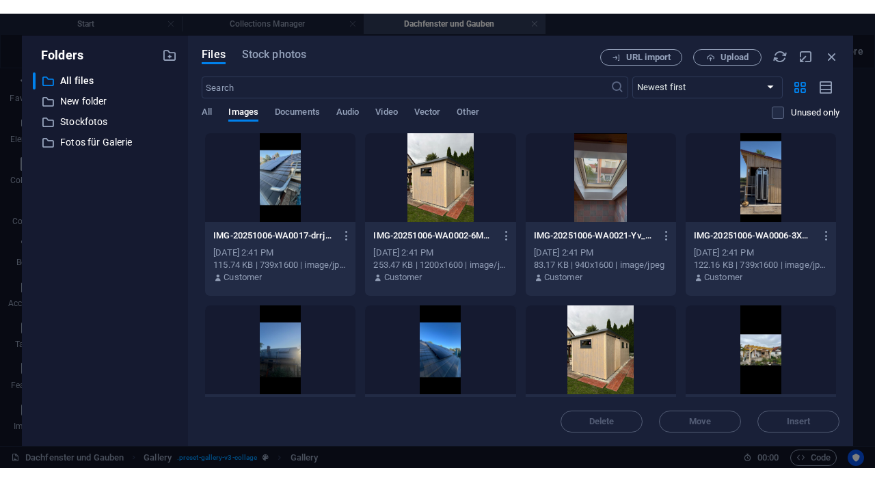
scroll to position [0, 0]
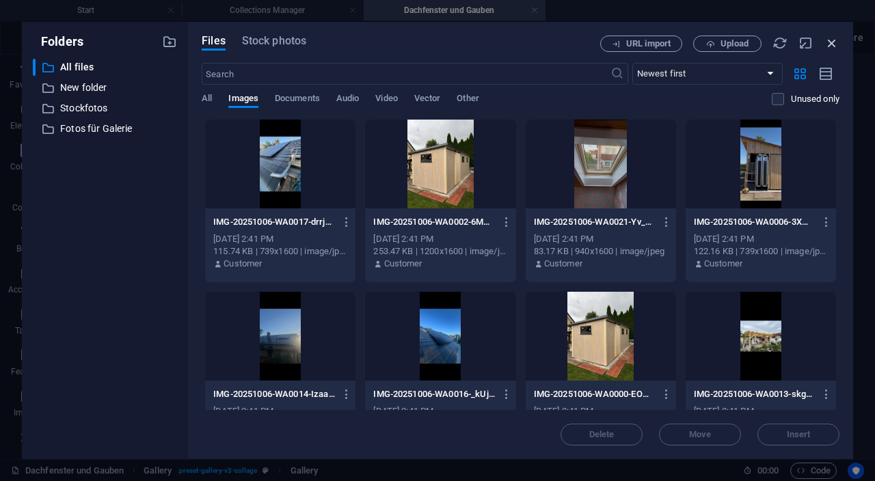
click at [824, 39] on icon "button" at bounding box center [831, 43] width 15 height 15
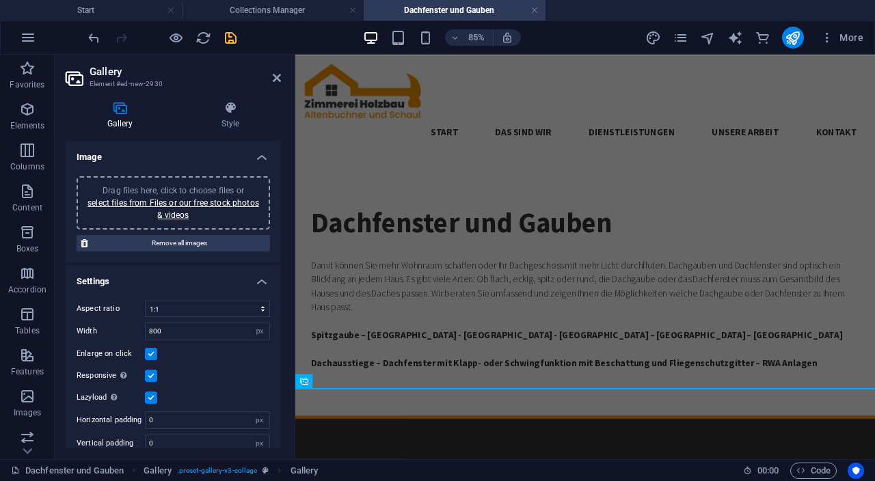
click at [228, 40] on icon "save" at bounding box center [231, 38] width 16 height 16
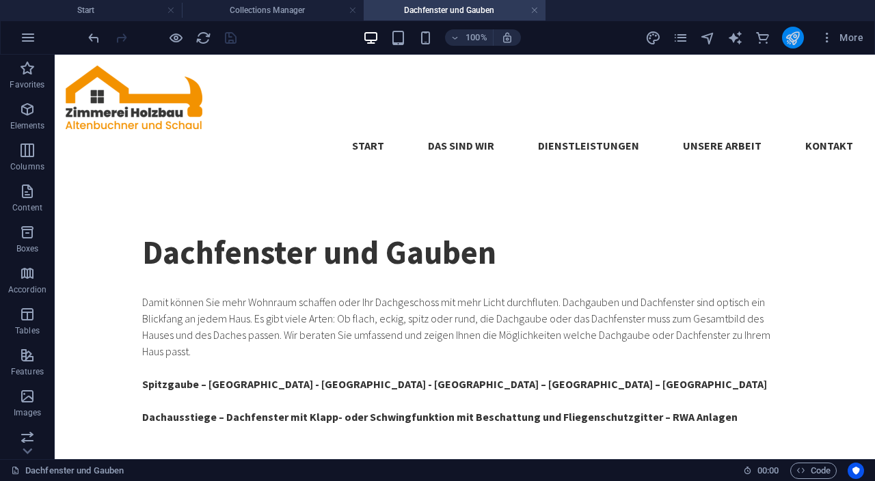
click at [800, 43] on icon "publish" at bounding box center [793, 38] width 16 height 16
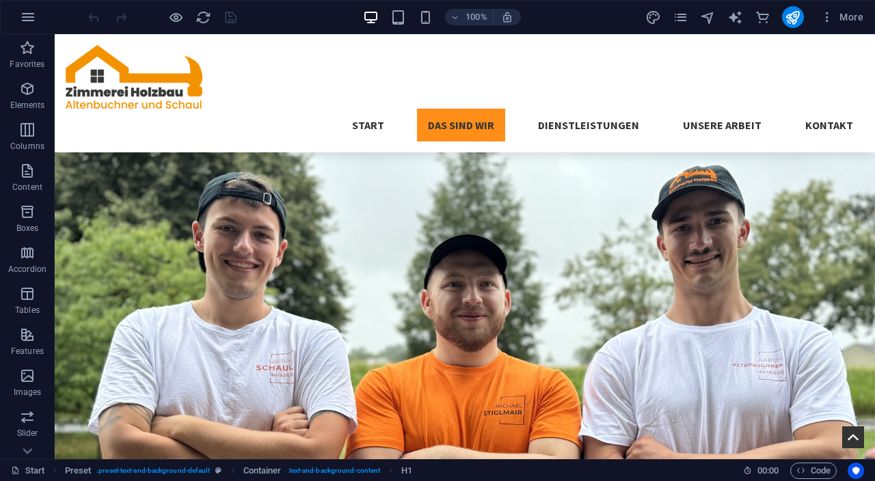
scroll to position [1208, 0]
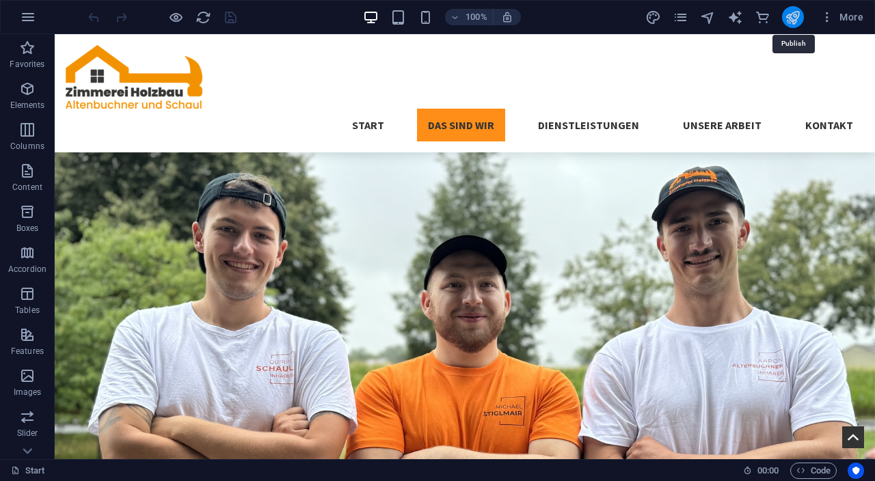
click at [794, 14] on icon "publish" at bounding box center [793, 18] width 16 height 16
